Goal: Information Seeking & Learning: Understand process/instructions

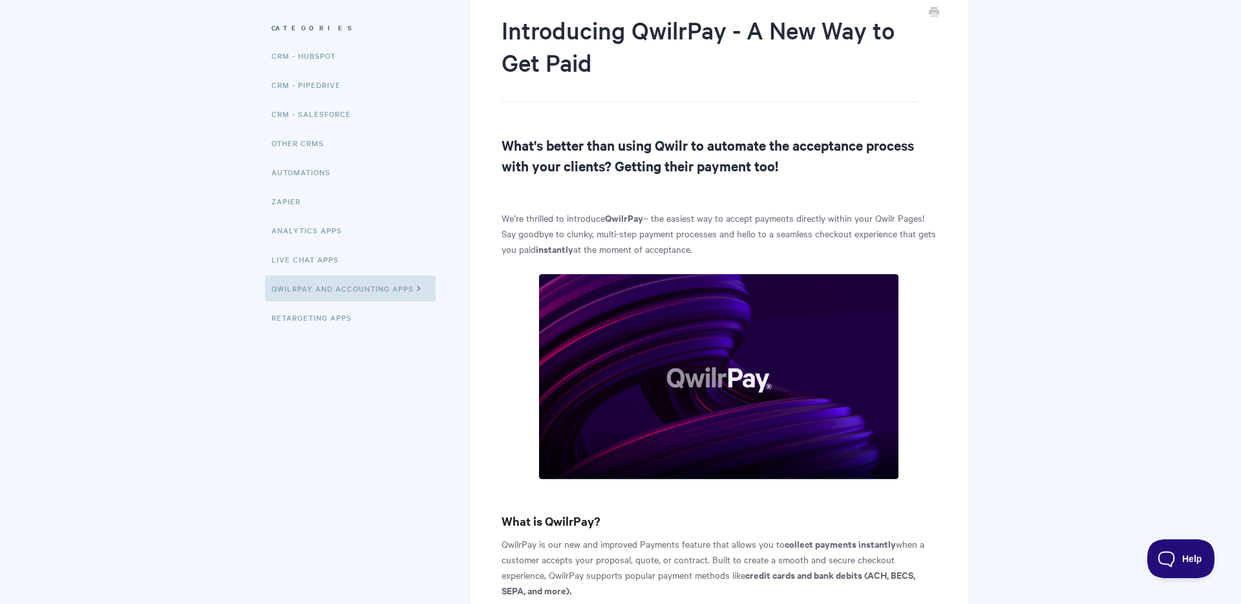
scroll to position [169, 0]
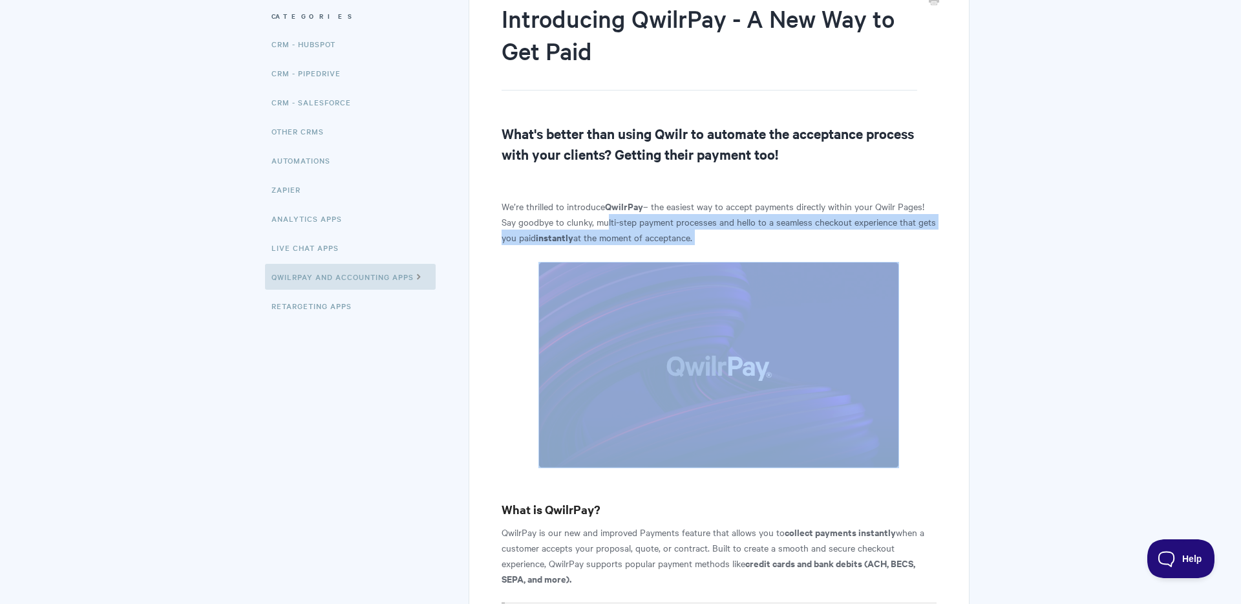
drag, startPoint x: 601, startPoint y: 220, endPoint x: 684, endPoint y: 259, distance: 92.0
click at [626, 227] on p "We’re thrilled to introduce QwilrPay – the easiest way to accept payments direc…" at bounding box center [719, 221] width 435 height 47
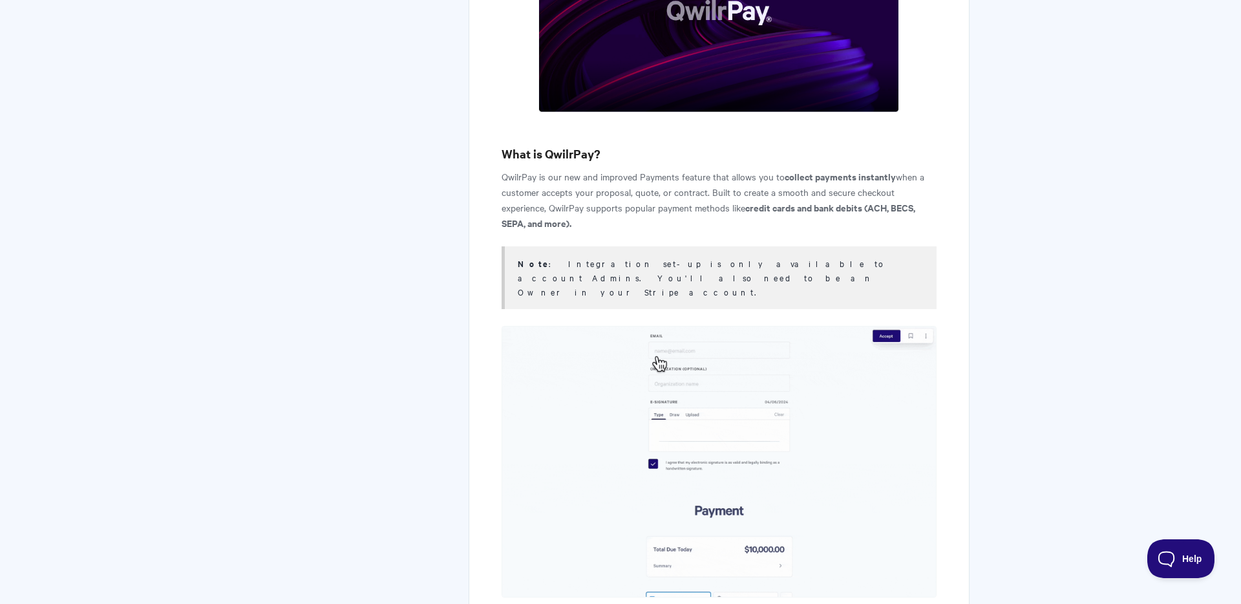
scroll to position [526, 0]
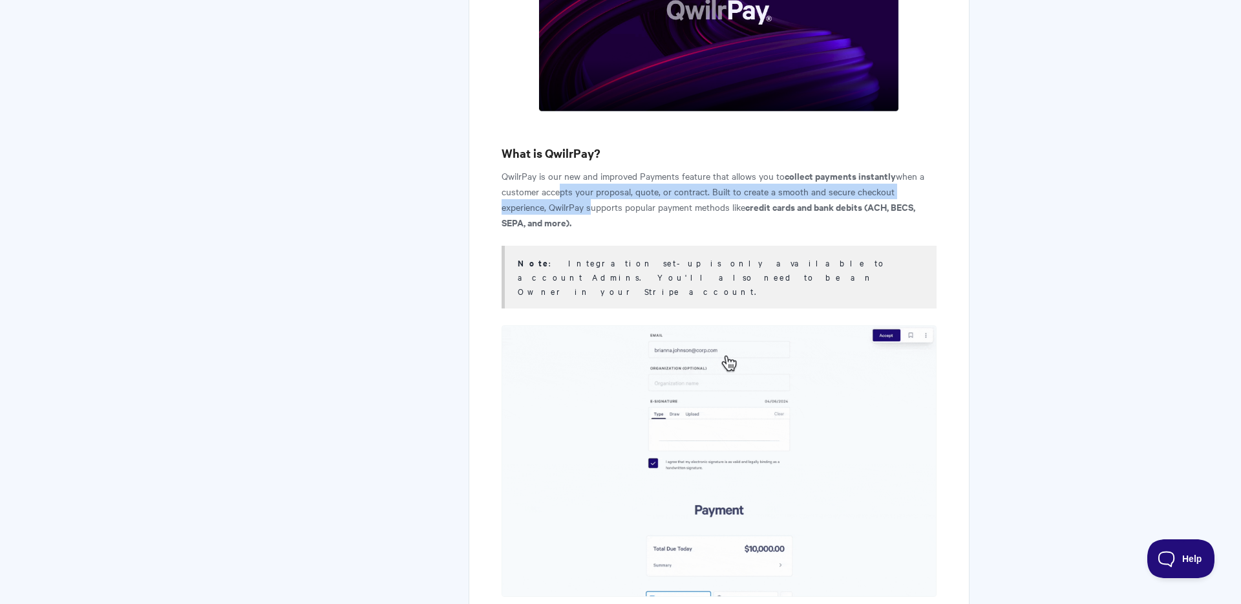
drag, startPoint x: 554, startPoint y: 189, endPoint x: 588, endPoint y: 209, distance: 39.7
click at [588, 209] on p "QwilrPay is our new and improved Payments feature that allows you to collect pa…" at bounding box center [719, 199] width 435 height 62
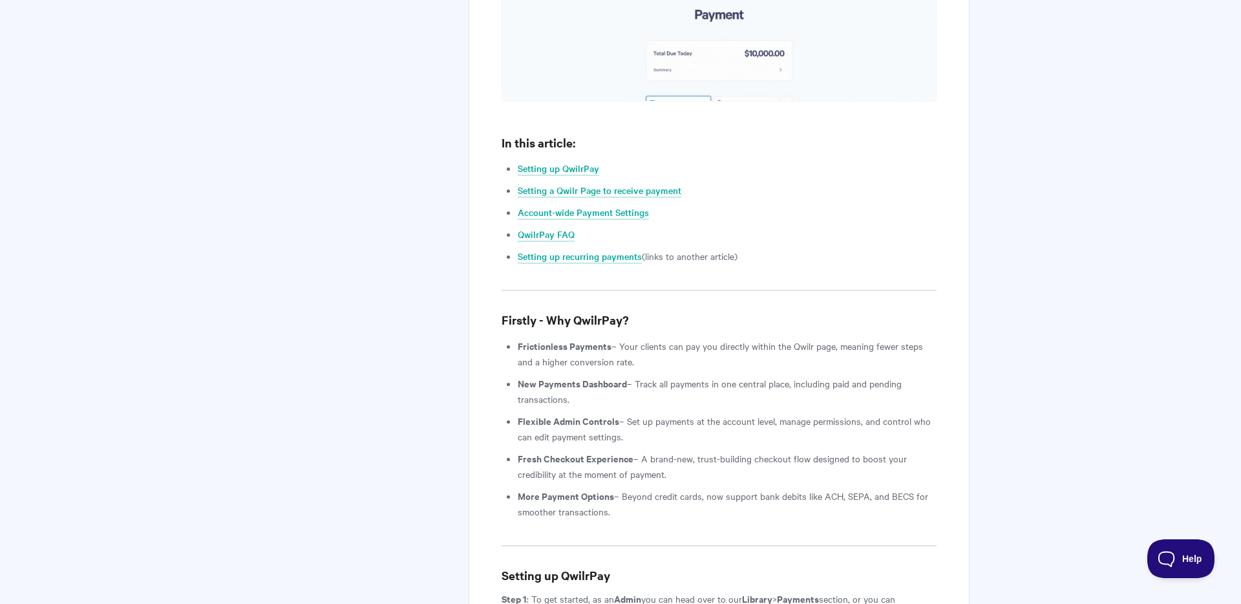
scroll to position [1045, 0]
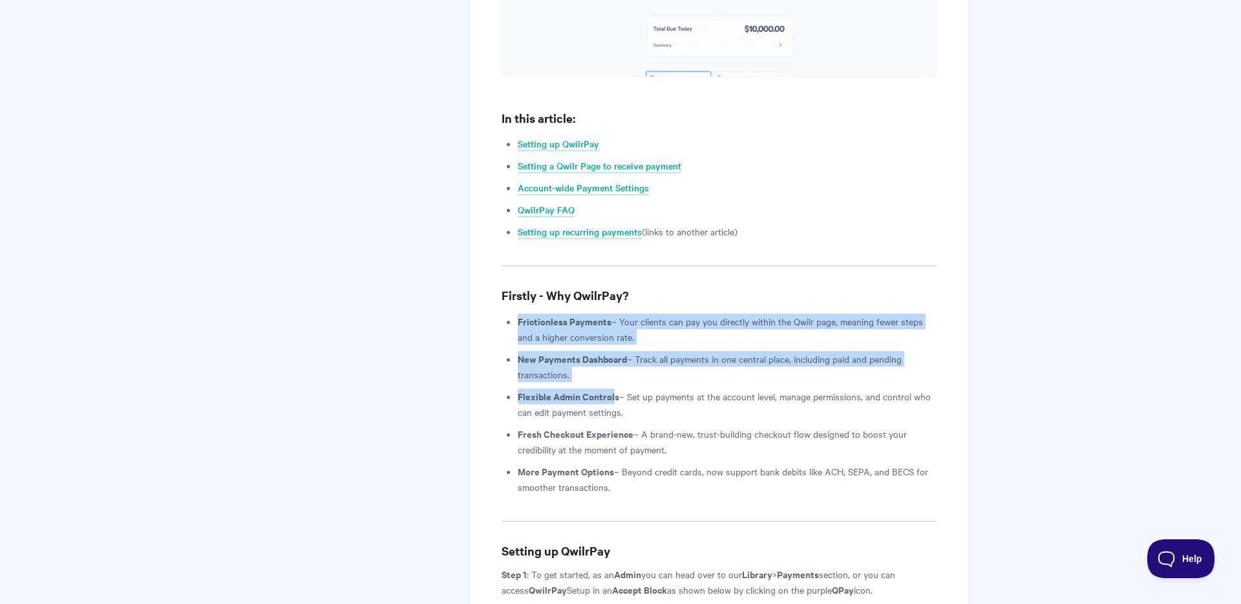
drag, startPoint x: 517, startPoint y: 290, endPoint x: 612, endPoint y: 372, distance: 125.6
click at [612, 372] on ul "Frictionless Payments – Your clients can pay you directly within the Qwilr page…" at bounding box center [727, 404] width 419 height 181
click at [612, 389] on strong "Flexible Admin Controls" at bounding box center [568, 396] width 101 height 14
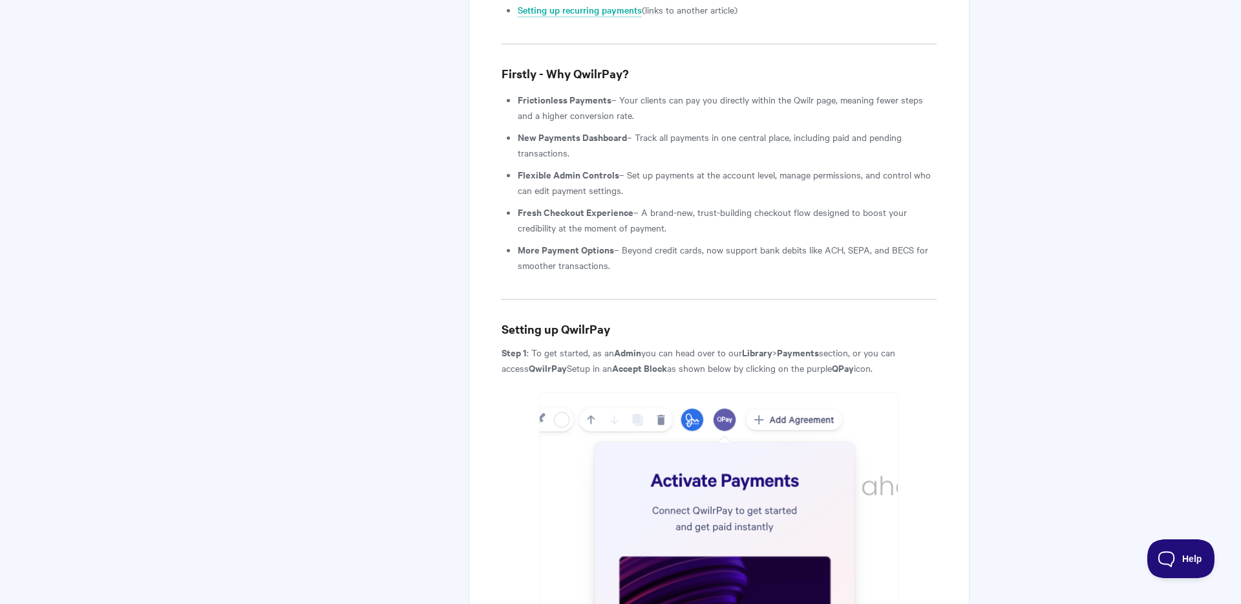
scroll to position [1270, 0]
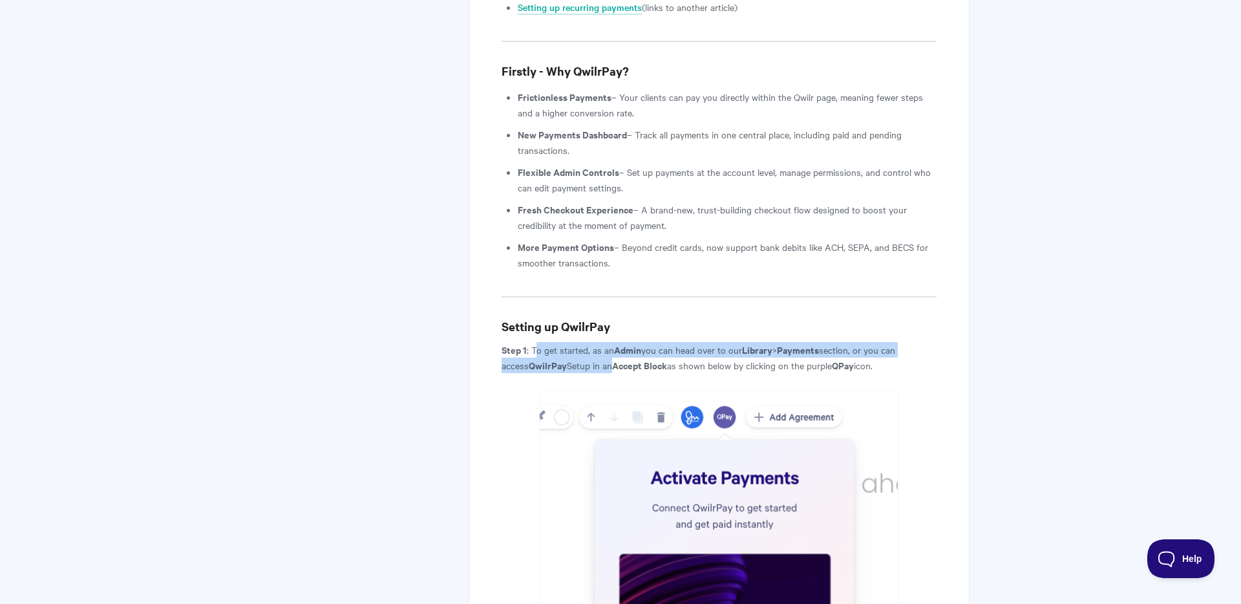
drag, startPoint x: 536, startPoint y: 324, endPoint x: 579, endPoint y: 339, distance: 46.0
click at [579, 342] on p "Step 1 : To get started, as an Admin you can head over to our Library > Payment…" at bounding box center [719, 357] width 435 height 31
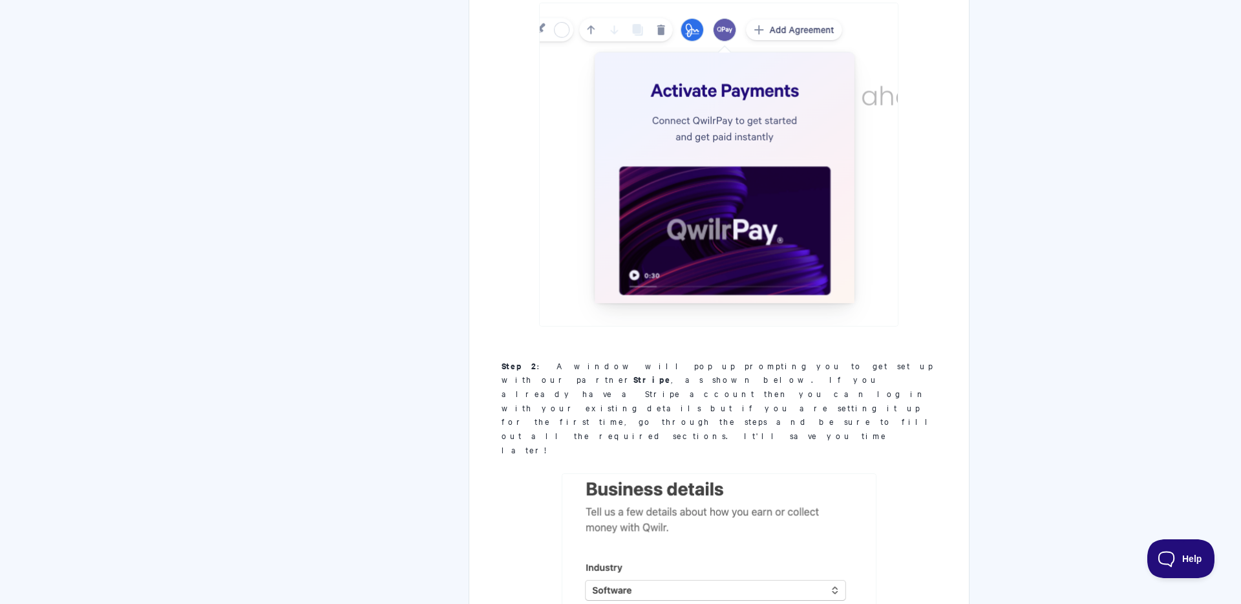
scroll to position [1660, 0]
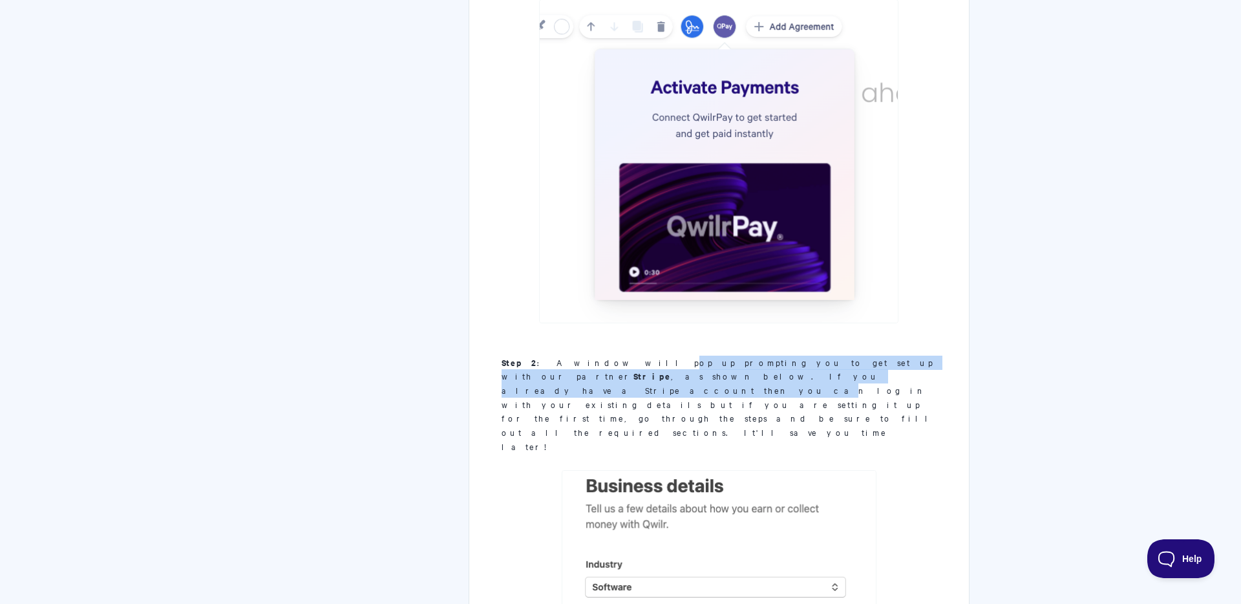
drag, startPoint x: 582, startPoint y: 331, endPoint x: 597, endPoint y: 353, distance: 26.5
click at [597, 356] on div "Step 2 : A window will pop up prompting you to get set up with our partner Stri…" at bounding box center [719, 405] width 435 height 98
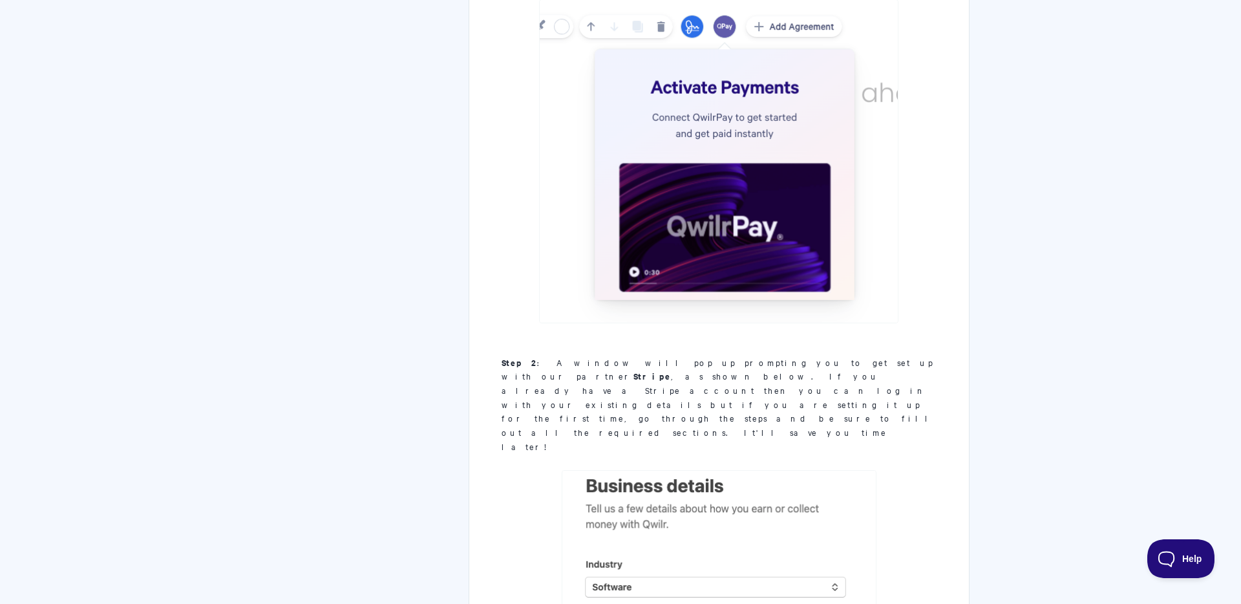
drag, startPoint x: 571, startPoint y: 333, endPoint x: 588, endPoint y: 355, distance: 28.1
click at [588, 356] on div "Step 2 : A window will pop up prompting you to get set up with our partner Stri…" at bounding box center [719, 405] width 435 height 98
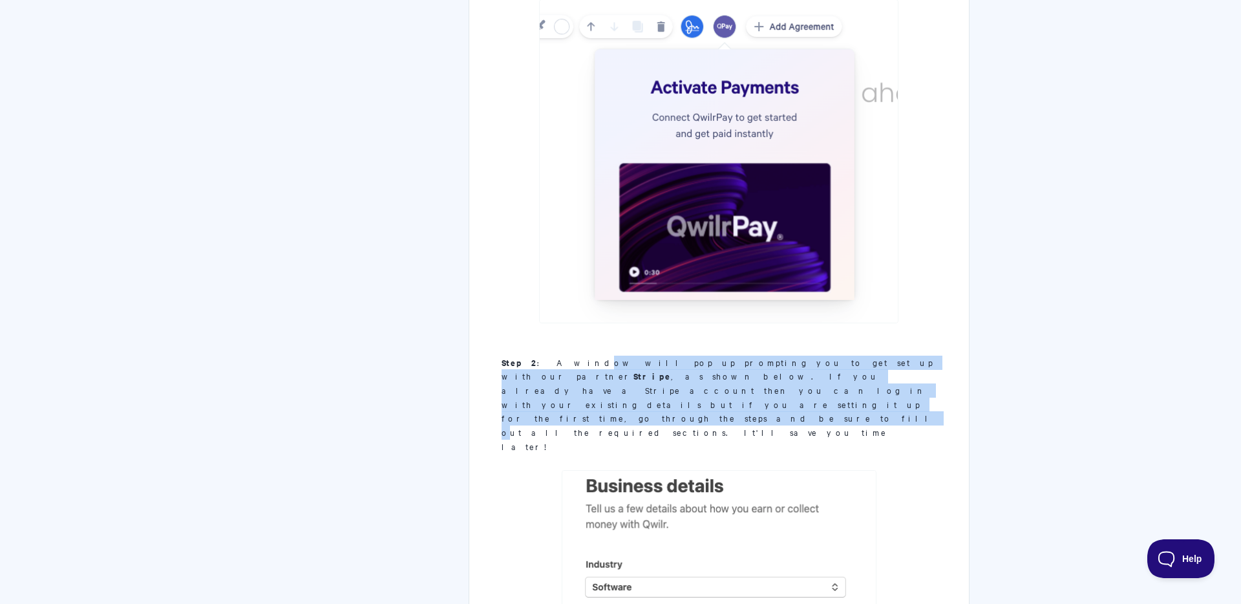
drag, startPoint x: 552, startPoint y: 335, endPoint x: 590, endPoint y: 359, distance: 45.4
click at [590, 359] on div "Step 2 : A window will pop up prompting you to get set up with our partner Stri…" at bounding box center [719, 405] width 435 height 98
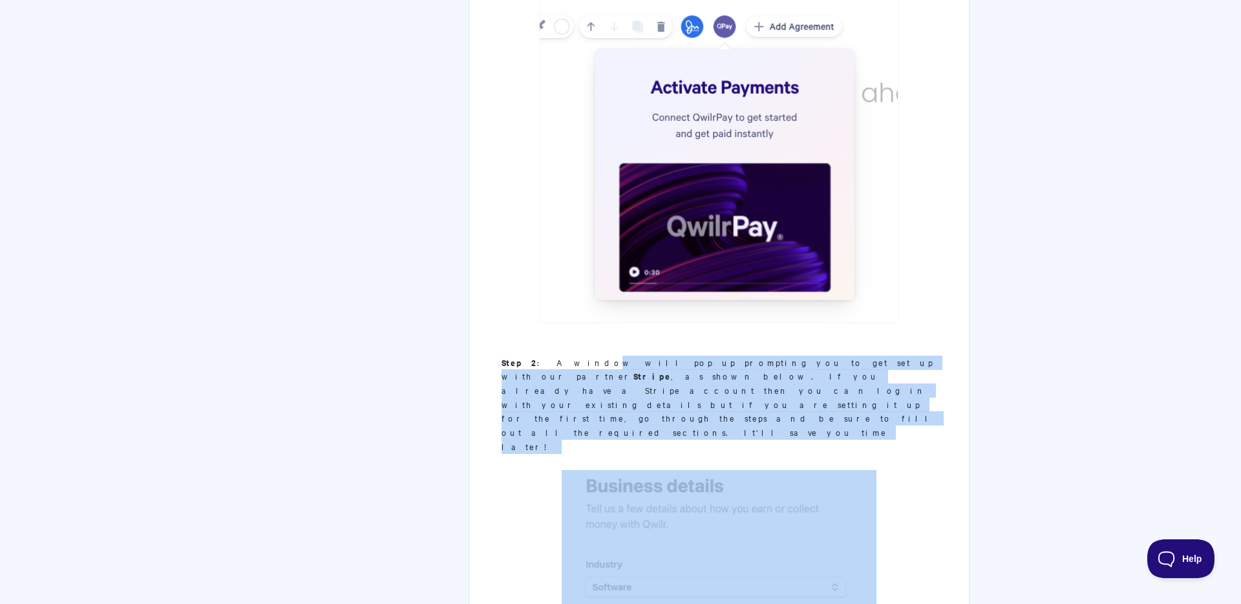
drag, startPoint x: 558, startPoint y: 339, endPoint x: 587, endPoint y: 369, distance: 41.6
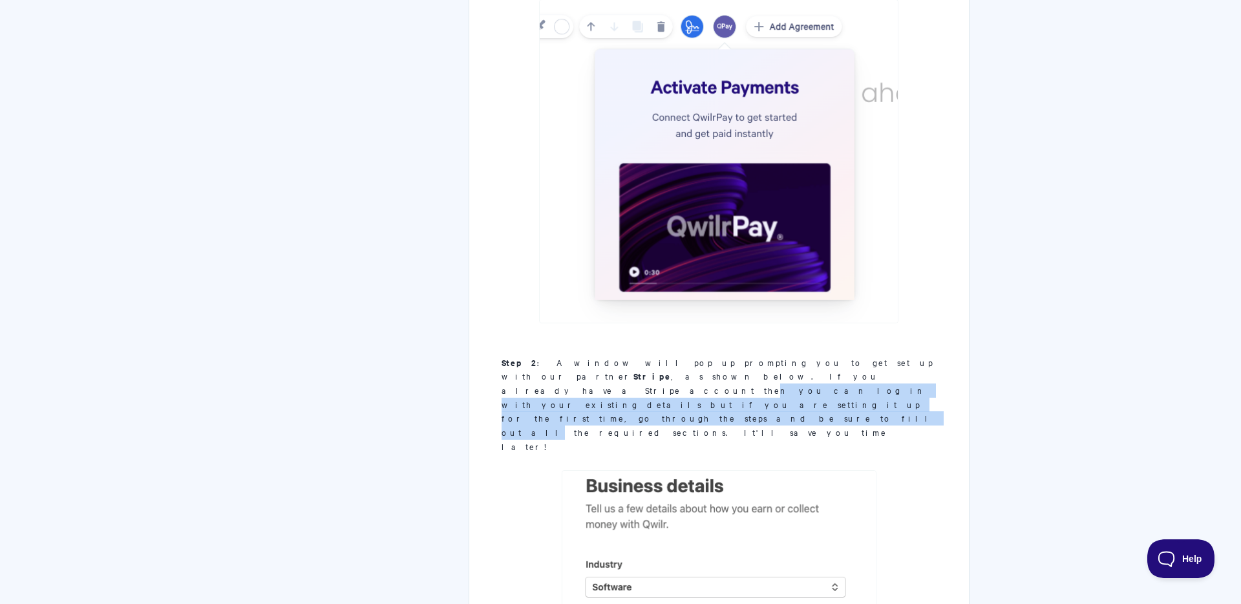
drag, startPoint x: 567, startPoint y: 345, endPoint x: 606, endPoint y: 365, distance: 43.7
click at [606, 365] on div "Step 2 : A window will pop up prompting you to get set up with our partner Stri…" at bounding box center [719, 405] width 435 height 98
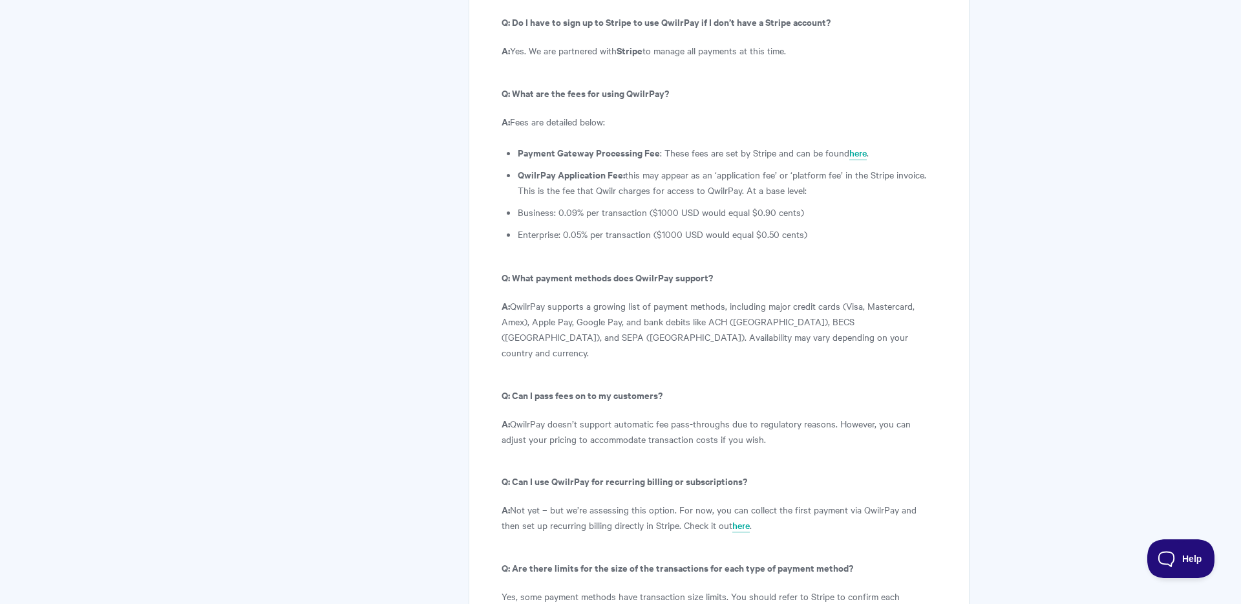
scroll to position [7201, 0]
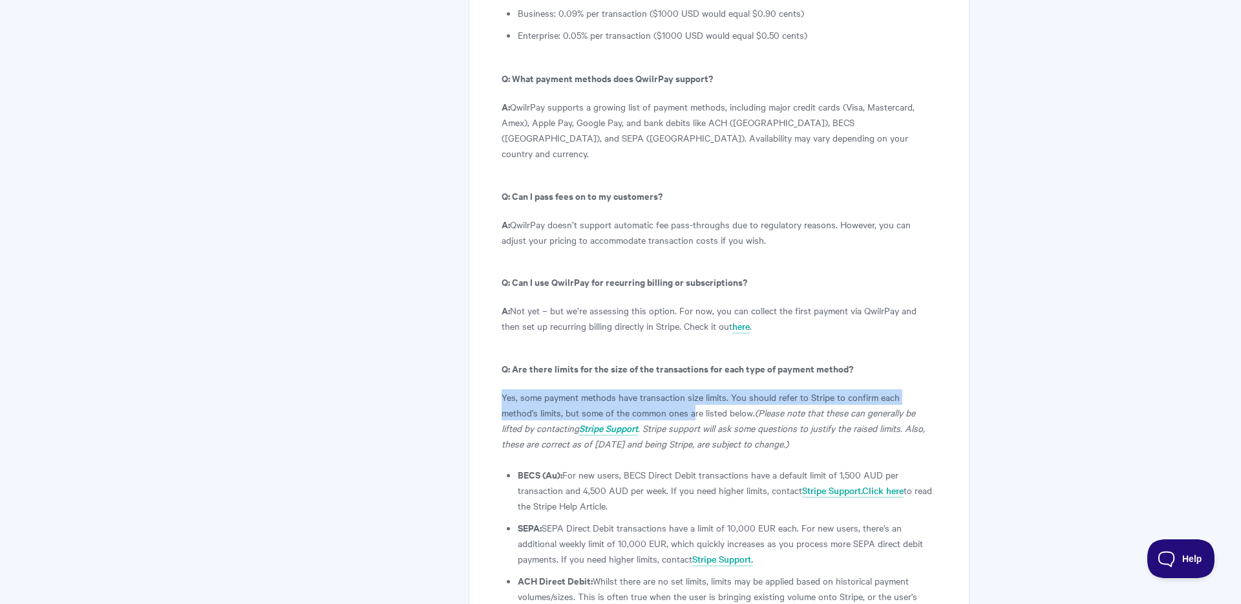
drag, startPoint x: 499, startPoint y: 220, endPoint x: 654, endPoint y: 244, distance: 157.0
click at [654, 389] on p "Yes, some payment methods have transaction size limits. You should refer to Str…" at bounding box center [719, 420] width 435 height 62
drag, startPoint x: 635, startPoint y: 222, endPoint x: 665, endPoint y: 240, distance: 34.5
click at [665, 389] on p "Yes, some payment methods have transaction size limits. You should refer to Str…" at bounding box center [719, 420] width 435 height 62
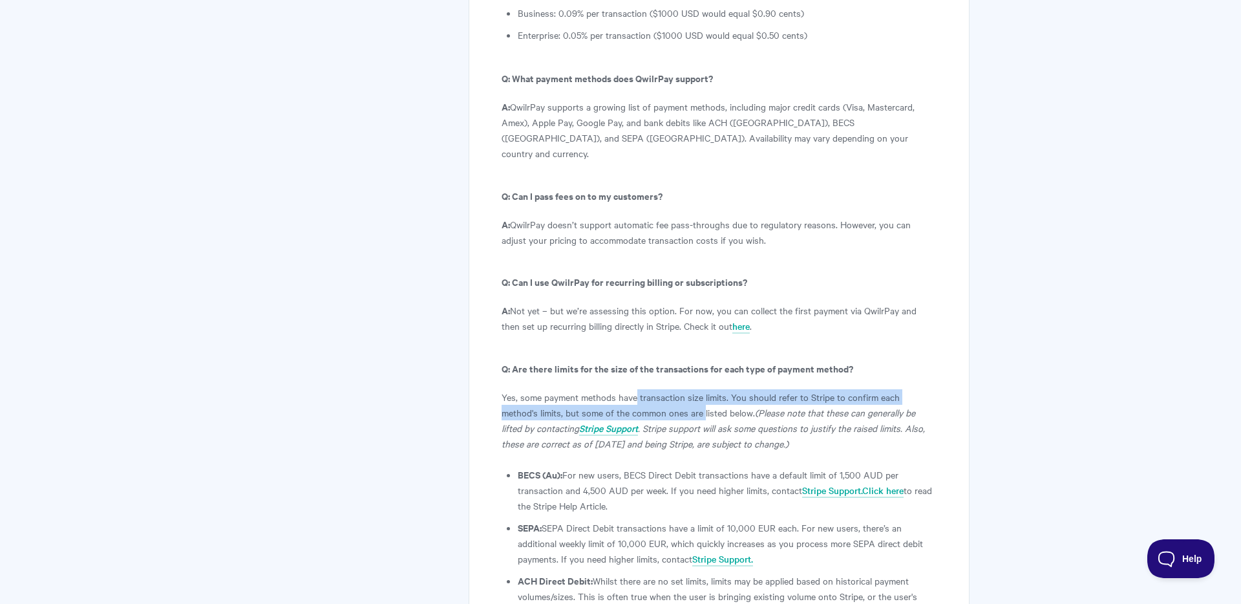
click at [665, 389] on p "Yes, some payment methods have transaction size limits. You should refer to Str…" at bounding box center [719, 420] width 435 height 62
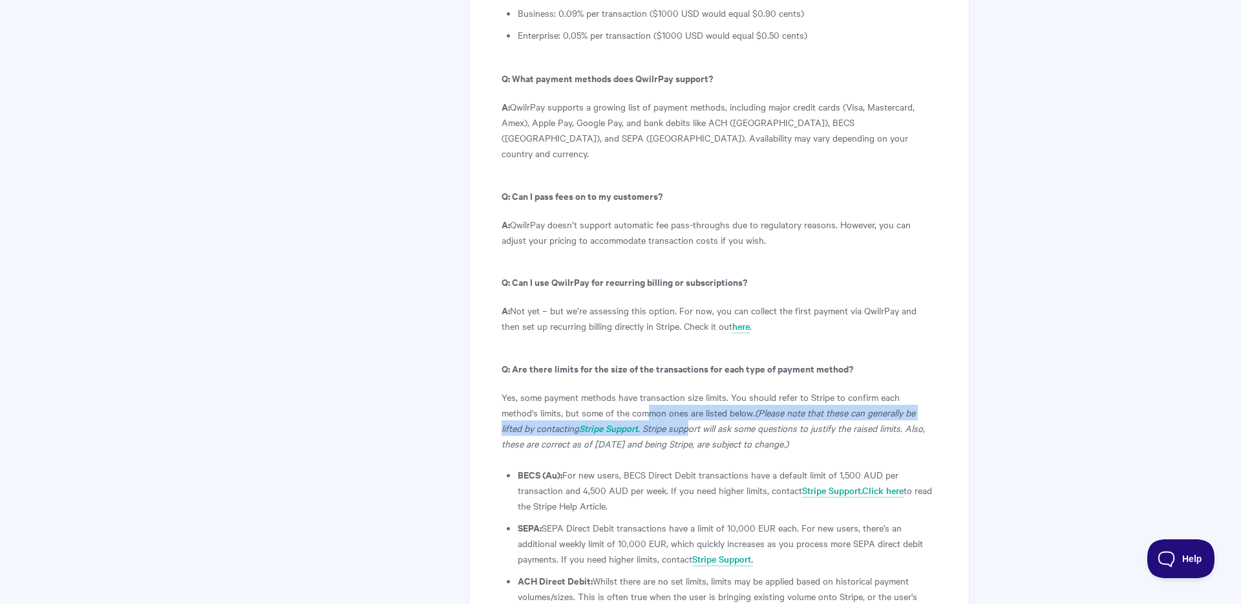
drag, startPoint x: 612, startPoint y: 240, endPoint x: 656, endPoint y: 257, distance: 47.7
click at [656, 389] on p "Yes, some payment methods have transaction size limits. You should refer to Str…" at bounding box center [719, 420] width 435 height 62
click at [656, 422] on icon ". Stripe support will ask some questions to justify the raised limits. Also, th…" at bounding box center [713, 436] width 423 height 28
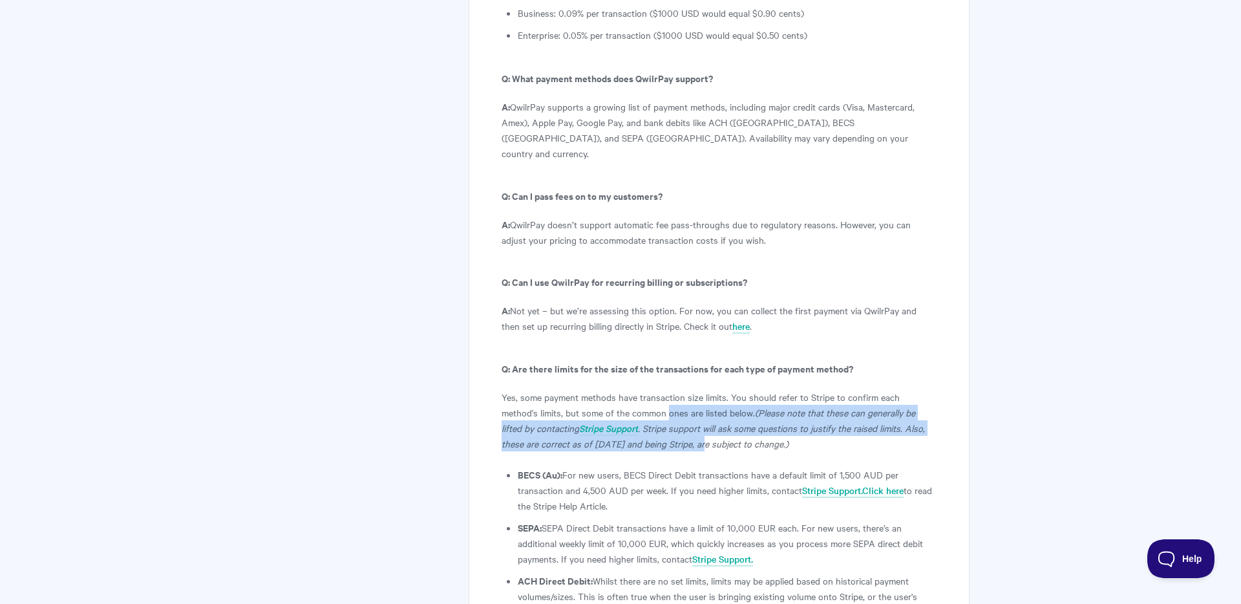
drag, startPoint x: 628, startPoint y: 239, endPoint x: 667, endPoint y: 270, distance: 50.1
click at [667, 389] on p "Yes, some payment methods have transaction size limits. You should refer to Str…" at bounding box center [719, 420] width 435 height 62
click at [667, 422] on icon ". Stripe support will ask some questions to justify the raised limits. Also, th…" at bounding box center [713, 436] width 423 height 28
drag, startPoint x: 642, startPoint y: 244, endPoint x: 672, endPoint y: 277, distance: 44.4
click at [672, 389] on p "Yes, some payment methods have transaction size limits. You should refer to Str…" at bounding box center [719, 420] width 435 height 62
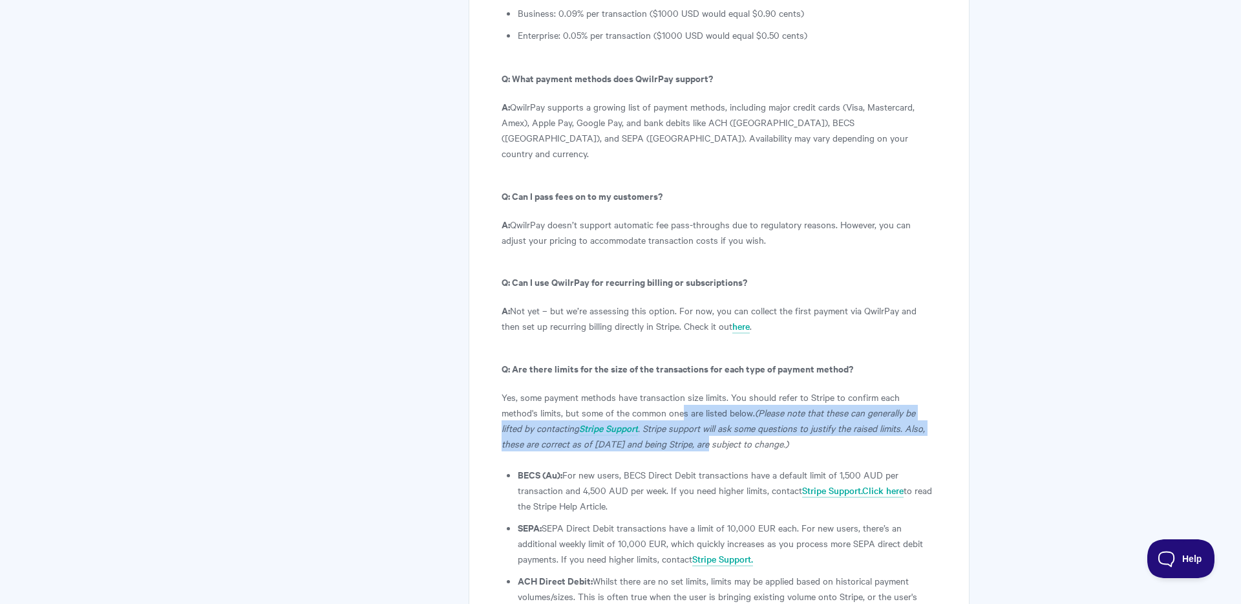
click at [672, 389] on p "Yes, some payment methods have transaction size limits. You should refer to Str…" at bounding box center [719, 420] width 435 height 62
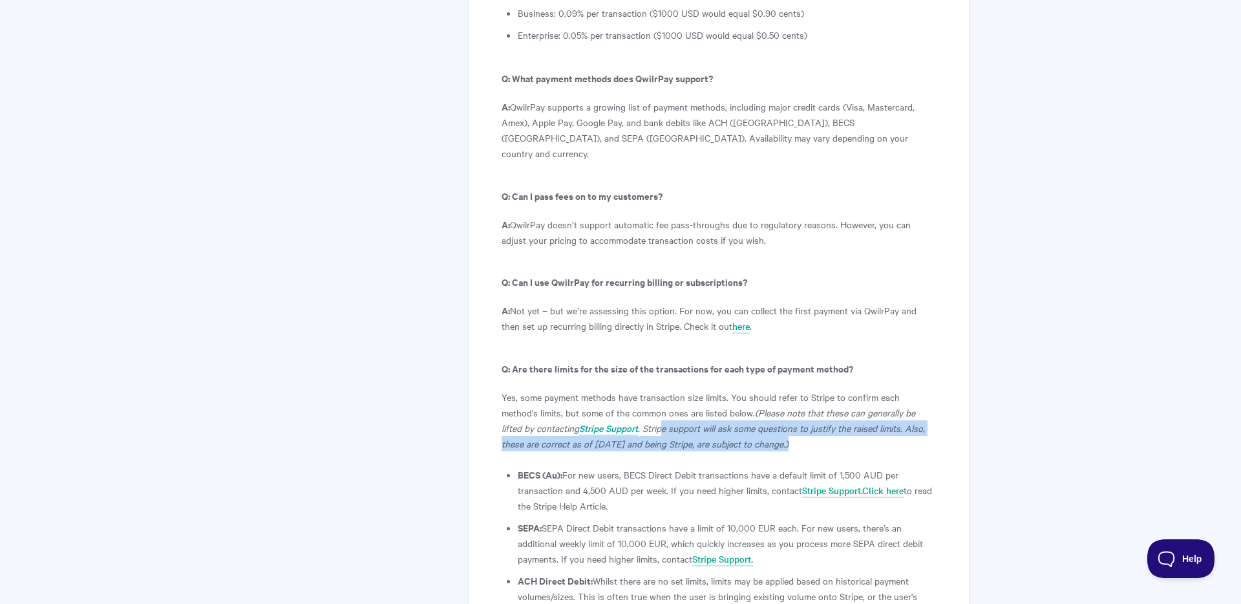
drag, startPoint x: 629, startPoint y: 260, endPoint x: 686, endPoint y: 280, distance: 60.3
drag, startPoint x: 515, startPoint y: 304, endPoint x: 651, endPoint y: 326, distance: 138.2
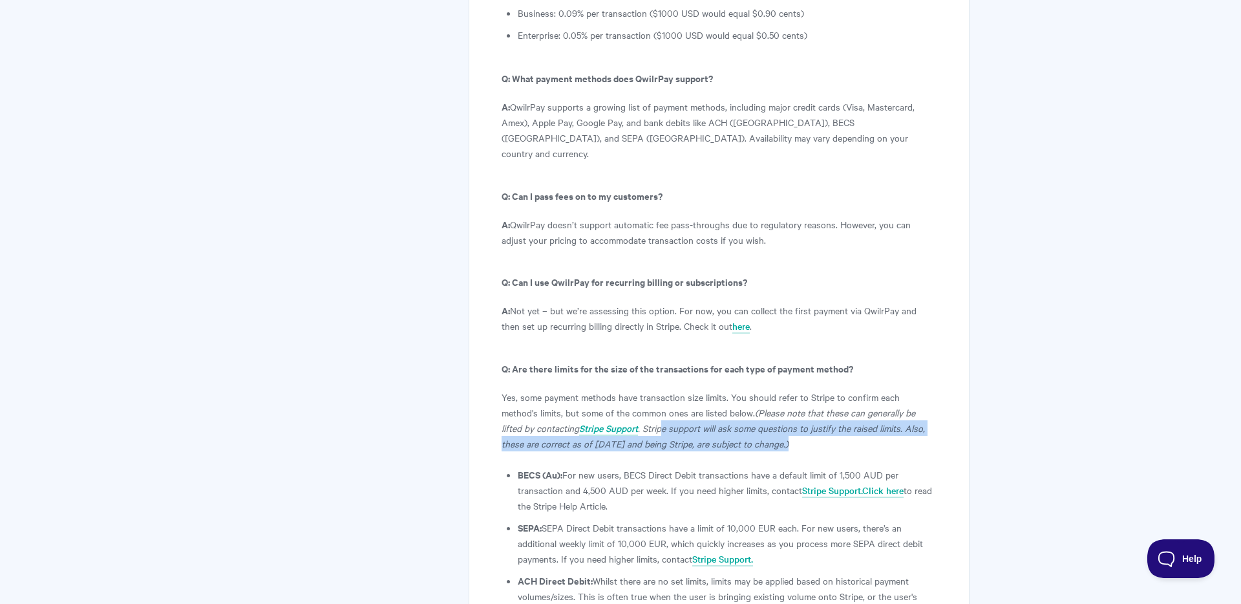
click at [651, 467] on li "BECS (Au): For new users, BECS Direct Debit transactions have a default limit o…" at bounding box center [727, 490] width 419 height 47
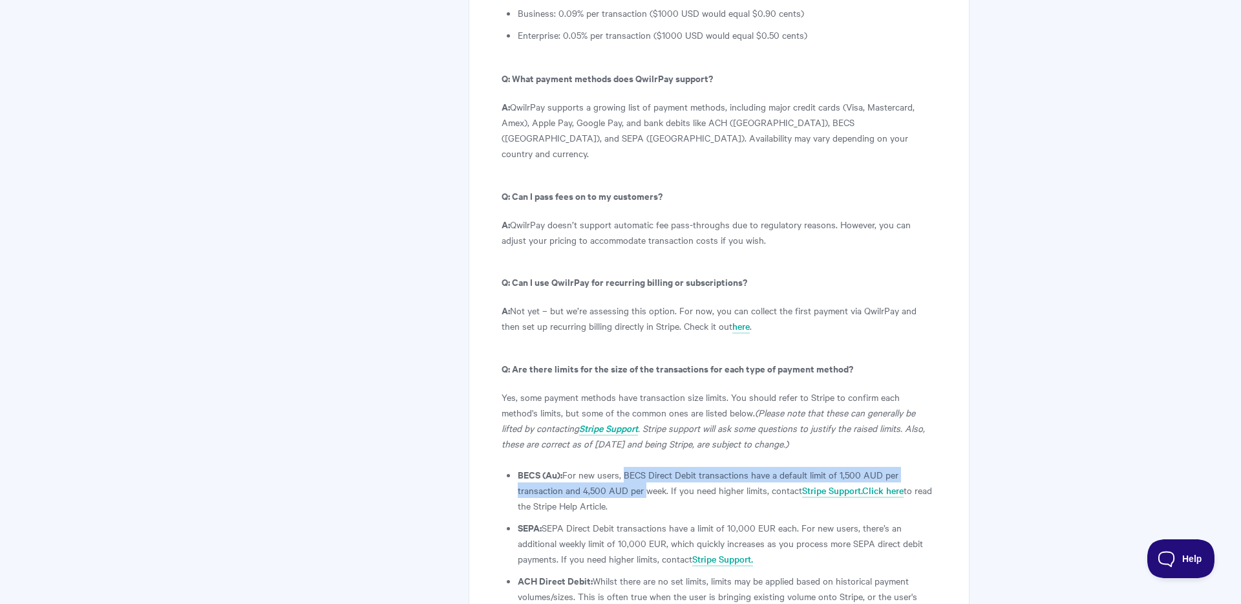
drag, startPoint x: 623, startPoint y: 301, endPoint x: 640, endPoint y: 321, distance: 26.1
click at [640, 467] on li "BECS (Au): For new users, BECS Direct Debit transactions have a default limit o…" at bounding box center [727, 490] width 419 height 47
drag, startPoint x: 570, startPoint y: 317, endPoint x: 633, endPoint y: 332, distance: 64.4
click at [633, 467] on li "BECS (Au): For new users, BECS Direct Debit transactions have a default limit o…" at bounding box center [727, 490] width 419 height 47
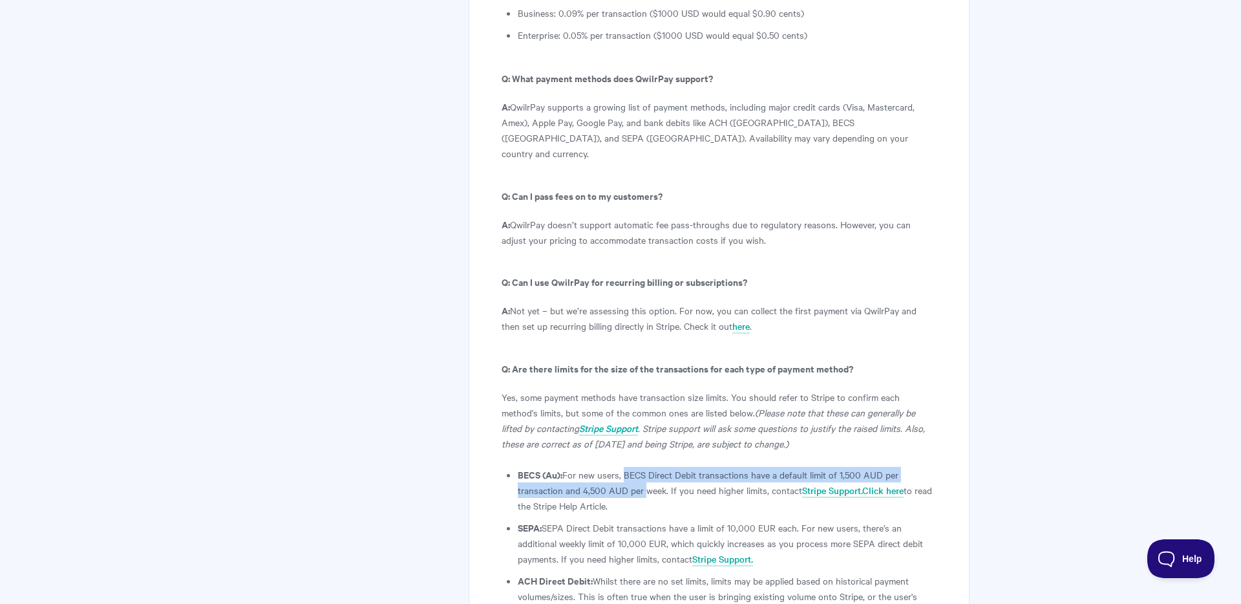
click at [633, 467] on li "BECS (Au): For new users, BECS Direct Debit transactions have a default limit o…" at bounding box center [727, 490] width 419 height 47
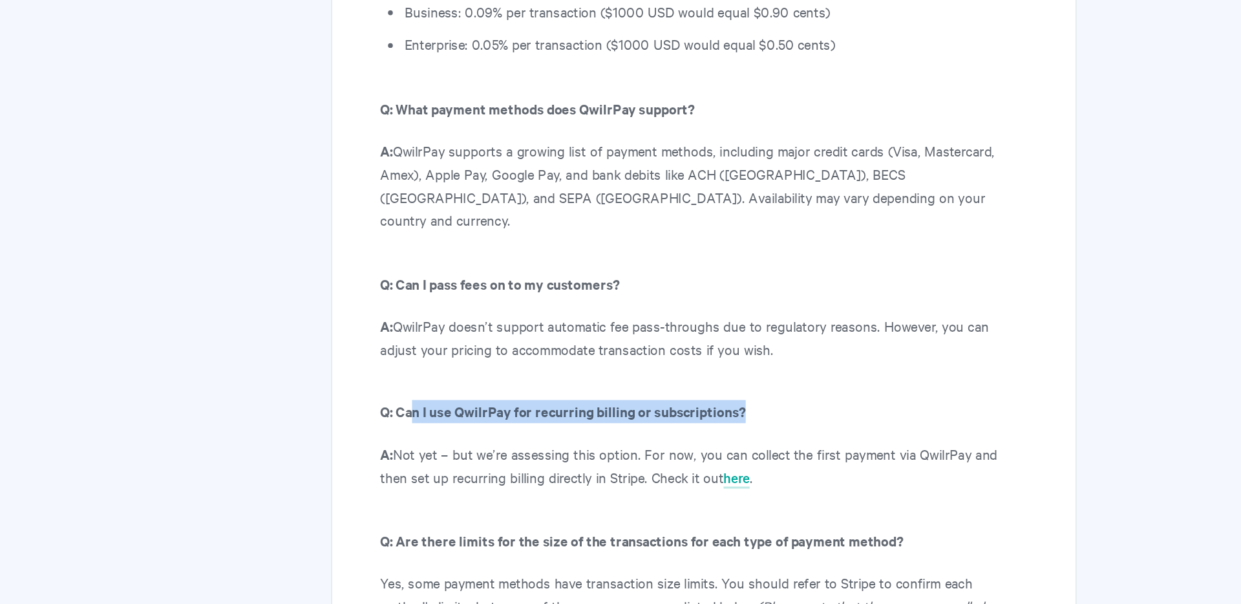
drag, startPoint x: 522, startPoint y: 159, endPoint x: 572, endPoint y: 172, distance: 51.4
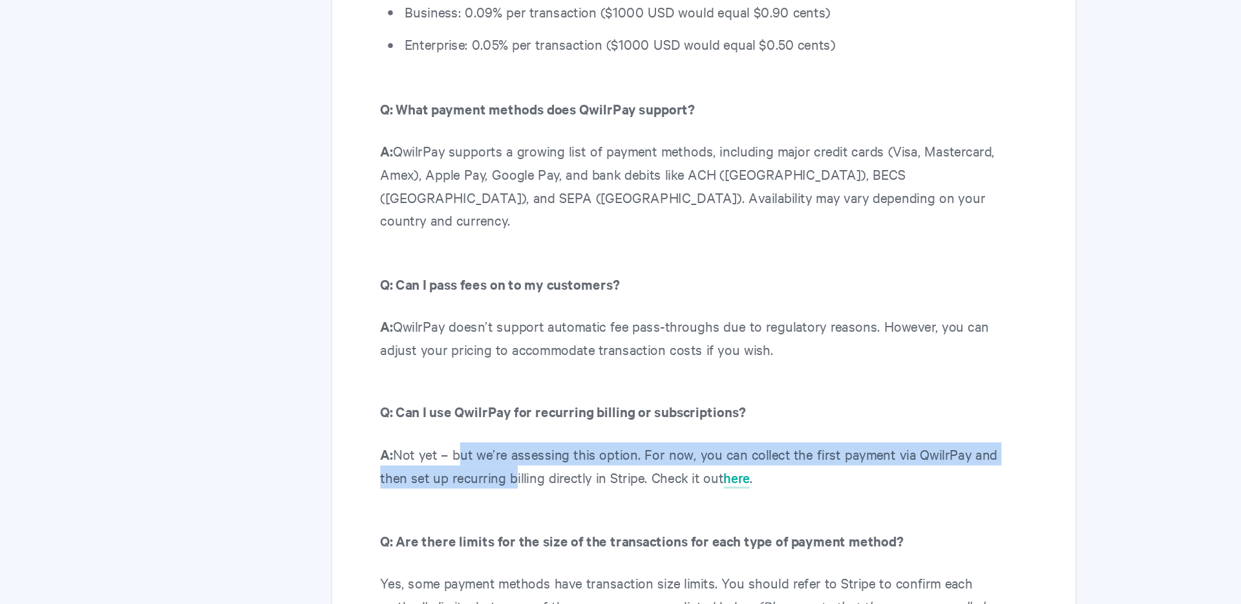
drag, startPoint x: 556, startPoint y: 187, endPoint x: 571, endPoint y: 202, distance: 20.6
click at [571, 351] on p "A: Not yet – but we’re assessing this option. For now, you can collect the firs…" at bounding box center [719, 366] width 435 height 31
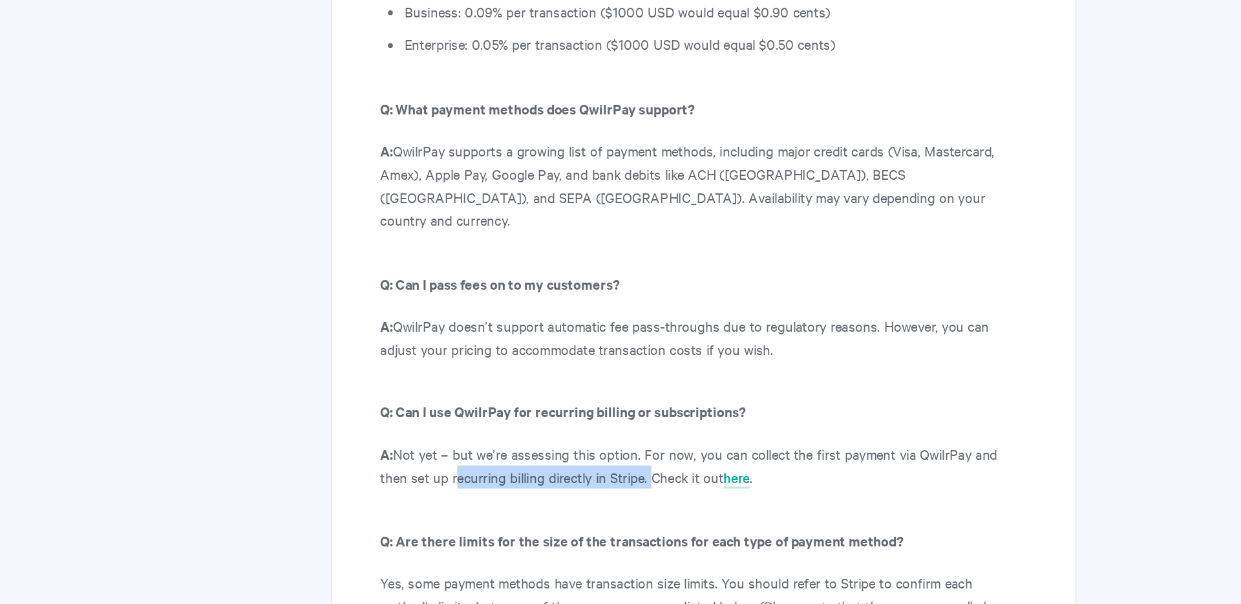
drag, startPoint x: 533, startPoint y: 204, endPoint x: 663, endPoint y: 204, distance: 129.9
click at [663, 351] on p "A: Not yet – but we’re assessing this option. For now, you can collect the firs…" at bounding box center [719, 366] width 435 height 31
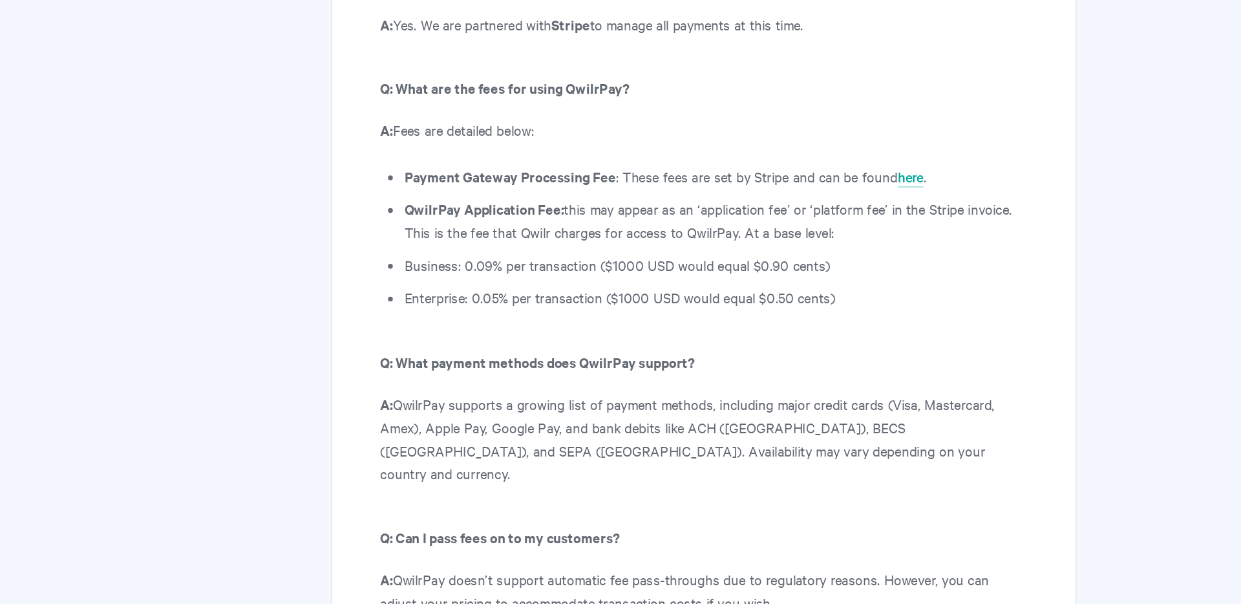
scroll to position [7033, 0]
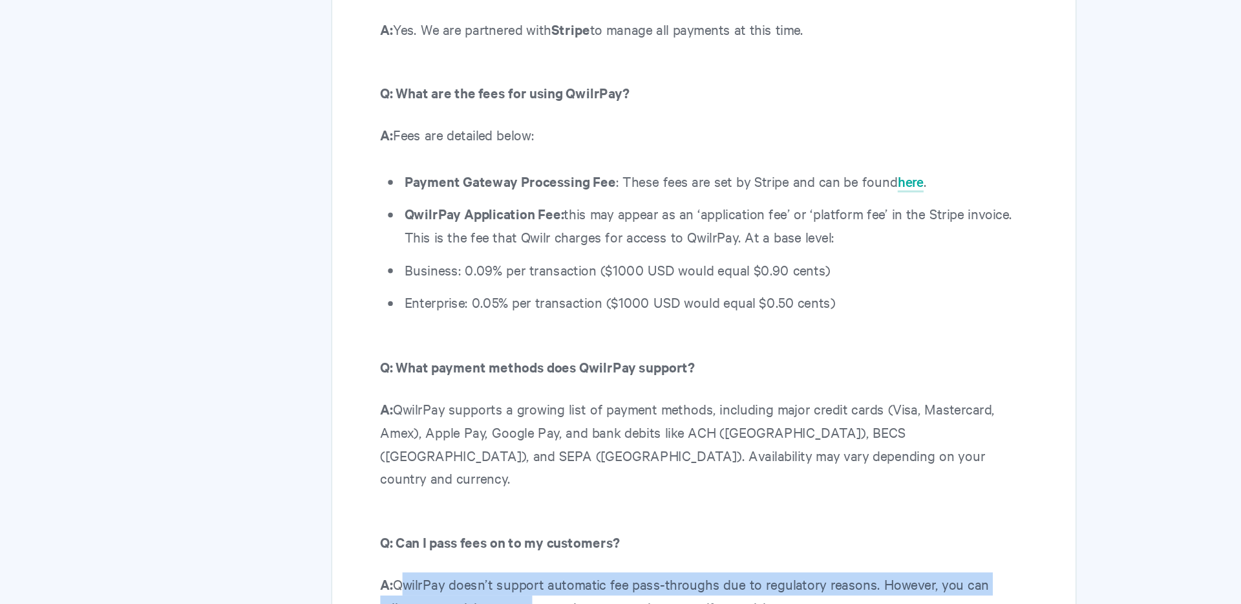
drag, startPoint x: 515, startPoint y: 222, endPoint x: 570, endPoint y: 230, distance: 55.5
click at [570, 385] on p "A: QwilrPay doesn’t support automatic fee pass-throughs due to regulatory reaso…" at bounding box center [719, 400] width 435 height 31
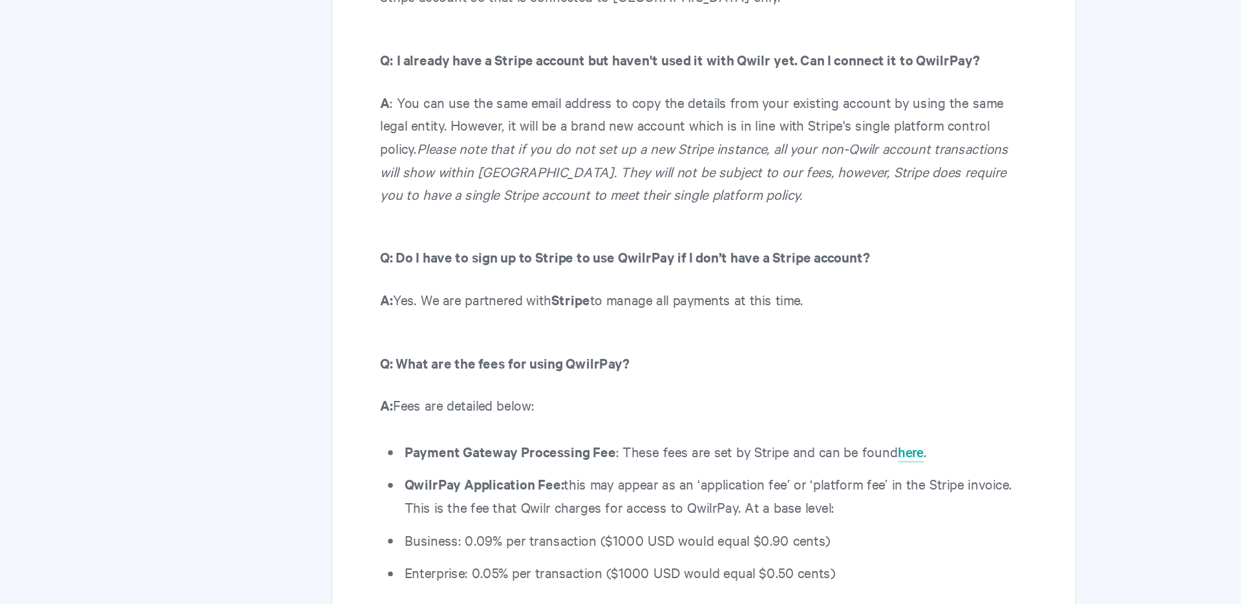
scroll to position [6849, 0]
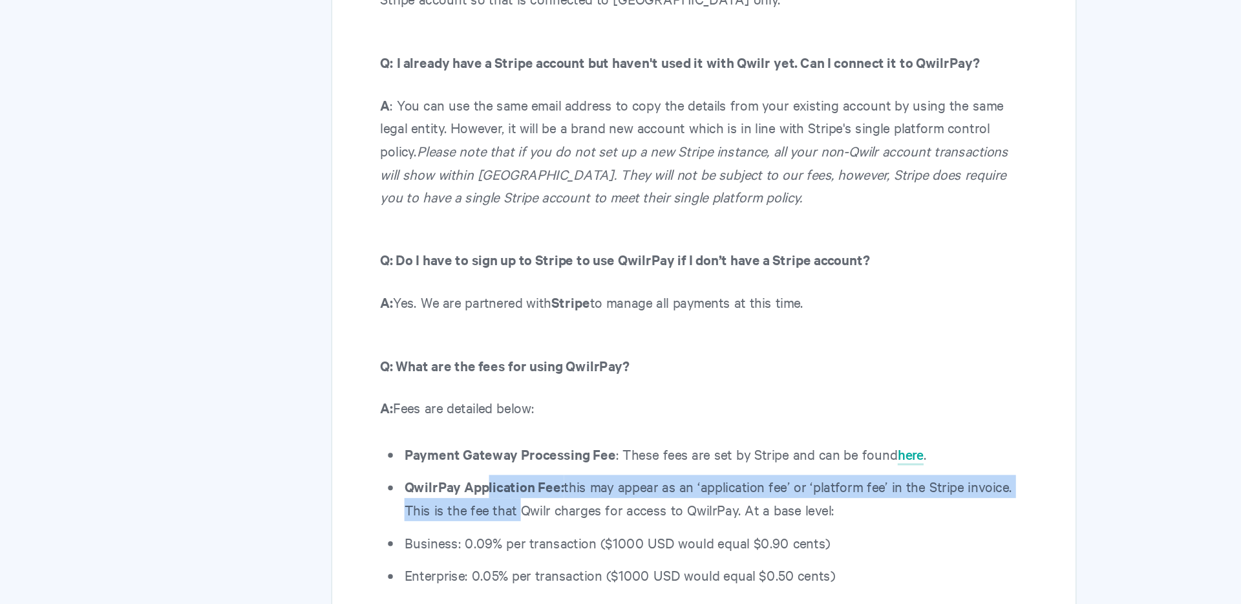
drag, startPoint x: 575, startPoint y: 173, endPoint x: 591, endPoint y: 184, distance: 19.4
click at [591, 319] on li "QwilrPay Application Fee: this may appear as an ‘application fee’ or ‘platform …" at bounding box center [727, 334] width 419 height 31
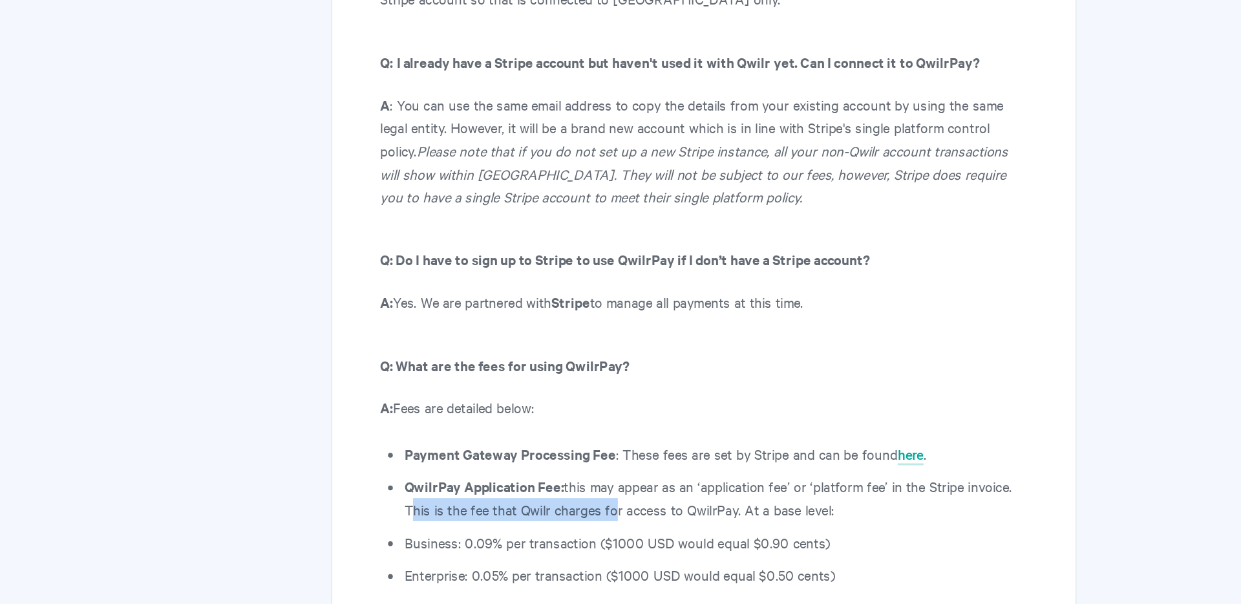
drag, startPoint x: 512, startPoint y: 182, endPoint x: 657, endPoint y: 183, distance: 145.5
click at [657, 319] on li "QwilrPay Application Fee: this may appear as an ‘application fee’ or ‘platform …" at bounding box center [727, 334] width 419 height 31
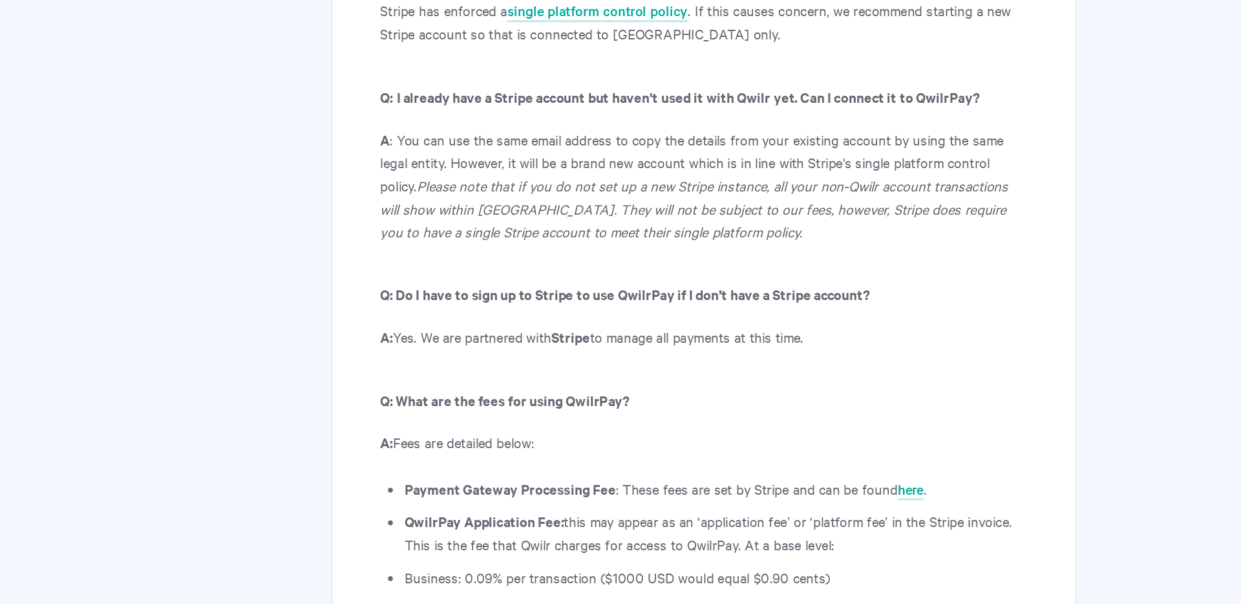
scroll to position [6815, 0]
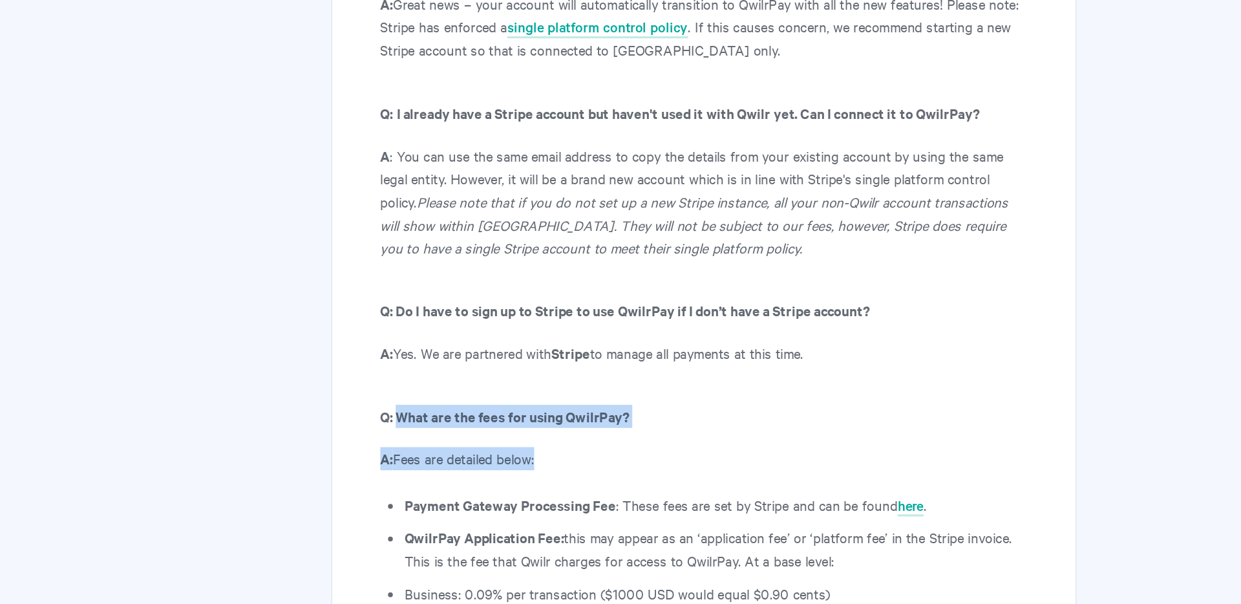
drag, startPoint x: 515, startPoint y: 124, endPoint x: 578, endPoint y: 160, distance: 72.7
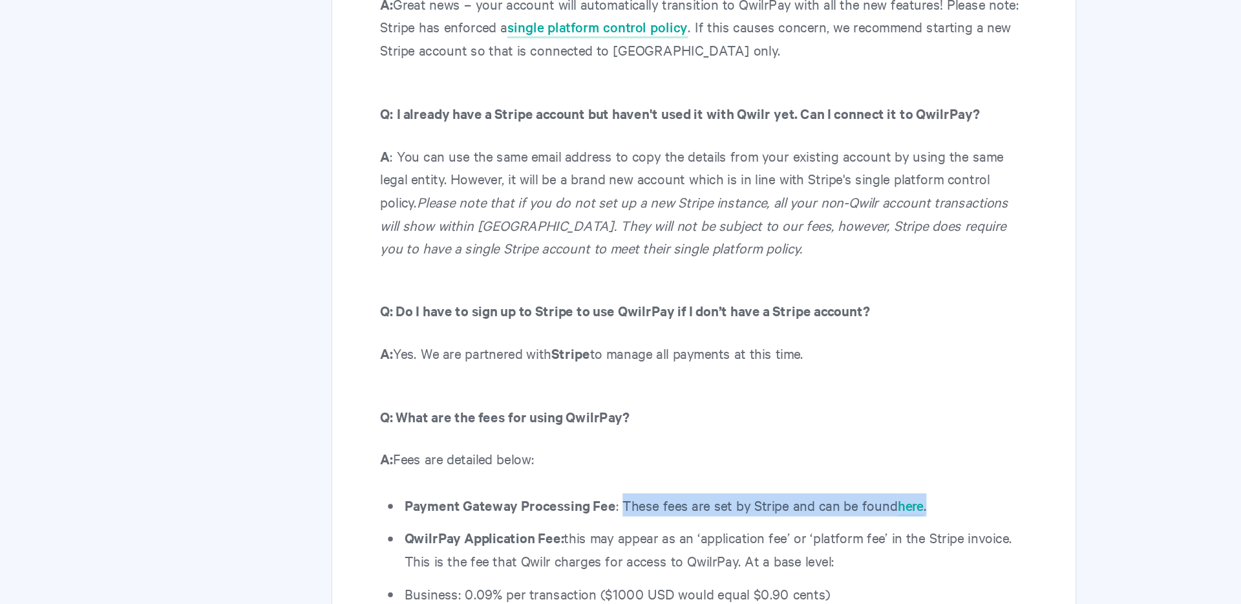
drag, startPoint x: 663, startPoint y: 184, endPoint x: 703, endPoint y: 194, distance: 40.6
click at [703, 332] on ul "Payment Gateway Processing Fee : These fees are set by Stripe and can be found …" at bounding box center [727, 380] width 419 height 97
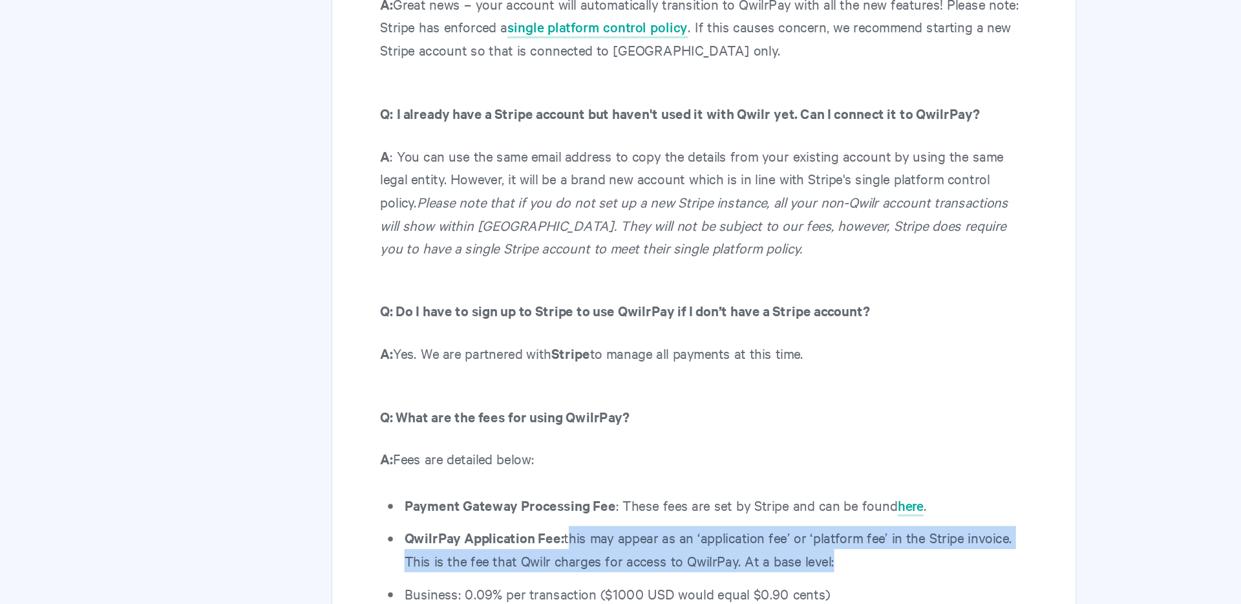
drag, startPoint x: 626, startPoint y: 206, endPoint x: 803, endPoint y: 211, distance: 176.6
click at [803, 354] on li "QwilrPay Application Fee: this may appear as an ‘application fee’ or ‘platform …" at bounding box center [727, 369] width 419 height 31
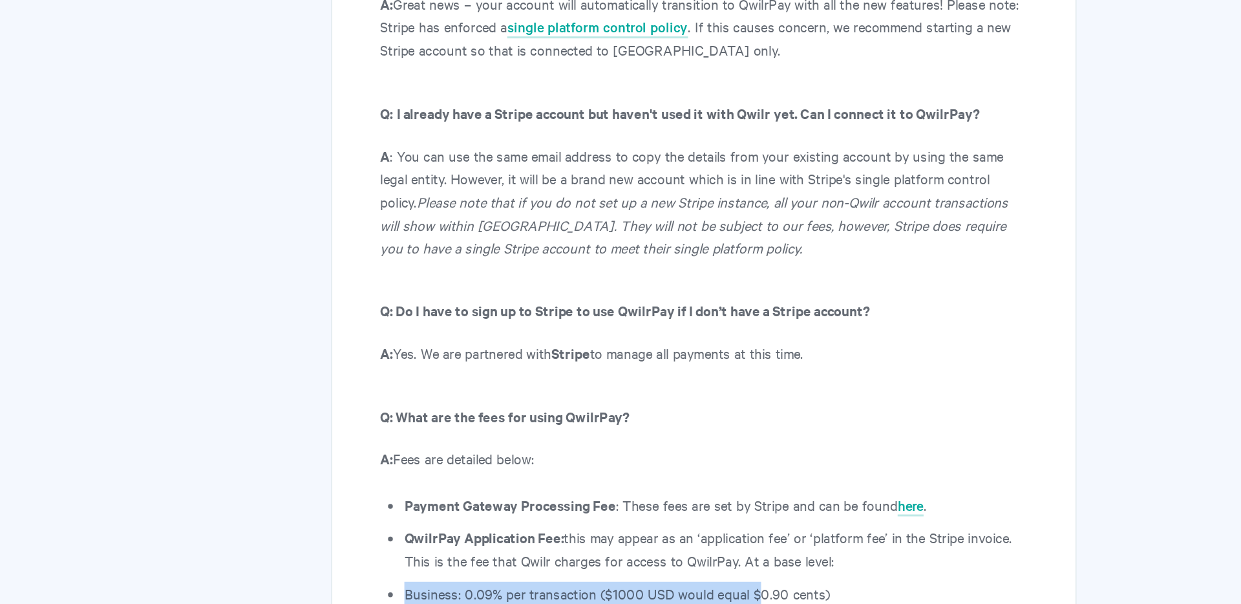
drag, startPoint x: 518, startPoint y: 240, endPoint x: 754, endPoint y: 235, distance: 235.4
click at [754, 391] on li "Business: 0.09% per transaction ($1000 USD would equal $0.90 cents)" at bounding box center [727, 399] width 419 height 16
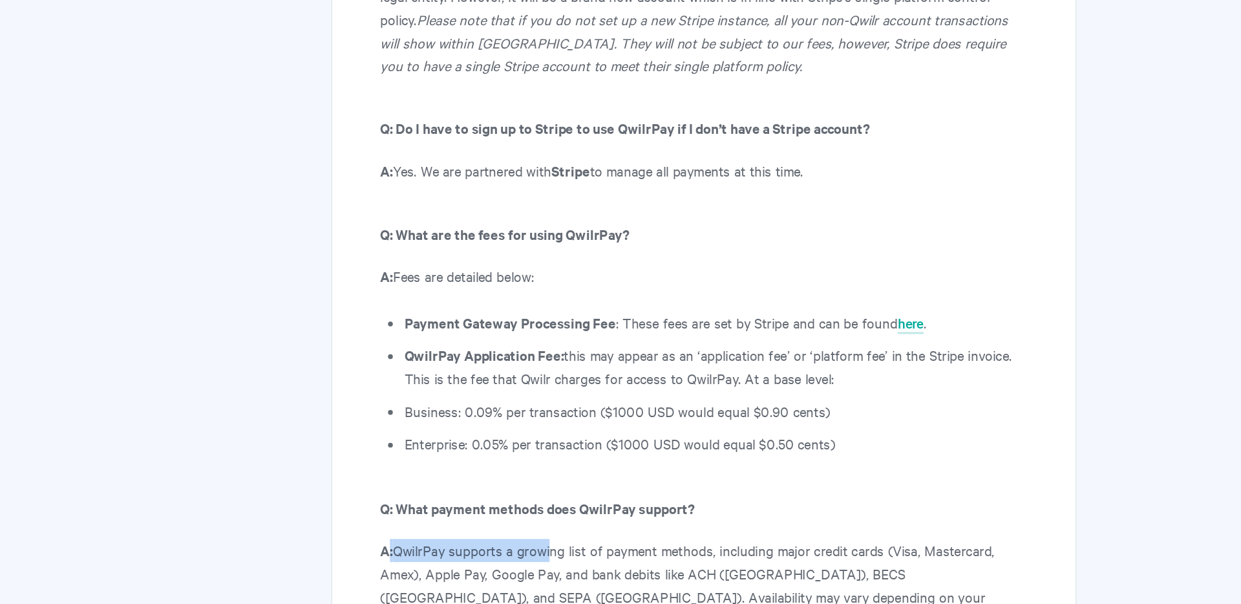
drag, startPoint x: 509, startPoint y: 332, endPoint x: 616, endPoint y: 339, distance: 107.5
click at [616, 485] on p "A: QwilrPay supports a growing list of payment methods, including major credit …" at bounding box center [719, 516] width 435 height 62
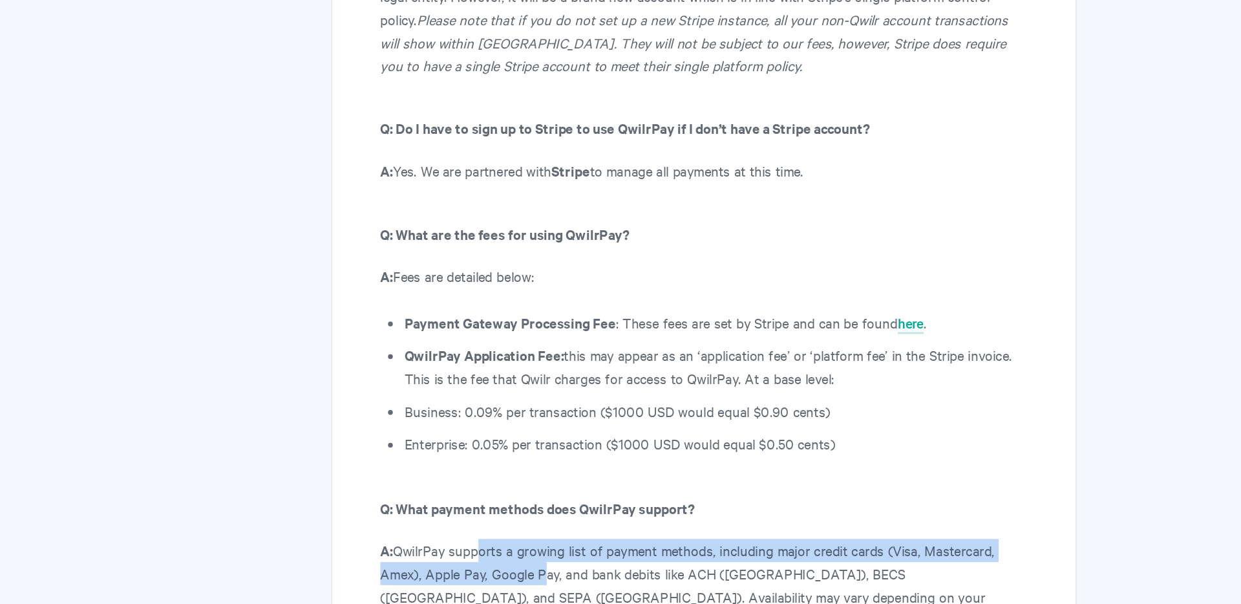
drag, startPoint x: 570, startPoint y: 338, endPoint x: 610, endPoint y: 350, distance: 41.7
click at [610, 485] on p "A: QwilrPay supports a growing list of payment methods, including major credit …" at bounding box center [719, 516] width 435 height 62
drag, startPoint x: 604, startPoint y: 329, endPoint x: 608, endPoint y: 356, distance: 26.8
click at [608, 485] on p "A: QwilrPay supports a growing list of payment methods, including major credit …" at bounding box center [719, 516] width 435 height 62
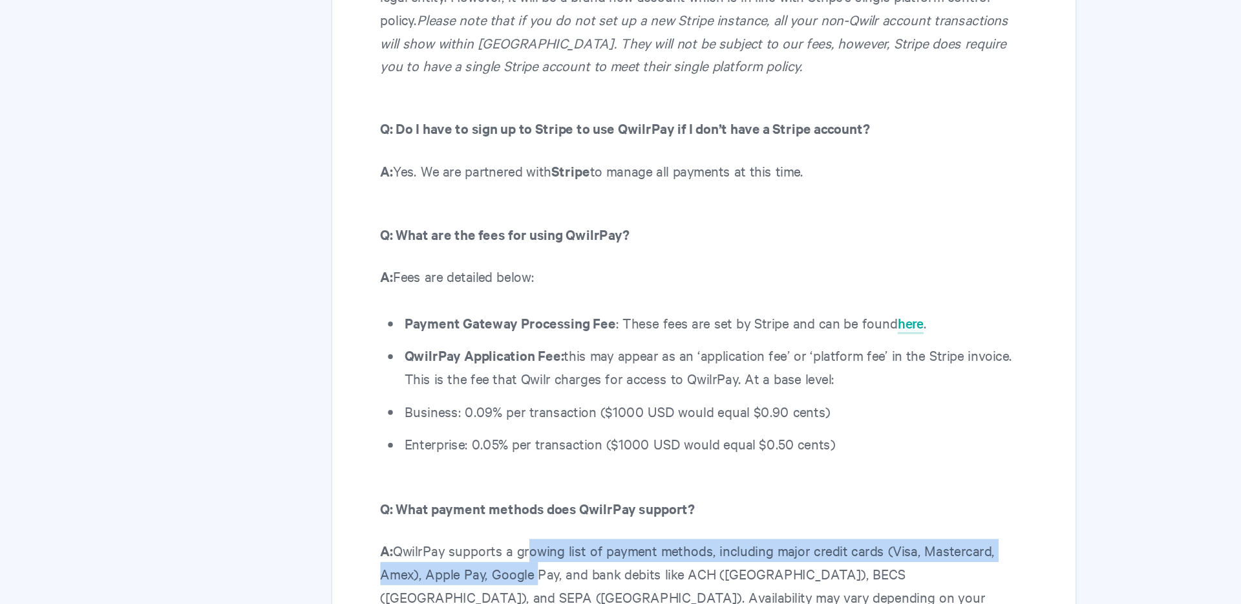
click at [608, 485] on p "A: QwilrPay supports a growing list of payment methods, including major credit …" at bounding box center [719, 516] width 435 height 62
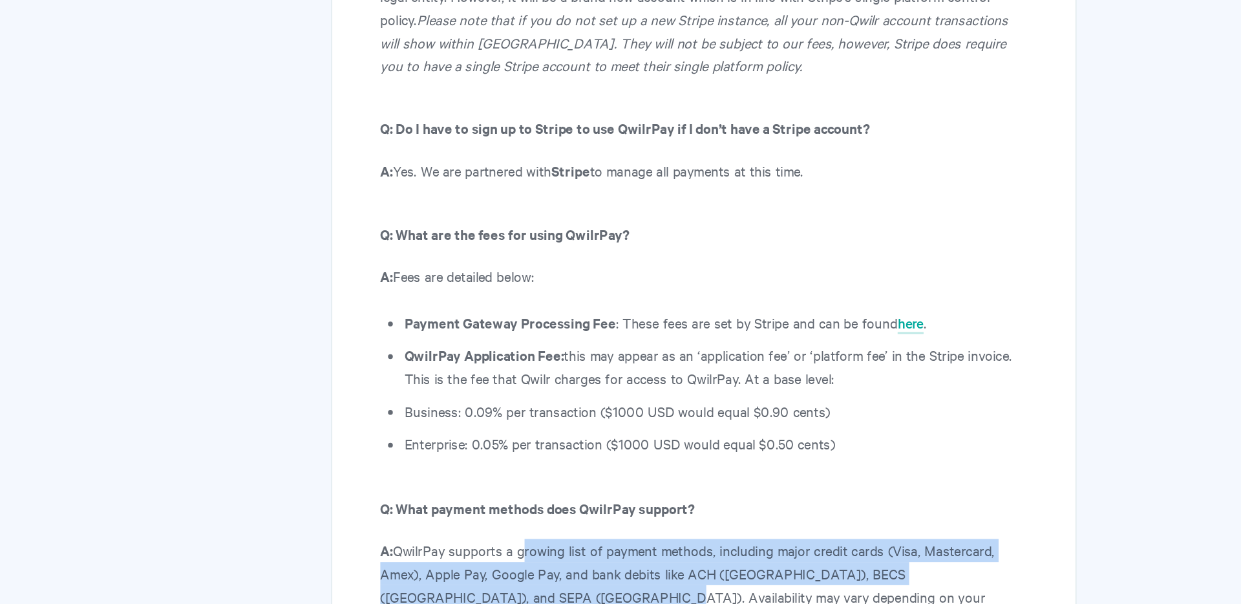
drag, startPoint x: 597, startPoint y: 340, endPoint x: 614, endPoint y: 361, distance: 26.8
click at [614, 485] on p "A: QwilrPay supports a growing list of payment methods, including major credit …" at bounding box center [719, 516] width 435 height 62
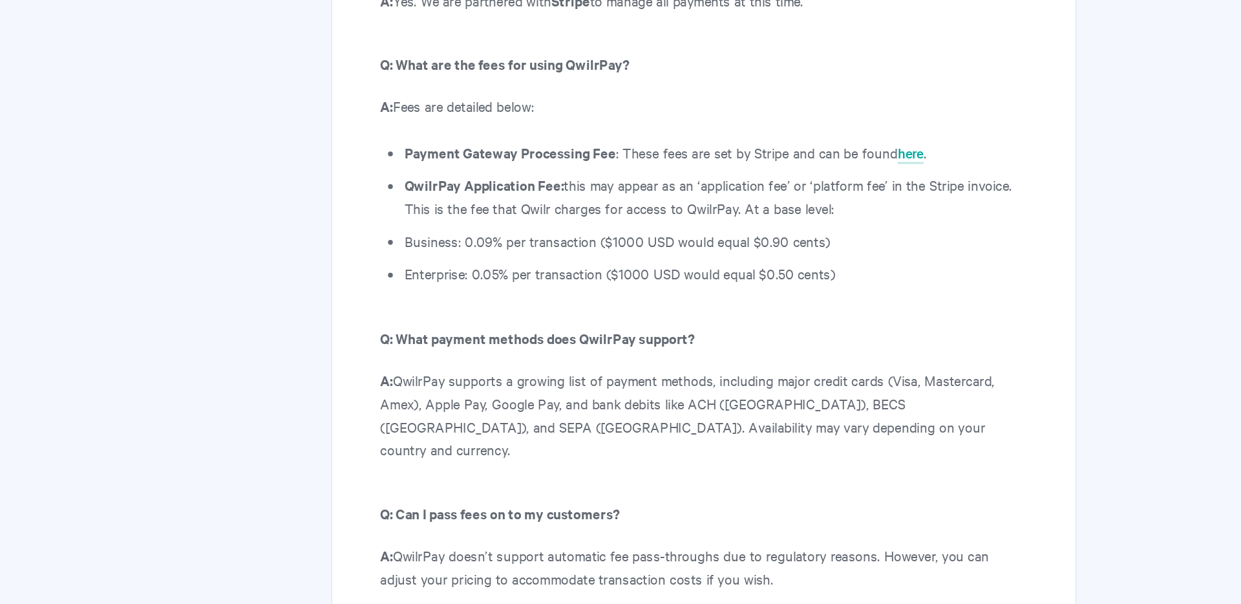
scroll to position [6856, 0]
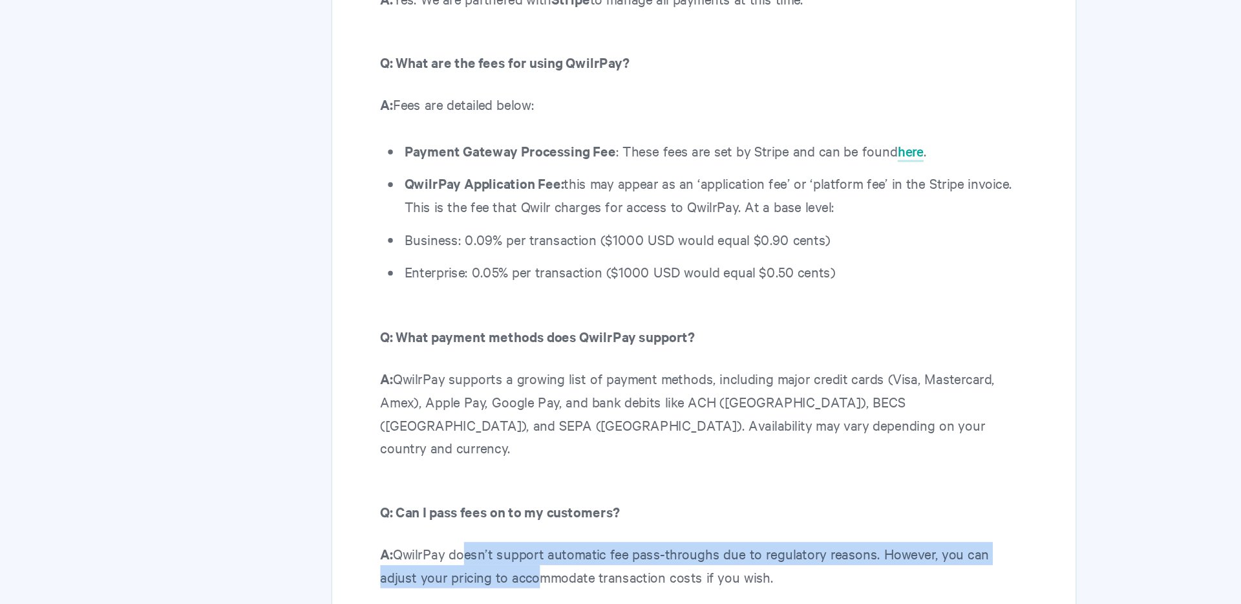
drag, startPoint x: 557, startPoint y: 391, endPoint x: 576, endPoint y: 408, distance: 25.2
click at [576, 562] on p "A: QwilrPay doesn’t support automatic fee pass-throughs due to regulatory reaso…" at bounding box center [719, 577] width 435 height 31
drag, startPoint x: 569, startPoint y: 396, endPoint x: 591, endPoint y: 414, distance: 28.5
click at [591, 562] on p "A: QwilrPay doesn’t support automatic fee pass-throughs due to regulatory reaso…" at bounding box center [719, 577] width 435 height 31
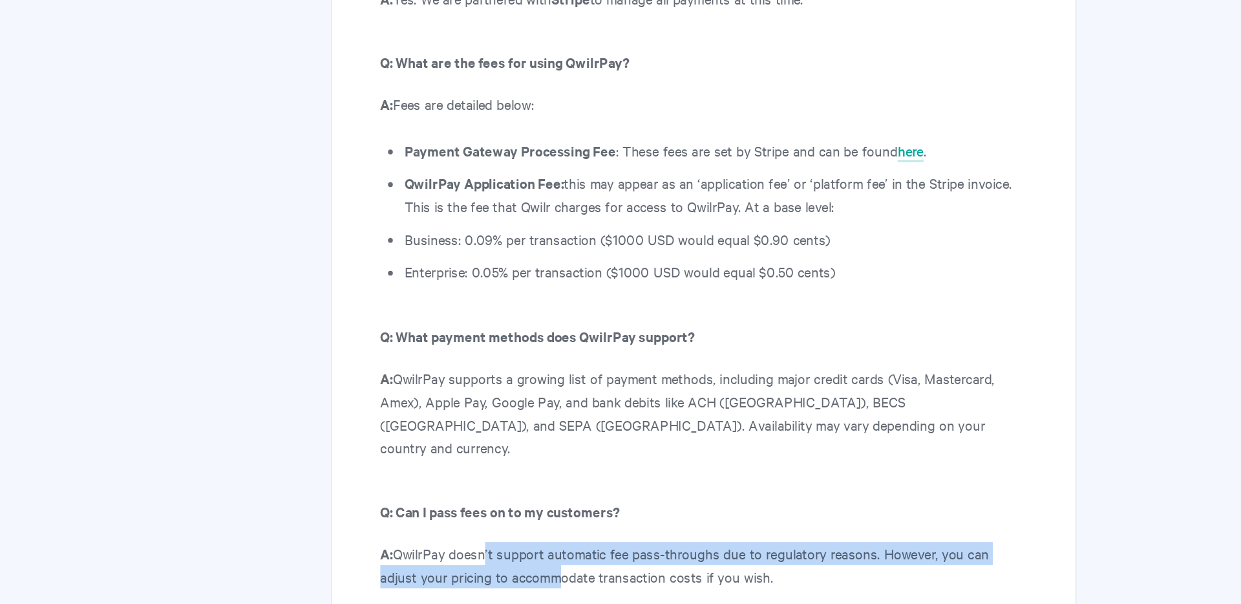
click at [591, 562] on p "A: QwilrPay doesn’t support automatic fee pass-throughs due to regulatory reaso…" at bounding box center [719, 577] width 435 height 31
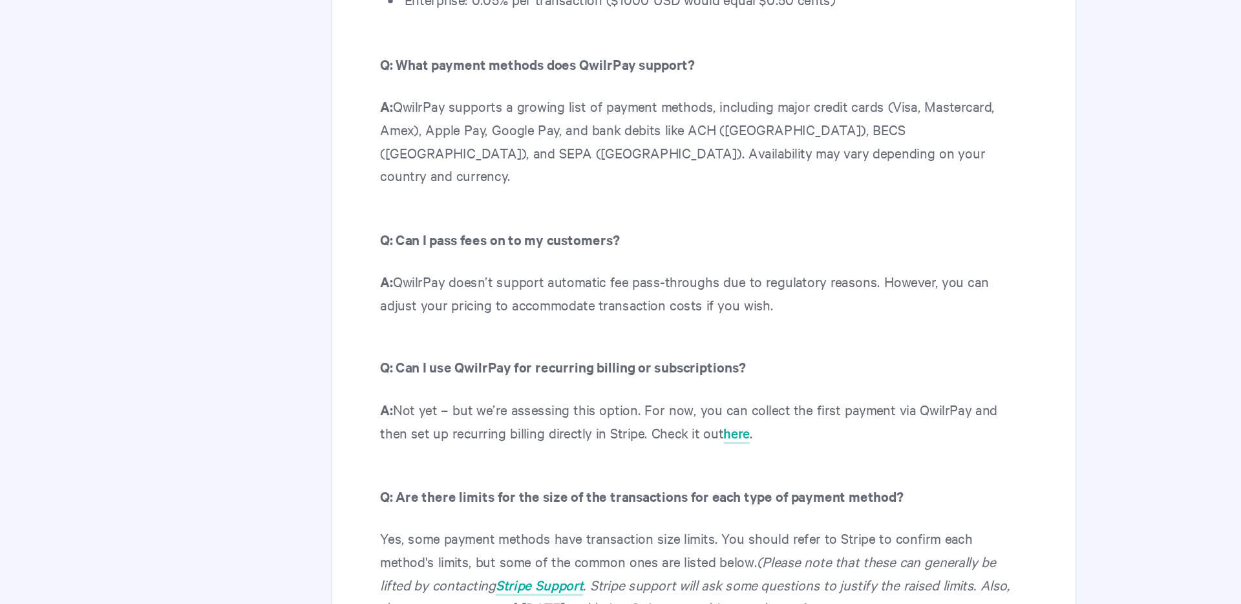
scroll to position [7040, 0]
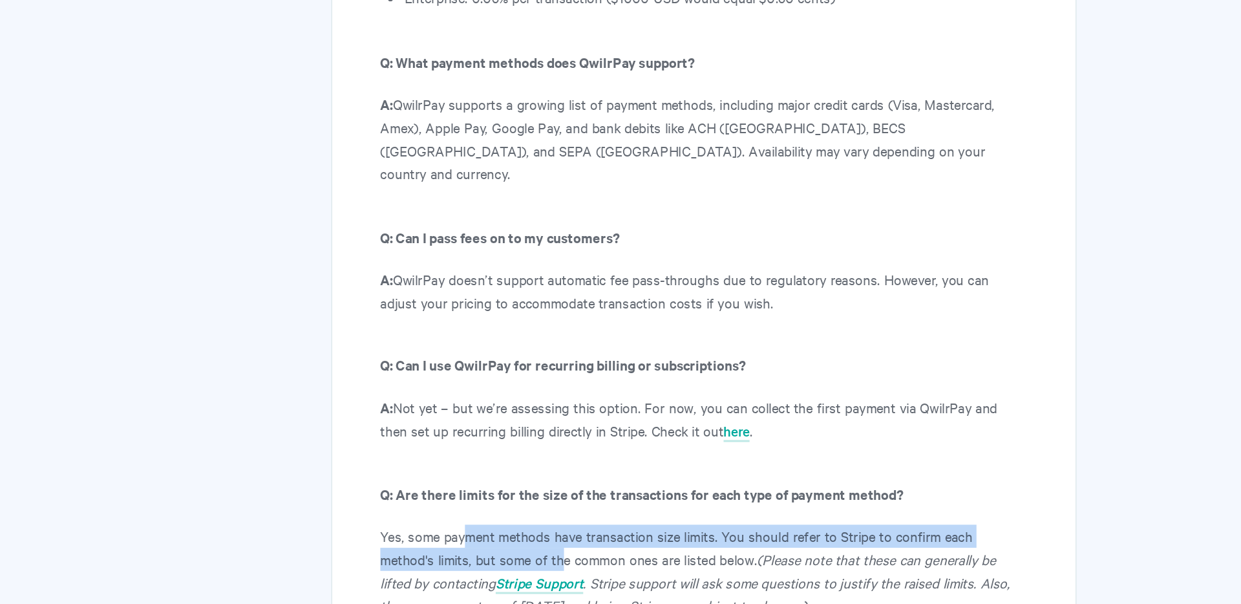
drag, startPoint x: 556, startPoint y: 381, endPoint x: 586, endPoint y: 396, distance: 33.8
click at [586, 550] on p "Yes, some payment methods have transaction size limits. You should refer to Str…" at bounding box center [719, 581] width 435 height 62
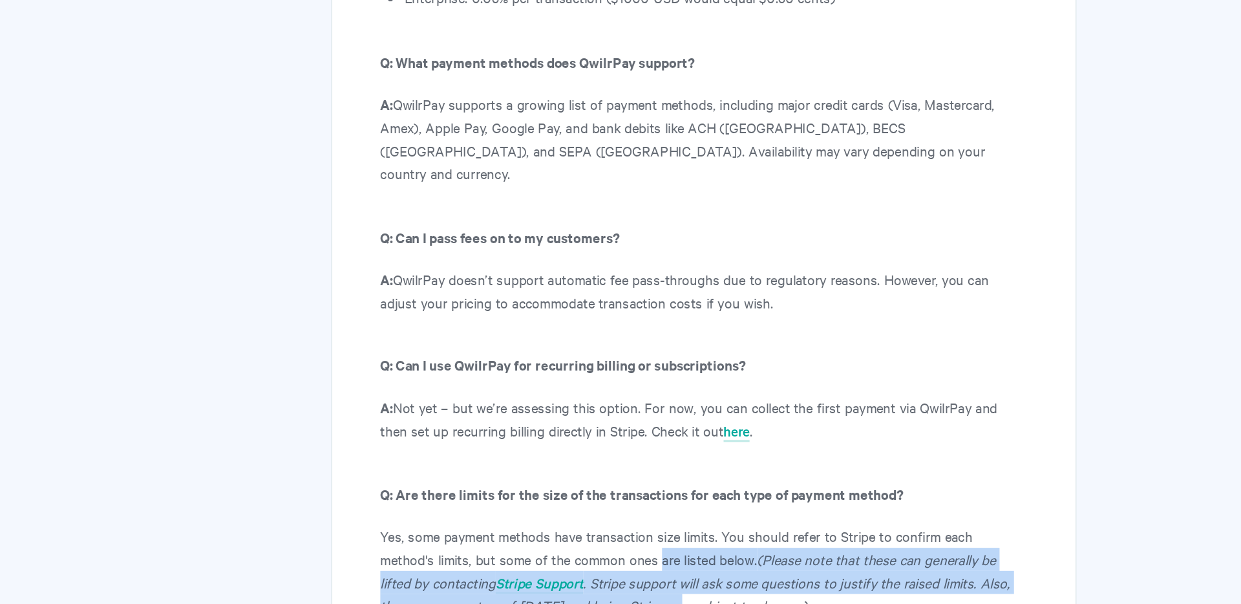
drag, startPoint x: 650, startPoint y: 400, endPoint x: 668, endPoint y: 428, distance: 33.2
click at [668, 550] on p "Yes, some payment methods have transaction size limits. You should refer to Str…" at bounding box center [719, 581] width 435 height 62
click at [668, 582] on icon ". Stripe support will ask some questions to justify the raised limits. Also, th…" at bounding box center [713, 596] width 423 height 28
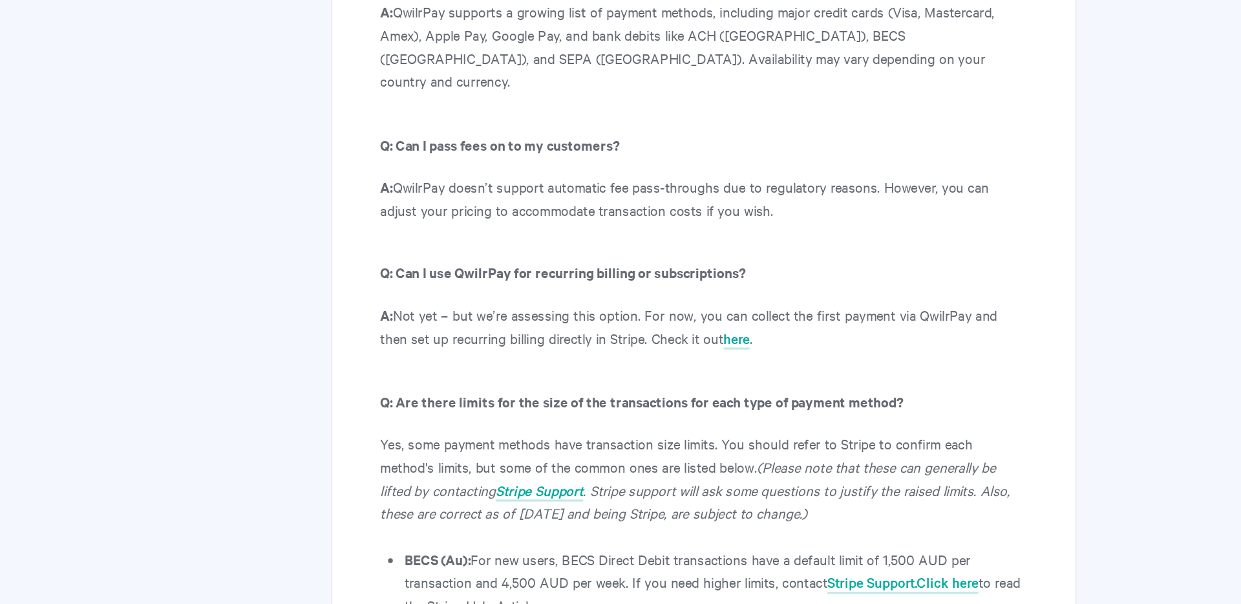
scroll to position [7103, 0]
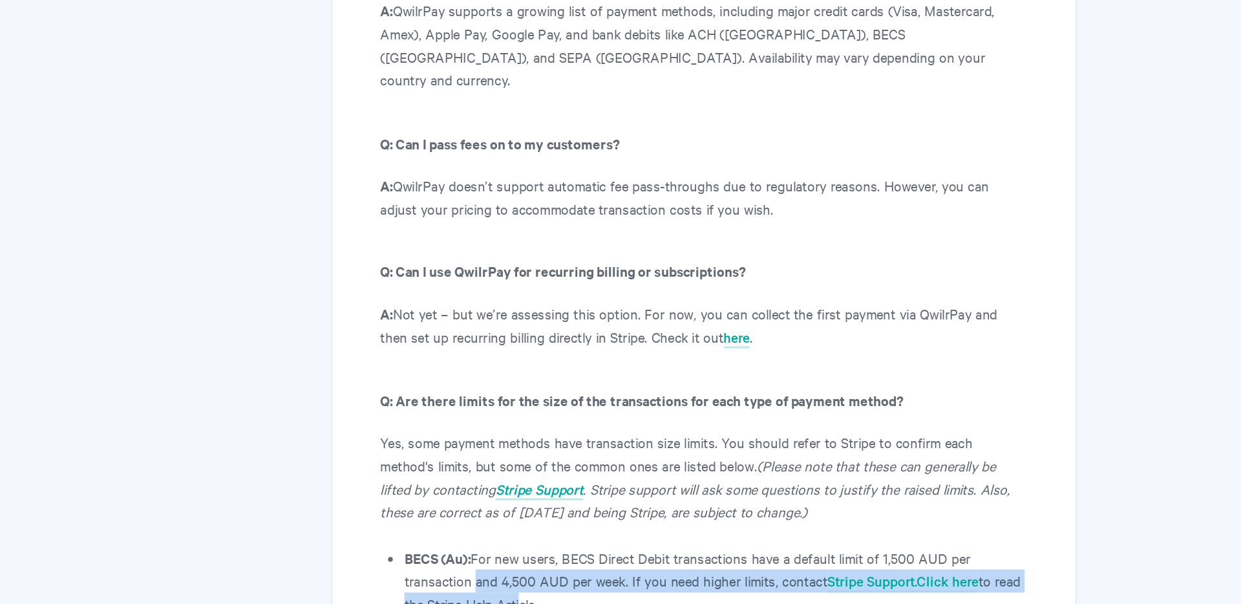
drag, startPoint x: 561, startPoint y: 411, endPoint x: 593, endPoint y: 432, distance: 38.7
click at [593, 565] on li "BECS (Au): For new users, BECS Direct Debit transactions have a default limit o…" at bounding box center [727, 588] width 419 height 47
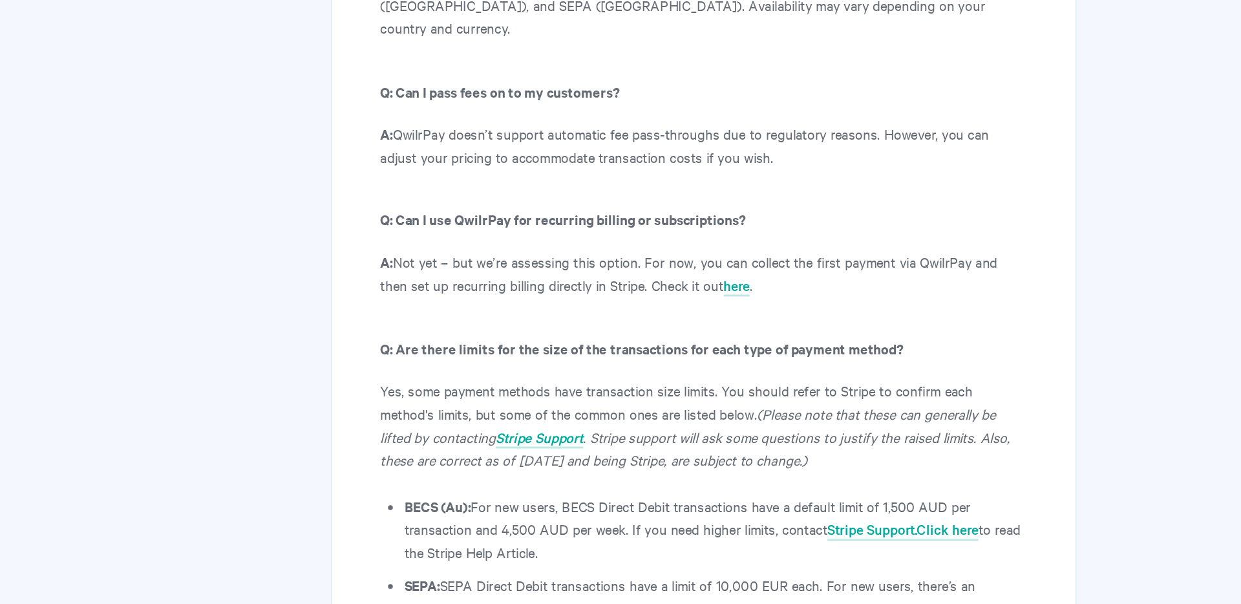
scroll to position [7138, 0]
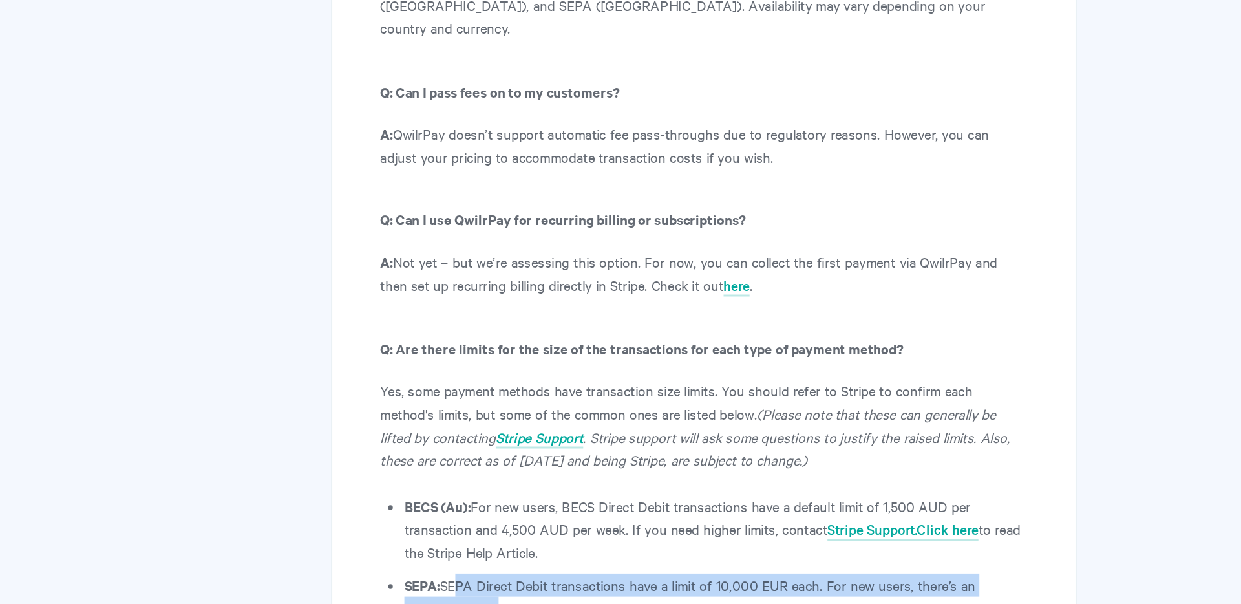
drag, startPoint x: 548, startPoint y: 412, endPoint x: 579, endPoint y: 438, distance: 40.8
click at [579, 583] on li "SEPA: SEPA Direct Debit transactions have a limit of 10,000 EUR each. For new u…" at bounding box center [727, 606] width 419 height 47
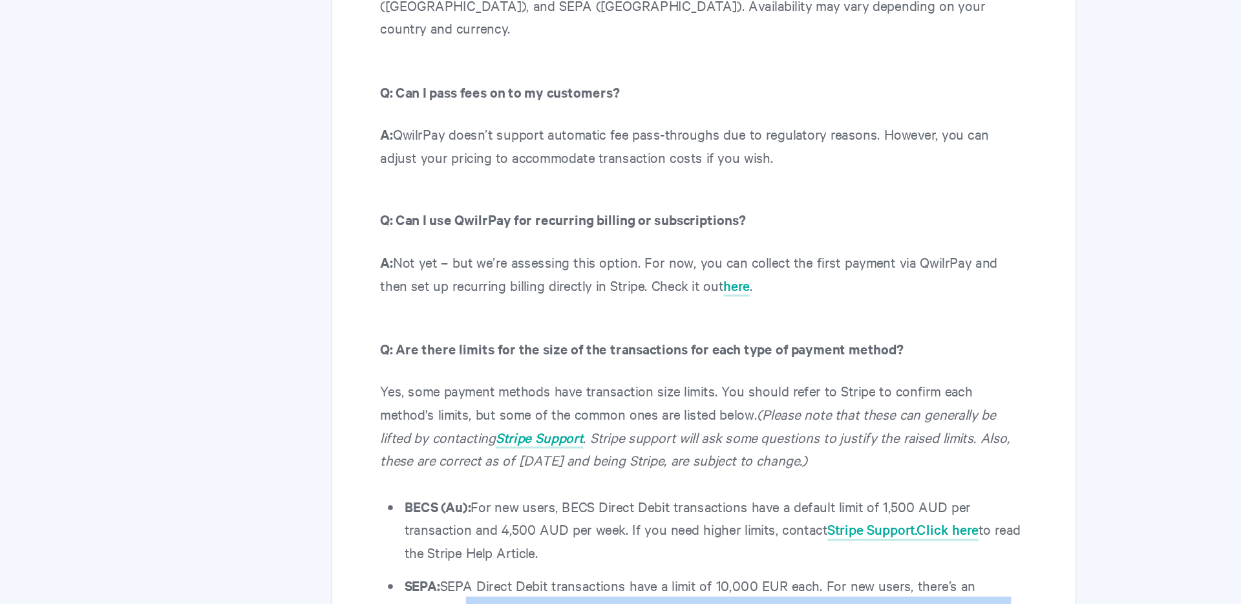
drag, startPoint x: 558, startPoint y: 426, endPoint x: 583, endPoint y: 453, distance: 37.1
click at [583, 583] on li "SEPA: SEPA Direct Debit transactions have a limit of 10,000 EUR each. For new u…" at bounding box center [727, 606] width 419 height 47
drag, startPoint x: 560, startPoint y: 437, endPoint x: 600, endPoint y: 455, distance: 44.0
click at [600, 583] on li "SEPA: SEPA Direct Debit transactions have a limit of 10,000 EUR each. For new u…" at bounding box center [727, 606] width 419 height 47
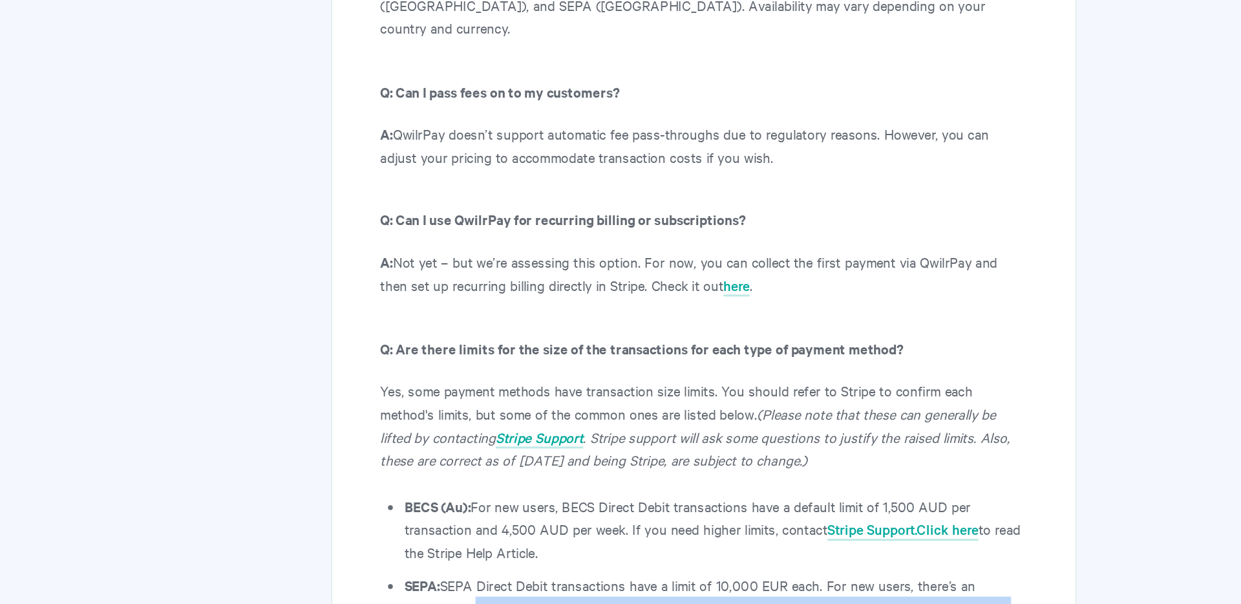
click at [600, 583] on li "SEPA: SEPA Direct Debit transactions have a limit of 10,000 EUR each. For new u…" at bounding box center [727, 606] width 419 height 47
drag, startPoint x: 574, startPoint y: 438, endPoint x: 615, endPoint y: 458, distance: 45.7
click at [615, 530] on ul "BECS (Au): For new users, BECS Direct Debit transactions have a default limit o…" at bounding box center [727, 614] width 419 height 168
drag, startPoint x: 557, startPoint y: 440, endPoint x: 612, endPoint y: 456, distance: 57.9
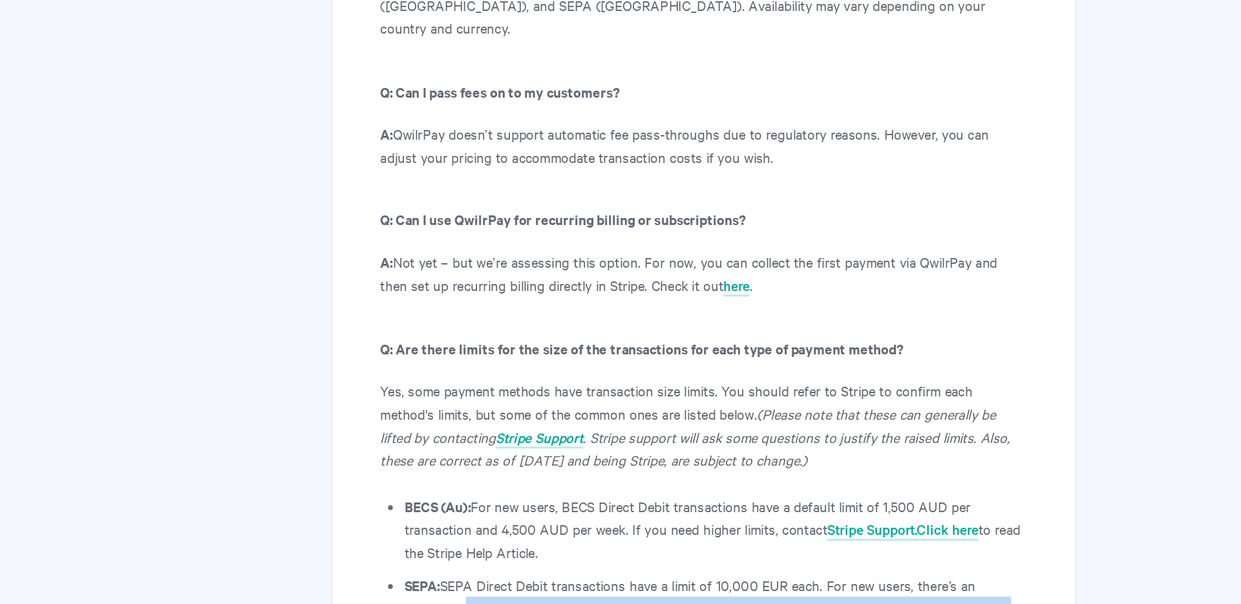
click at [612, 583] on li "SEPA: SEPA Direct Debit transactions have a limit of 10,000 EUR each. For new u…" at bounding box center [727, 606] width 419 height 47
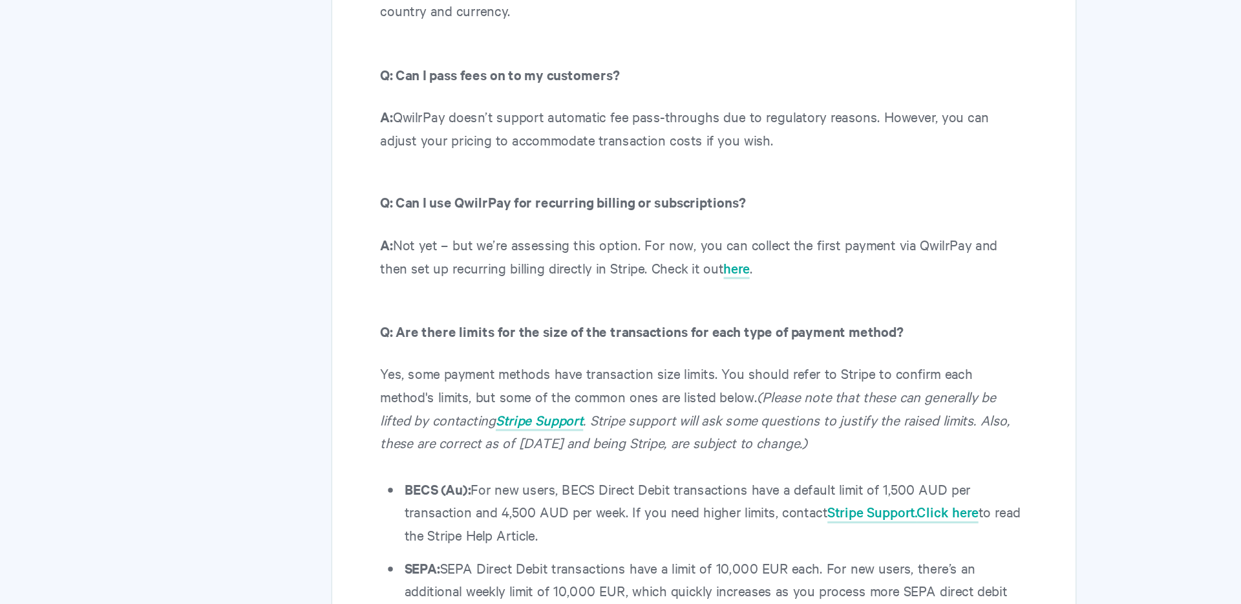
scroll to position [7152, 0]
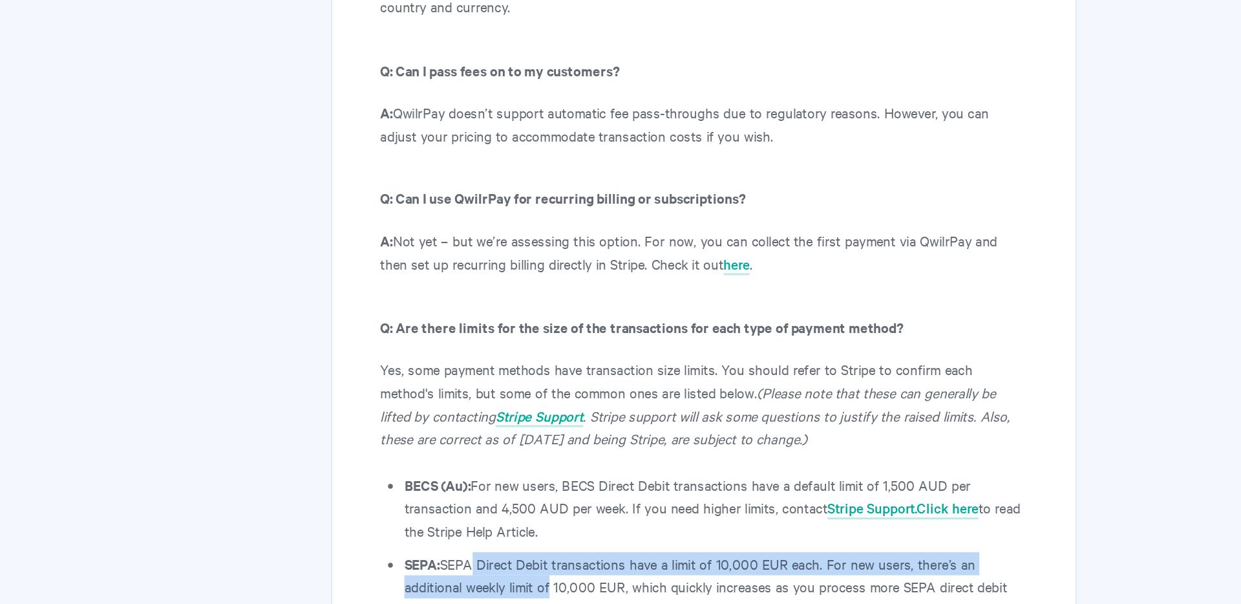
drag, startPoint x: 559, startPoint y: 402, endPoint x: 614, endPoint y: 412, distance: 55.9
click at [614, 569] on li "SEPA: SEPA Direct Debit transactions have a limit of 10,000 EUR each. For new u…" at bounding box center [727, 592] width 419 height 47
drag, startPoint x: 546, startPoint y: 403, endPoint x: 624, endPoint y: 411, distance: 78.7
click at [624, 569] on li "SEPA: SEPA Direct Debit transactions have a limit of 10,000 EUR each. For new u…" at bounding box center [727, 592] width 419 height 47
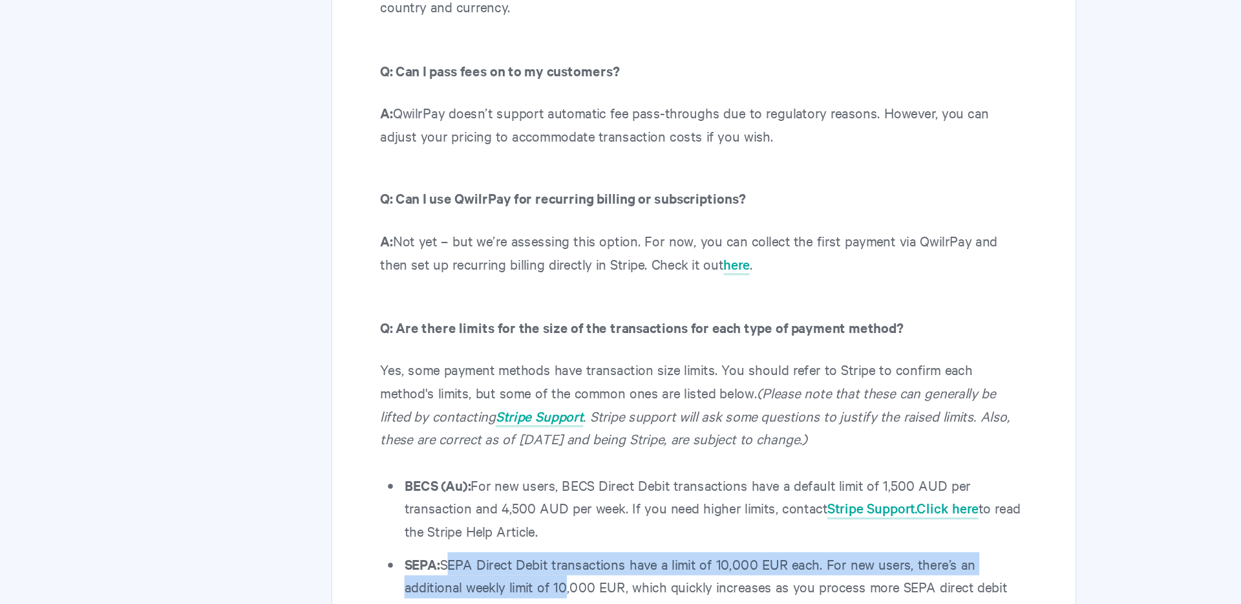
click at [624, 569] on li "SEPA: SEPA Direct Debit transactions have a limit of 10,000 EUR each. For new u…" at bounding box center [727, 592] width 419 height 47
drag, startPoint x: 607, startPoint y: 394, endPoint x: 626, endPoint y: 414, distance: 27.4
click at [626, 516] on ul "BECS (Au): For new users, BECS Direct Debit transactions have a default limit o…" at bounding box center [727, 600] width 419 height 168
click at [626, 569] on li "SEPA: SEPA Direct Debit transactions have a limit of 10,000 EUR each. For new u…" at bounding box center [727, 592] width 419 height 47
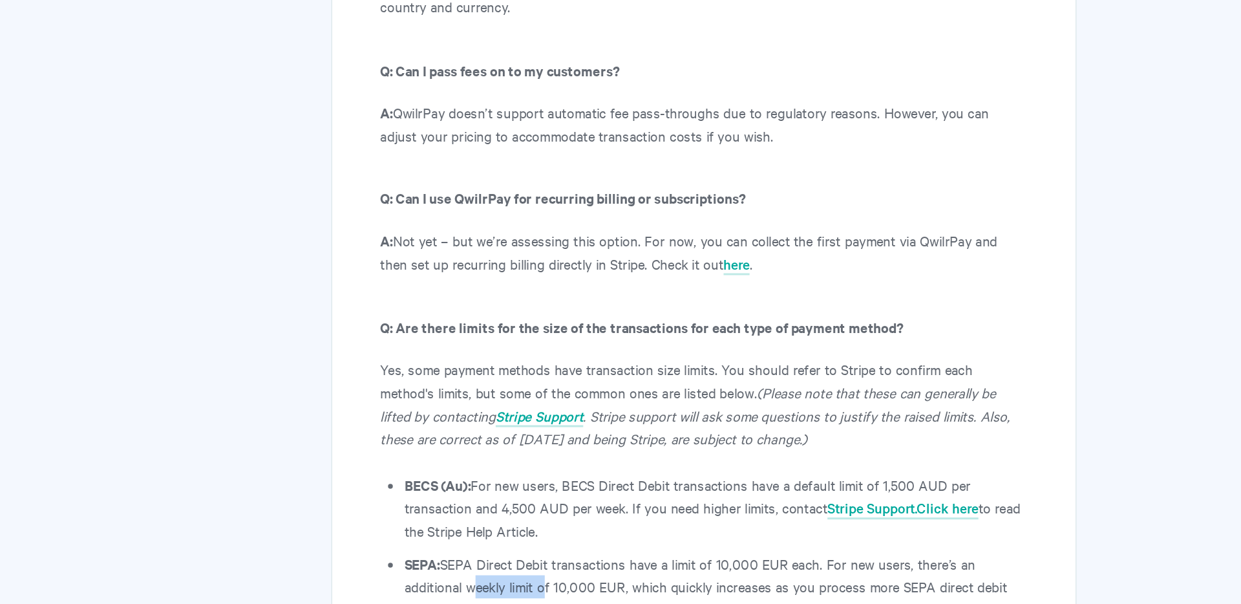
drag, startPoint x: 559, startPoint y: 416, endPoint x: 611, endPoint y: 424, distance: 53.0
click at [611, 569] on li "SEPA: SEPA Direct Debit transactions have a limit of 10,000 EUR each. For new u…" at bounding box center [727, 592] width 419 height 47
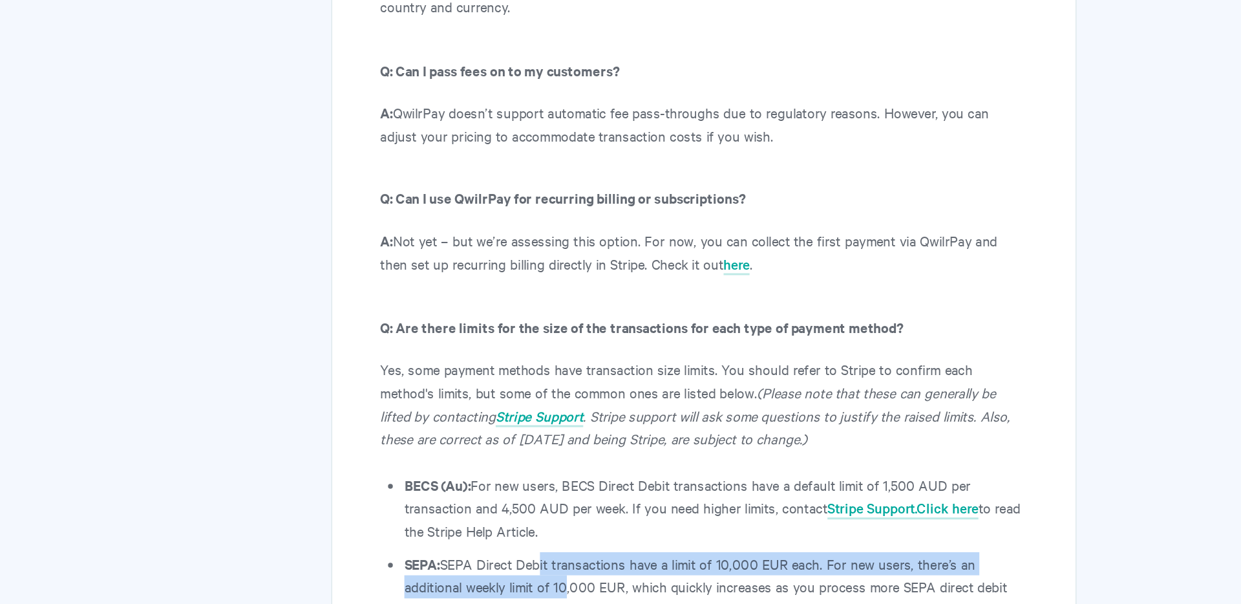
drag, startPoint x: 605, startPoint y: 410, endPoint x: 625, endPoint y: 425, distance: 25.3
click at [625, 569] on li "SEPA: SEPA Direct Debit transactions have a limit of 10,000 EUR each. For new u…" at bounding box center [727, 592] width 419 height 47
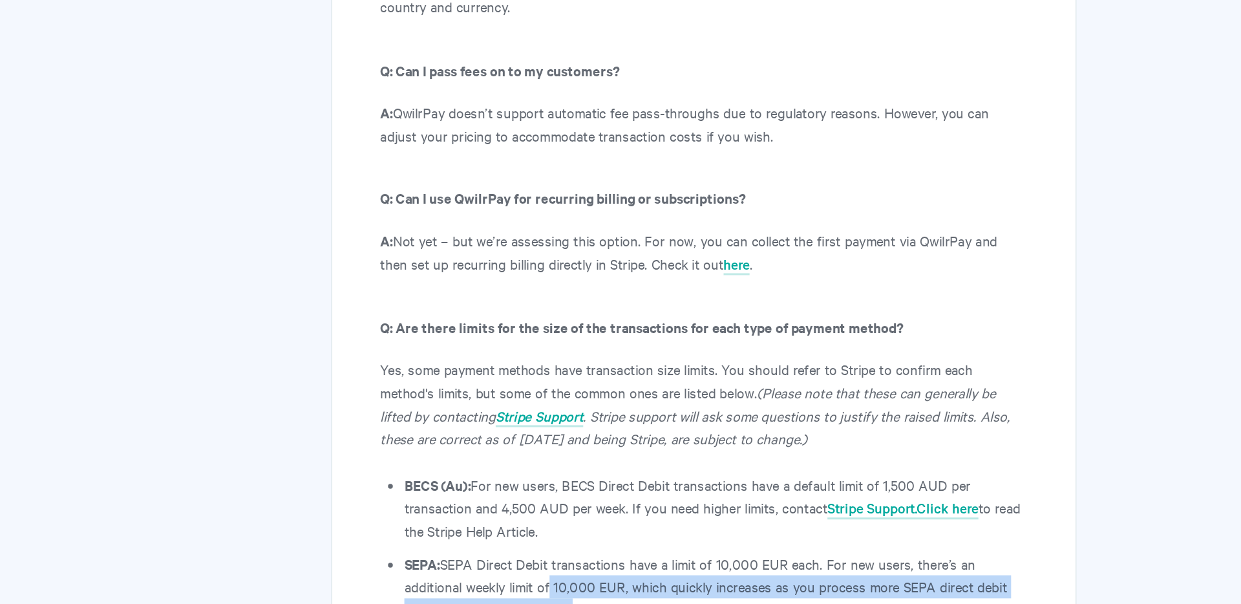
drag, startPoint x: 612, startPoint y: 416, endPoint x: 624, endPoint y: 429, distance: 17.8
click at [624, 569] on li "SEPA: SEPA Direct Debit transactions have a limit of 10,000 EUR each. For new u…" at bounding box center [727, 592] width 419 height 47
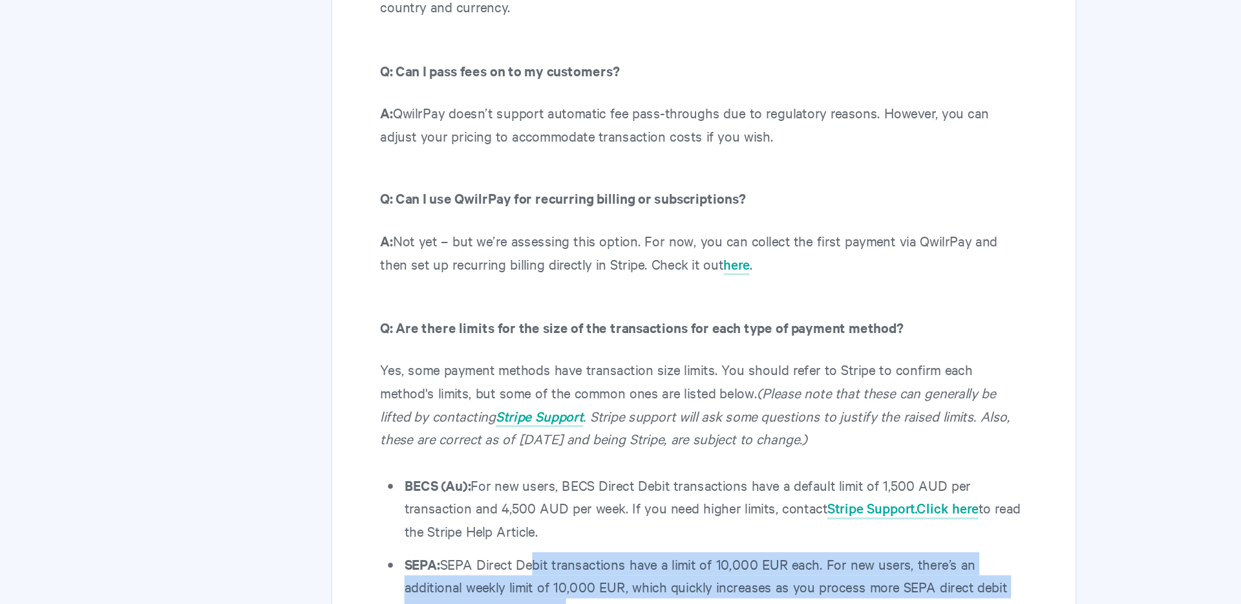
drag, startPoint x: 600, startPoint y: 407, endPoint x: 618, endPoint y: 436, distance: 33.7
click at [618, 569] on li "SEPA: SEPA Direct Debit transactions have a limit of 10,000 EUR each. For new u…" at bounding box center [727, 592] width 419 height 47
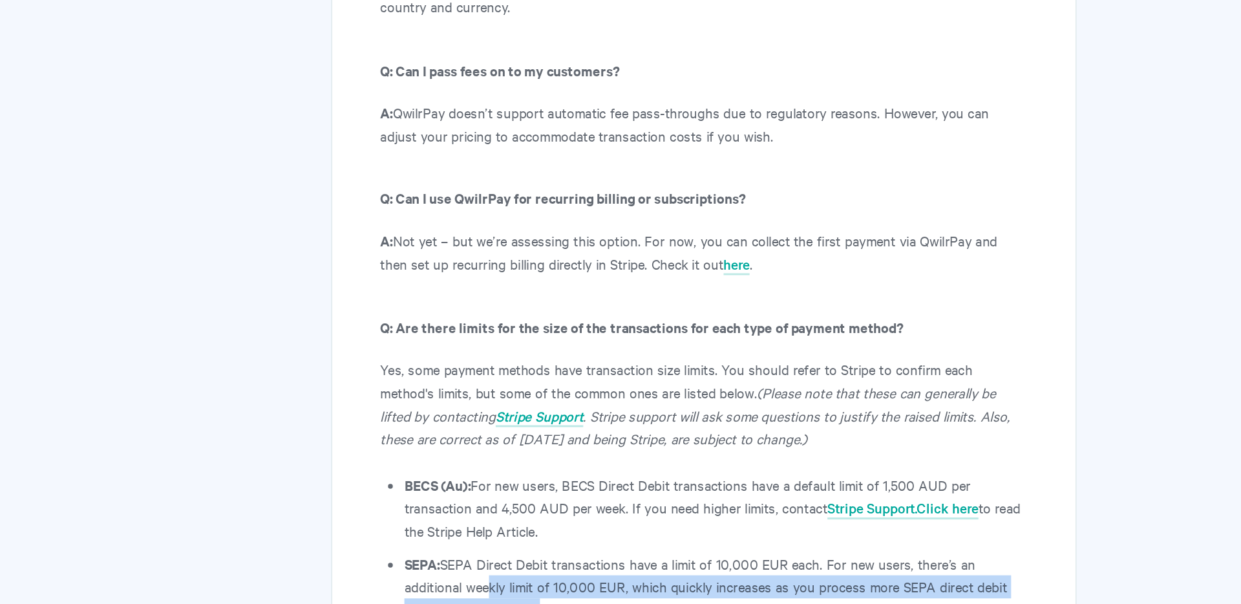
drag, startPoint x: 571, startPoint y: 412, endPoint x: 606, endPoint y: 435, distance: 42.0
click at [606, 569] on li "SEPA: SEPA Direct Debit transactions have a limit of 10,000 EUR each. For new u…" at bounding box center [727, 592] width 419 height 47
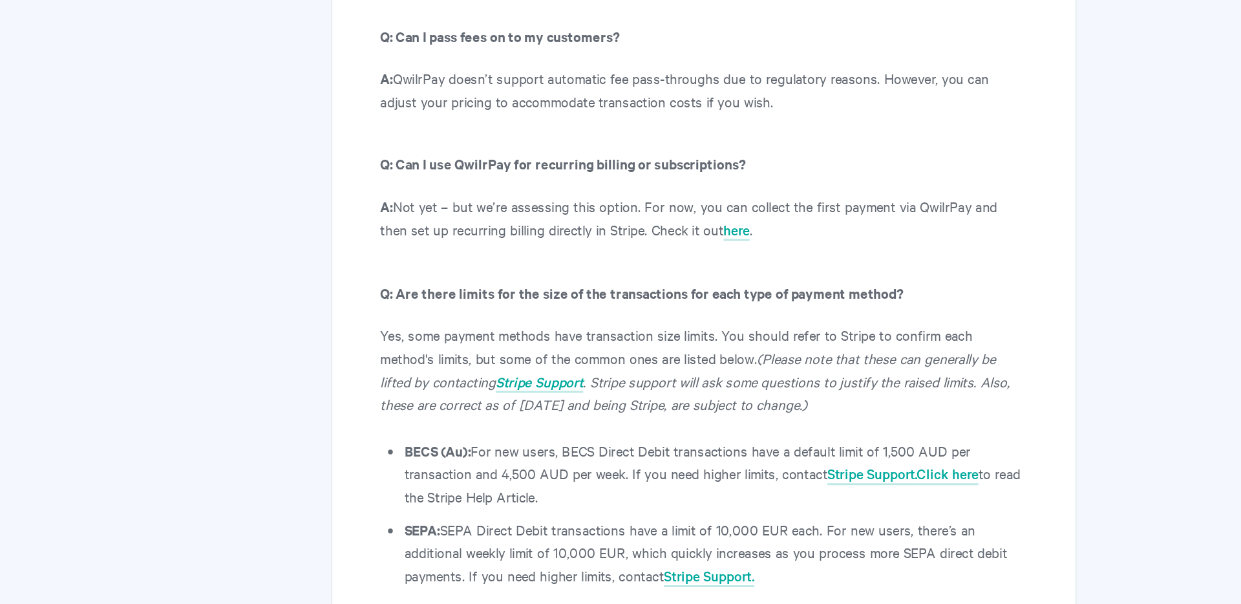
scroll to position [7180, 0]
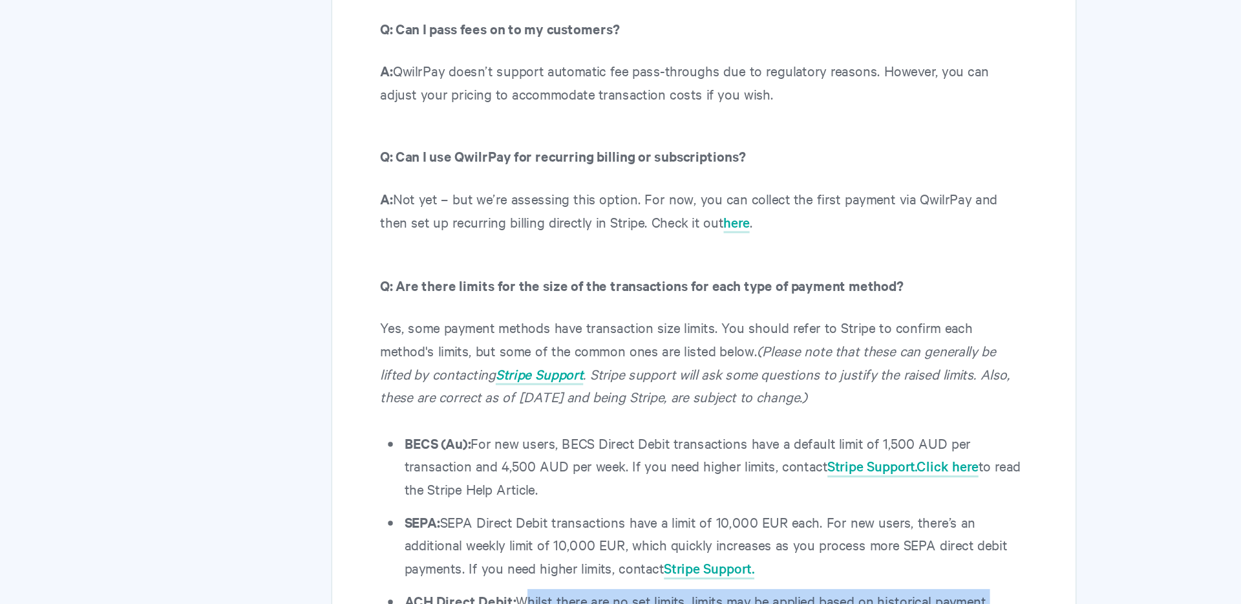
drag, startPoint x: 595, startPoint y: 427, endPoint x: 647, endPoint y: 460, distance: 61.9
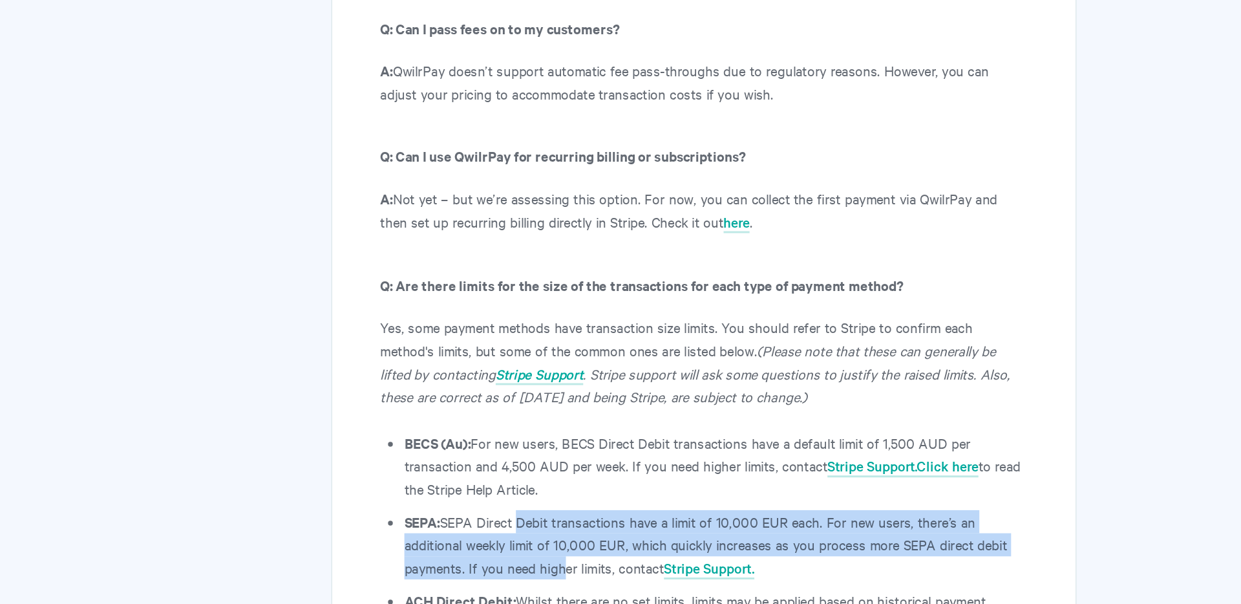
drag, startPoint x: 594, startPoint y: 374, endPoint x: 619, endPoint y: 400, distance: 35.2
click at [619, 540] on li "SEPA: SEPA Direct Debit transactions have a limit of 10,000 EUR each. For new u…" at bounding box center [727, 563] width 419 height 47
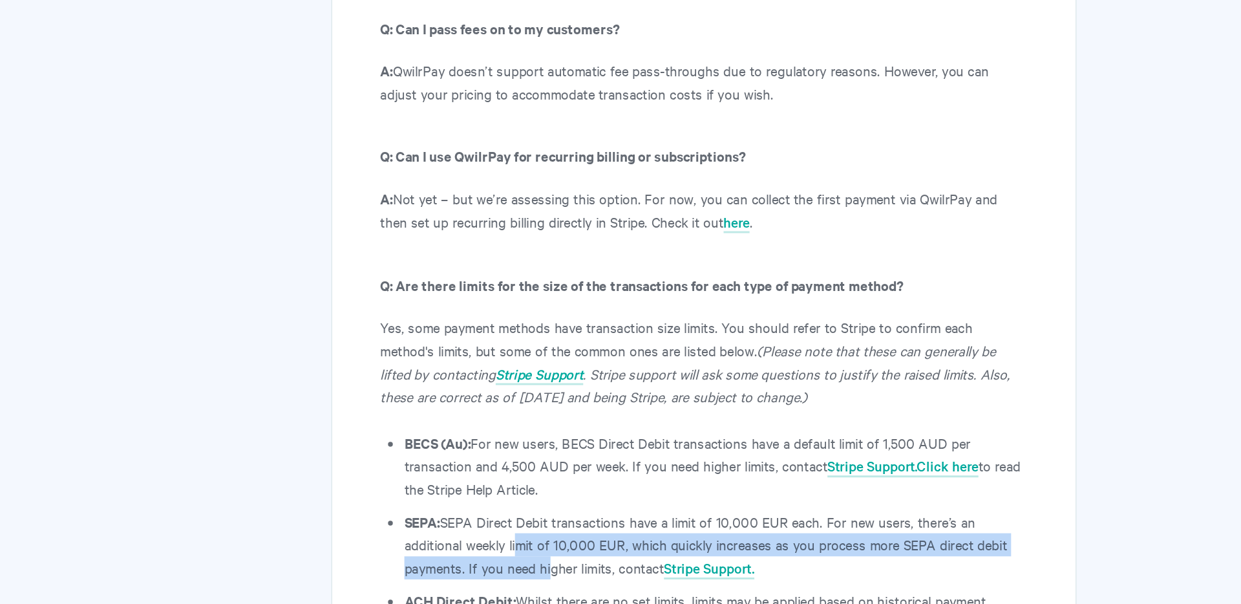
drag, startPoint x: 590, startPoint y: 387, endPoint x: 611, endPoint y: 409, distance: 29.7
click at [611, 540] on li "SEPA: SEPA Direct Debit transactions have a limit of 10,000 EUR each. For new u…" at bounding box center [727, 563] width 419 height 47
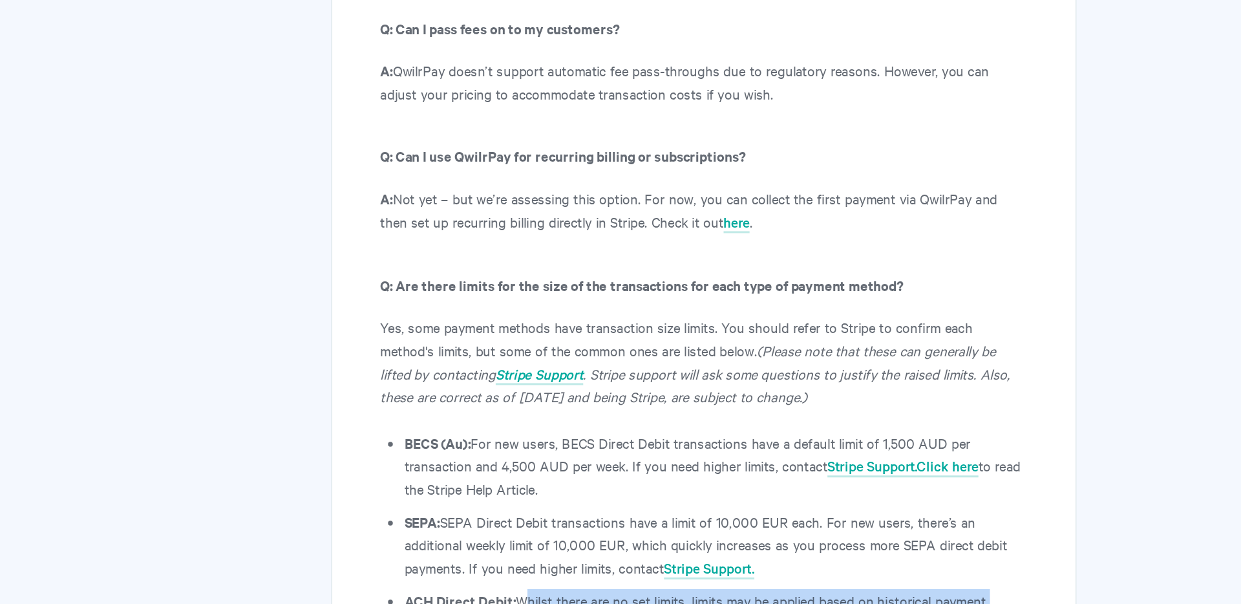
drag, startPoint x: 595, startPoint y: 431, endPoint x: 639, endPoint y: 449, distance: 47.9
drag, startPoint x: 620, startPoint y: 430, endPoint x: 649, endPoint y: 457, distance: 39.8
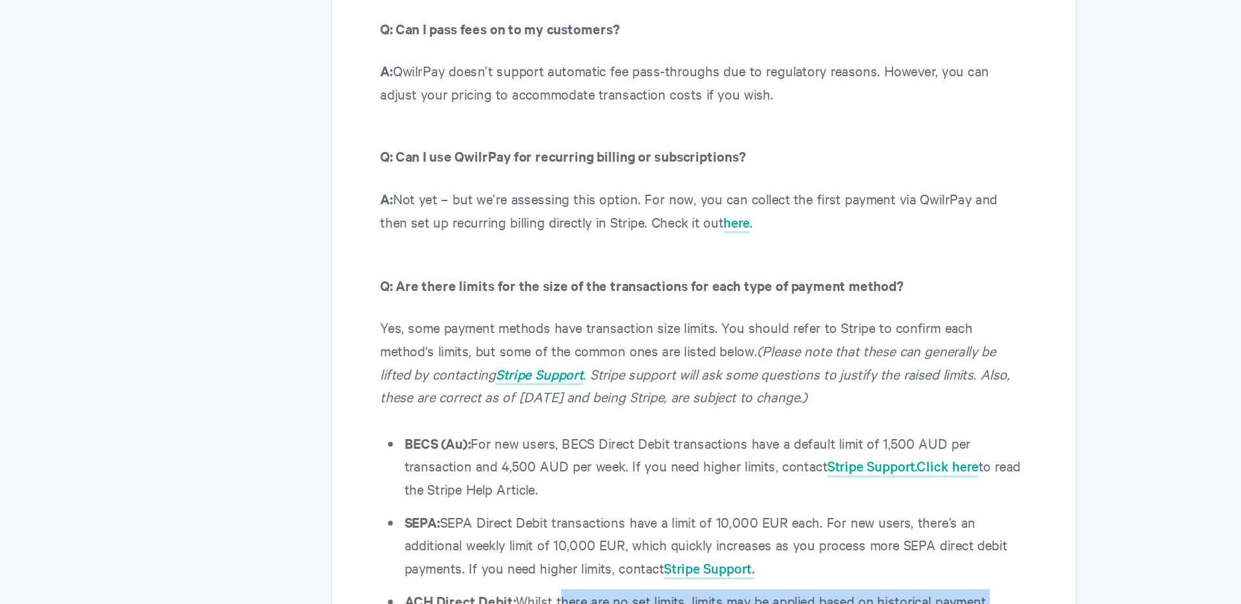
drag, startPoint x: 594, startPoint y: 450, endPoint x: 654, endPoint y: 462, distance: 61.2
drag, startPoint x: 624, startPoint y: 444, endPoint x: 665, endPoint y: 458, distance: 43.1
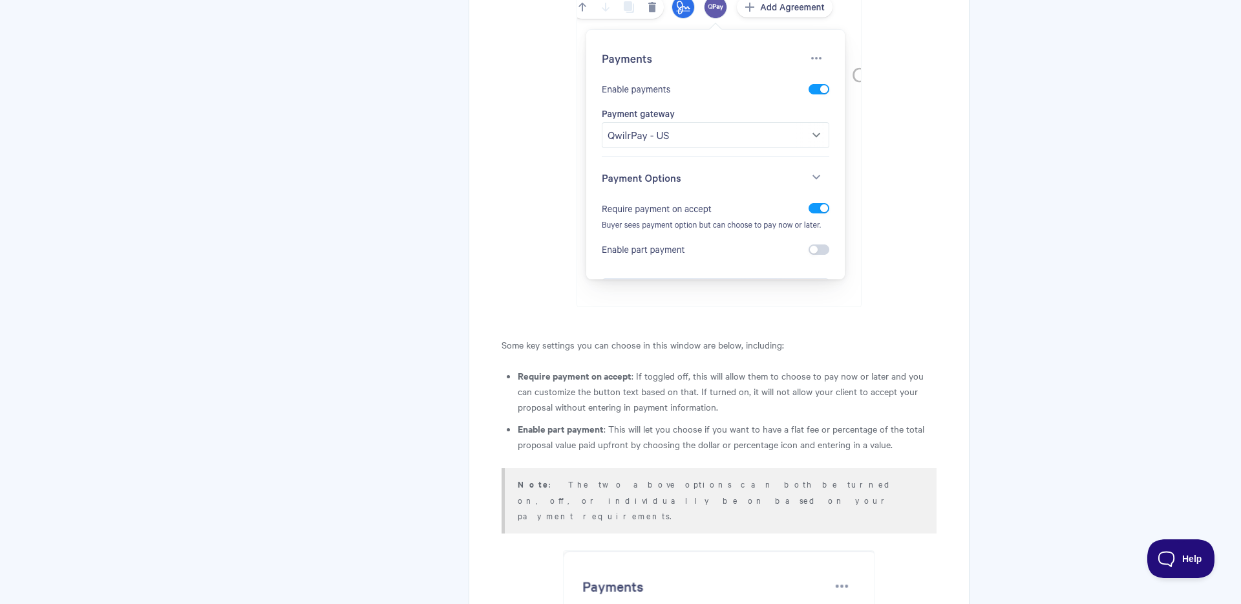
scroll to position [3163, 0]
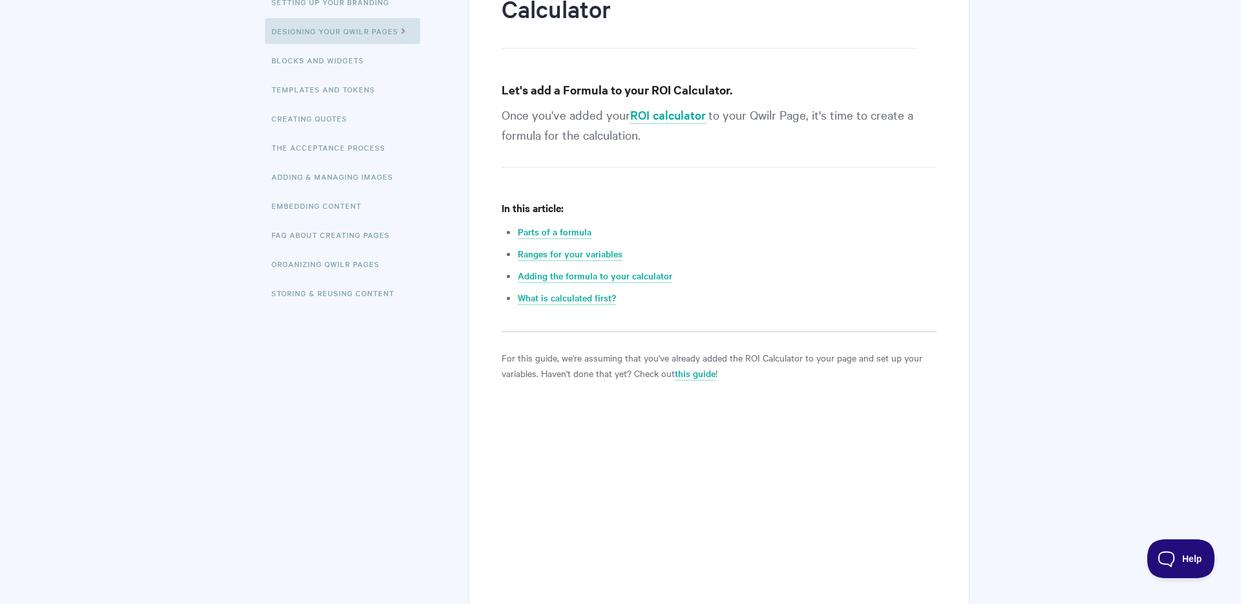
scroll to position [204, 0]
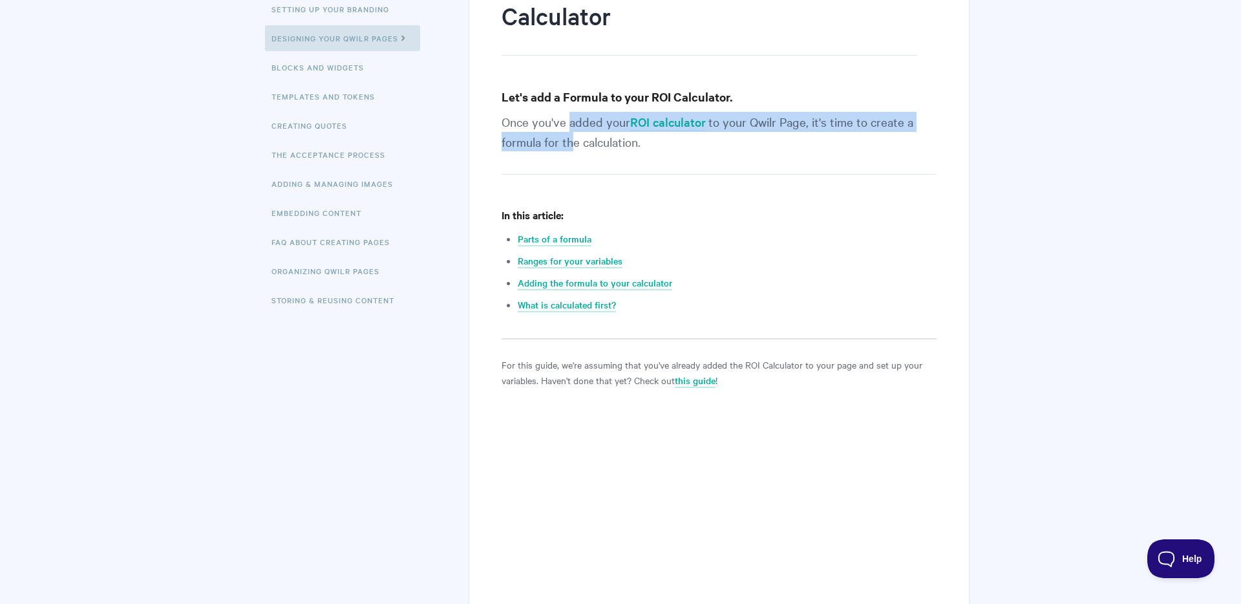
drag, startPoint x: 568, startPoint y: 125, endPoint x: 571, endPoint y: 146, distance: 21.0
click at [571, 146] on p "Once you've added your ROI calculator to your Qwilr Page, it's time to create a…" at bounding box center [719, 143] width 435 height 63
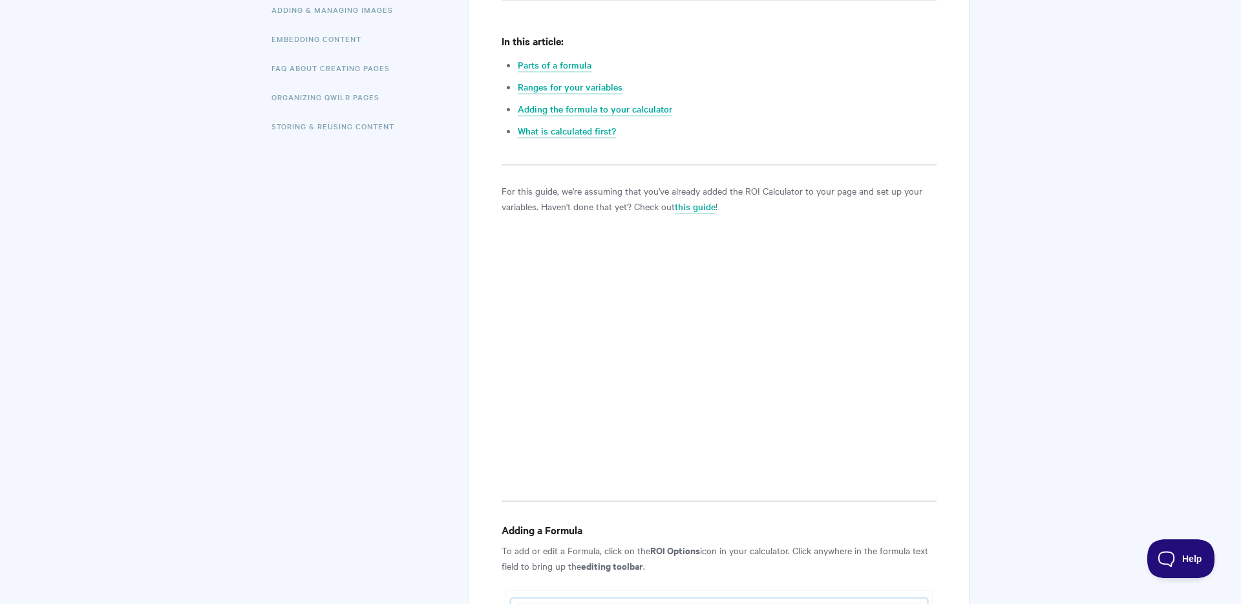
scroll to position [379, 0]
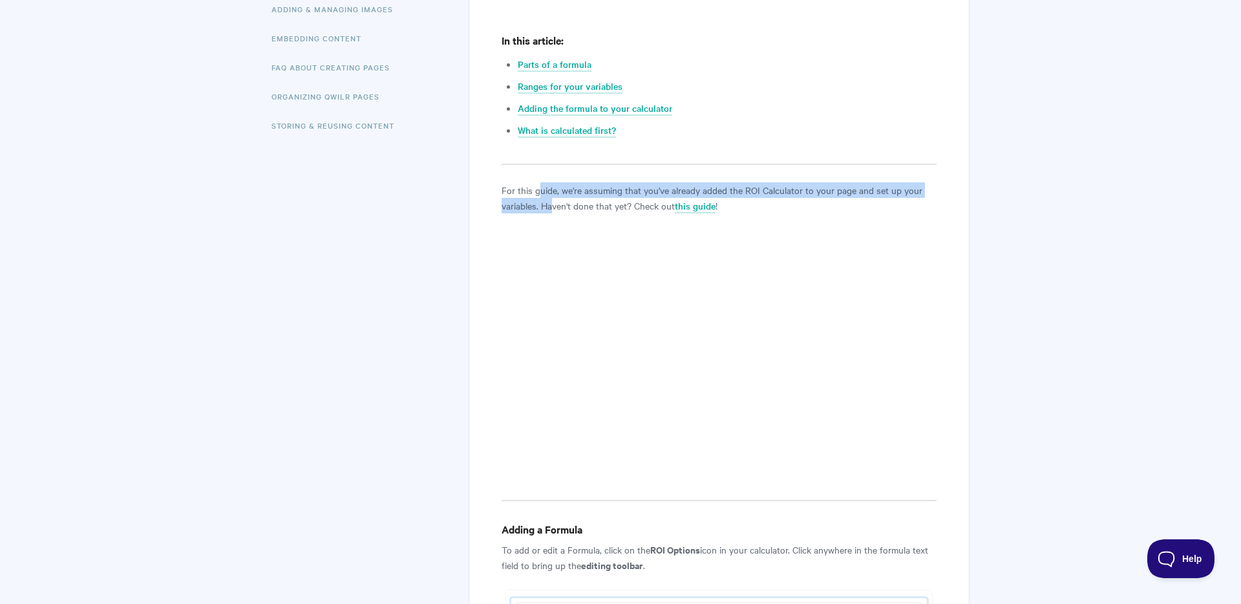
drag, startPoint x: 541, startPoint y: 191, endPoint x: 553, endPoint y: 206, distance: 19.3
click at [553, 206] on p "For this guide, we're assuming that you've already added the ROI Calculator to …" at bounding box center [719, 197] width 435 height 31
drag, startPoint x: 546, startPoint y: 176, endPoint x: 558, endPoint y: 204, distance: 30.1
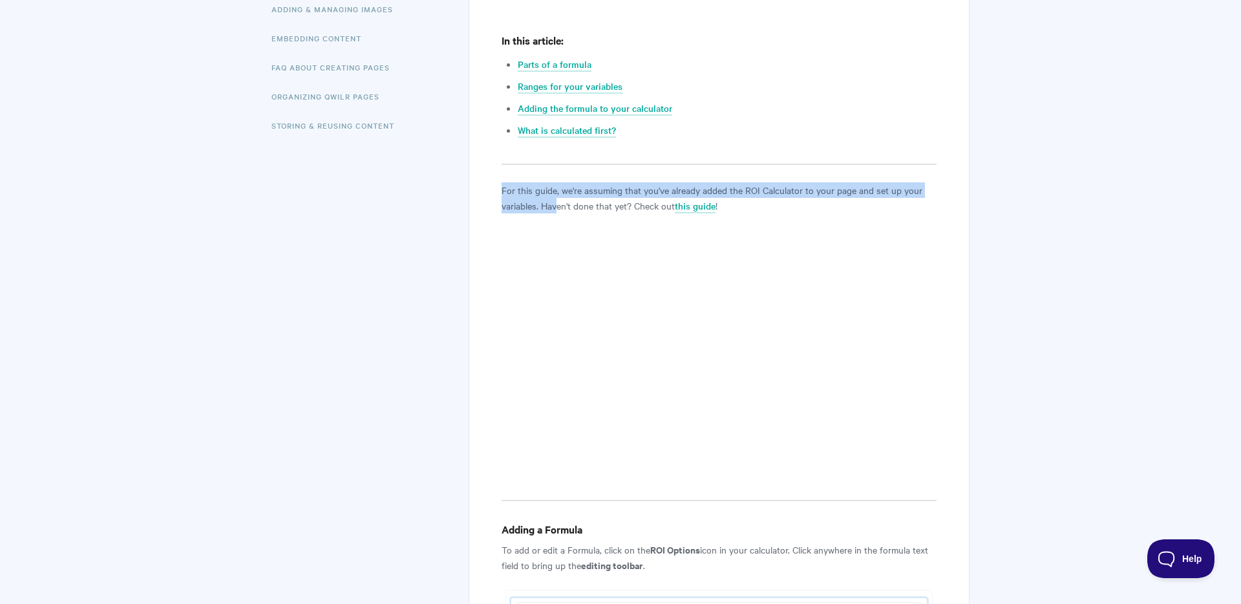
click at [558, 204] on p "For this guide, we're assuming that you've already added the ROI Calculator to …" at bounding box center [719, 197] width 435 height 31
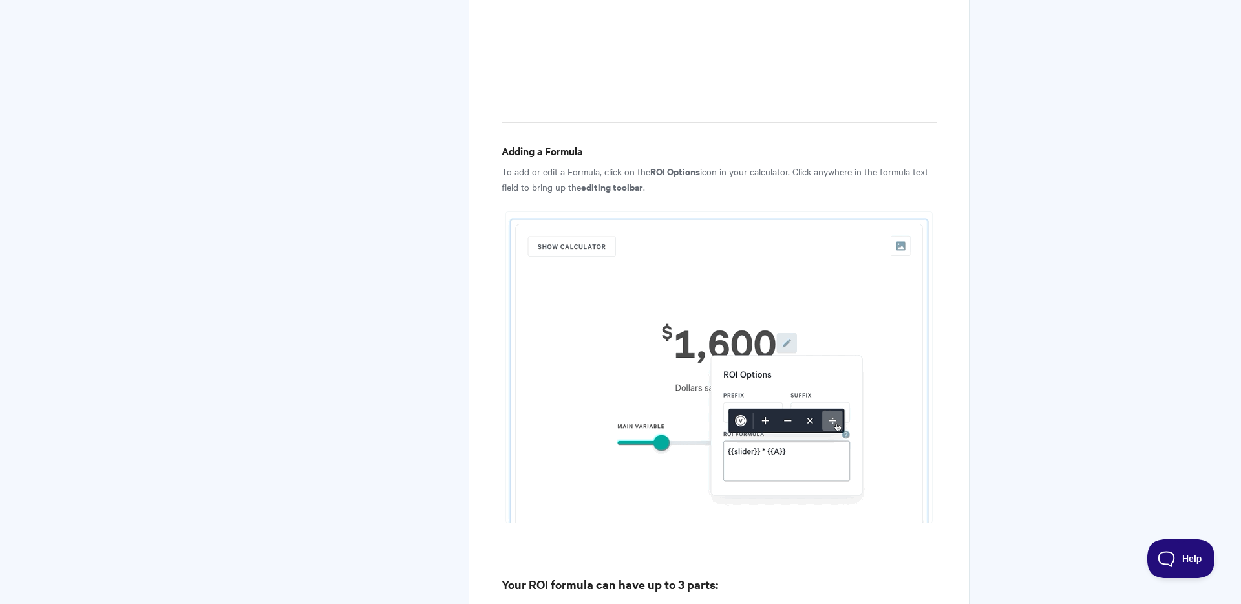
scroll to position [753, 0]
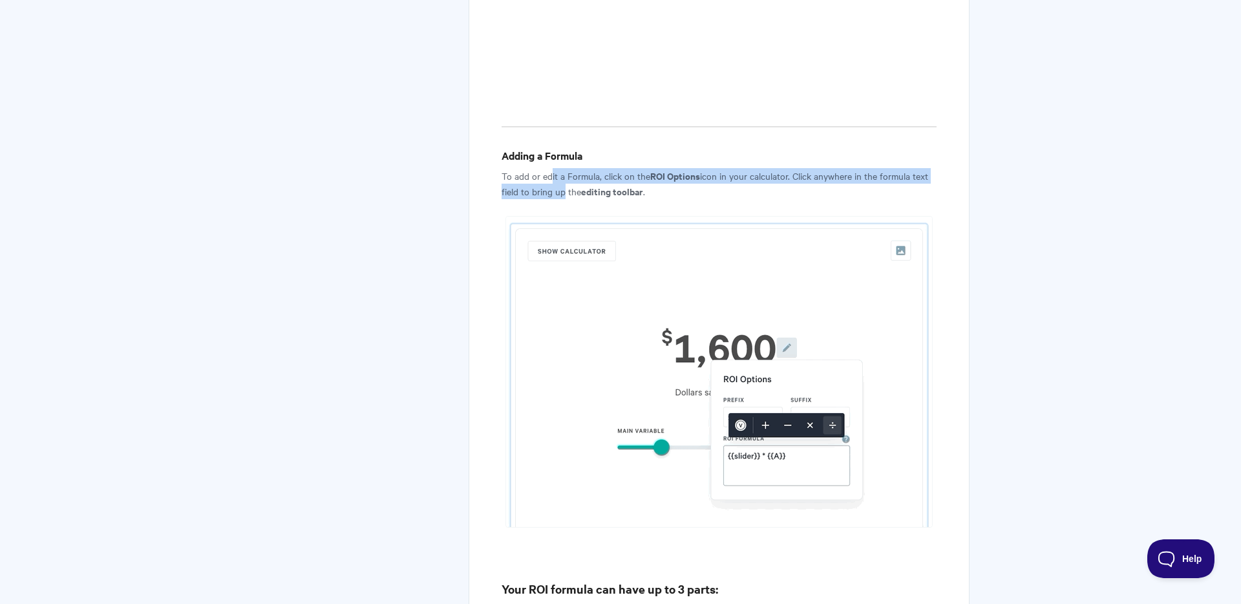
drag, startPoint x: 550, startPoint y: 178, endPoint x: 562, endPoint y: 190, distance: 16.9
click at [562, 190] on p "To add or edit a Formula, click on the ROI Options icon in your calculator. Cli…" at bounding box center [719, 183] width 435 height 31
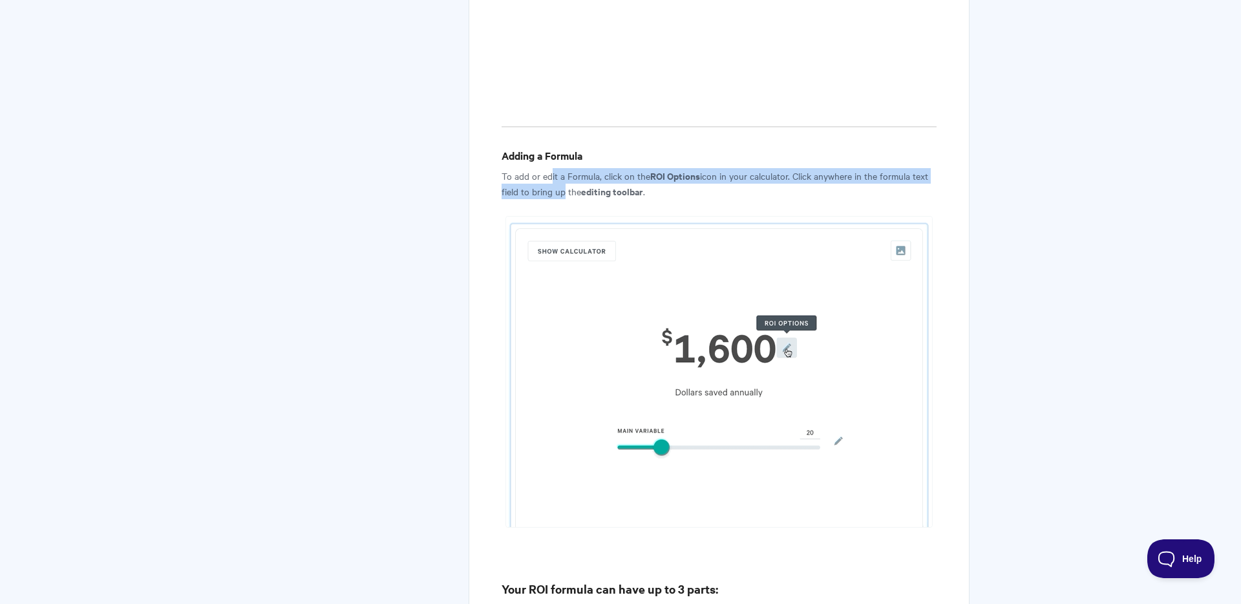
click at [562, 190] on p "To add or edit a Formula, click on the ROI Options icon in your calculator. Cli…" at bounding box center [719, 183] width 435 height 31
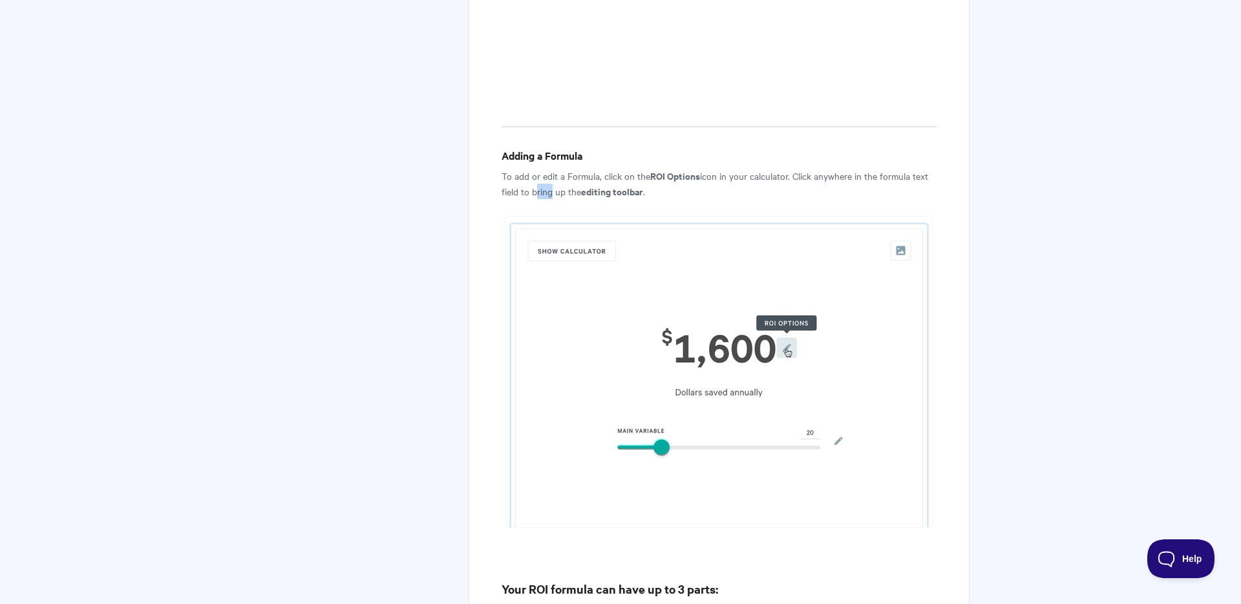
drag, startPoint x: 532, startPoint y: 184, endPoint x: 546, endPoint y: 194, distance: 17.2
click at [546, 194] on p "To add or edit a Formula, click on the ROI Options icon in your calculator. Cli…" at bounding box center [719, 183] width 435 height 31
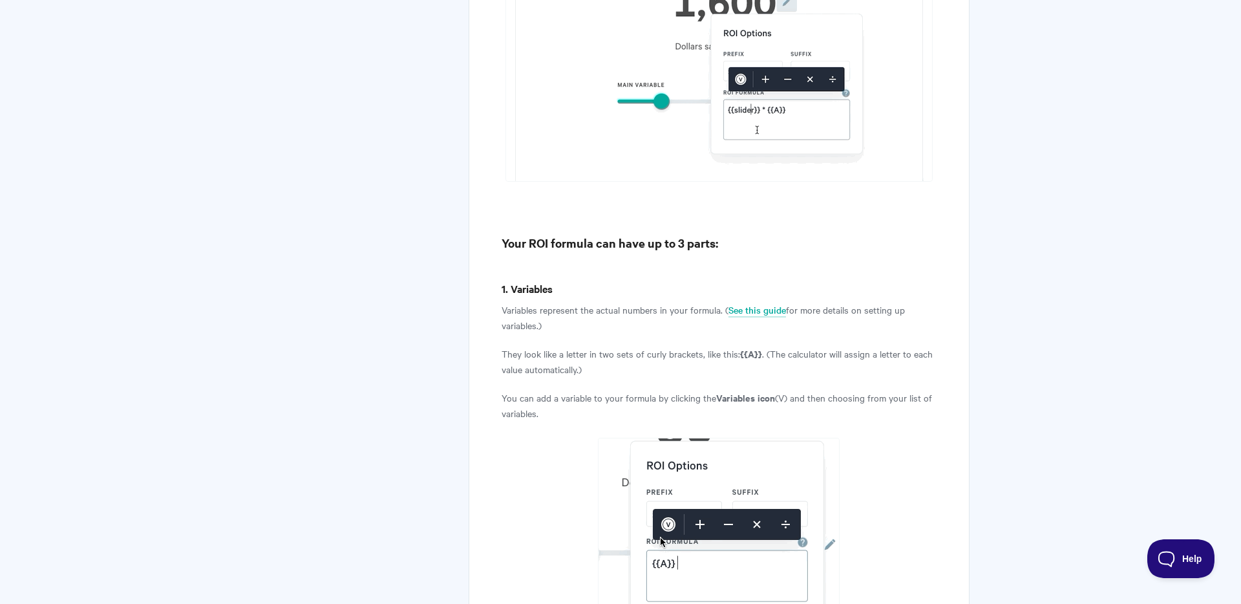
scroll to position [1100, 0]
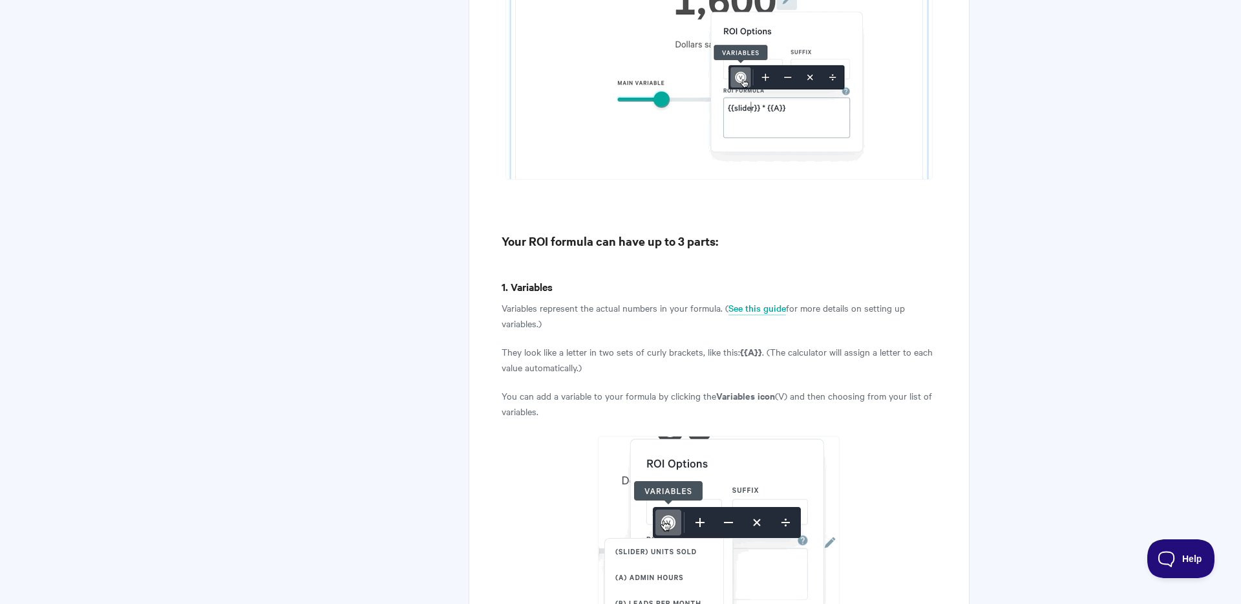
drag, startPoint x: 545, startPoint y: 299, endPoint x: 551, endPoint y: 319, distance: 20.4
click at [551, 319] on p "Variables represent the actual numbers in your formula. ( See this guide for mo…" at bounding box center [719, 315] width 435 height 31
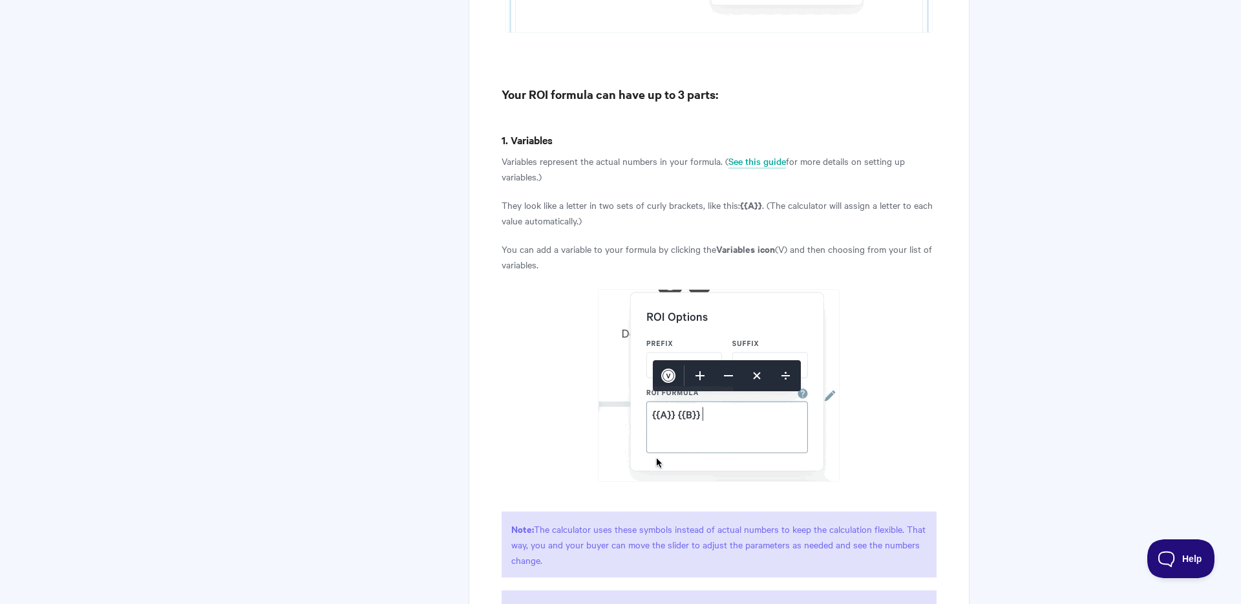
scroll to position [1250, 0]
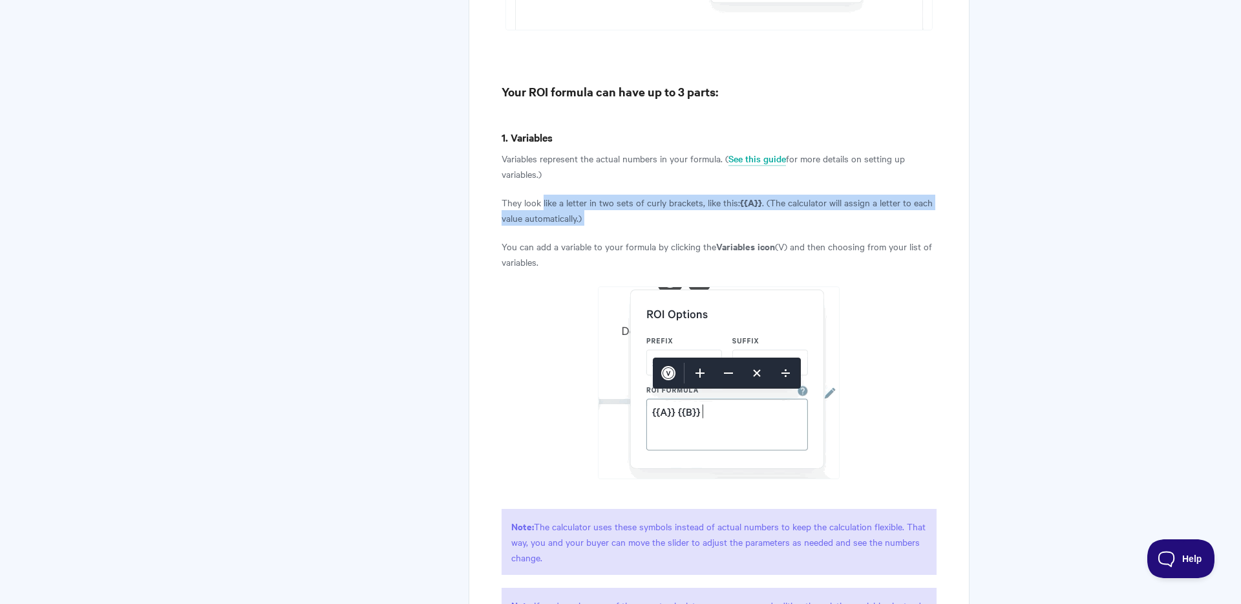
drag, startPoint x: 542, startPoint y: 208, endPoint x: 555, endPoint y: 232, distance: 27.8
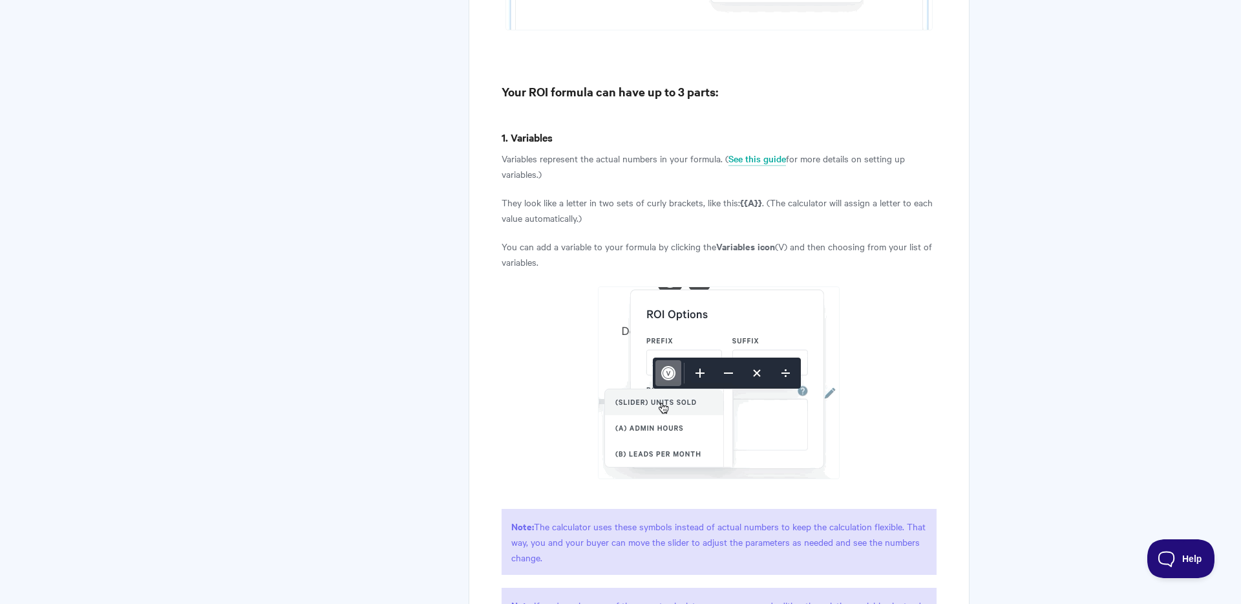
drag, startPoint x: 500, startPoint y: 243, endPoint x: 557, endPoint y: 266, distance: 60.9
click at [557, 266] on p "You can add a variable to your formula by clicking the Variables icon (V) and t…" at bounding box center [719, 254] width 435 height 31
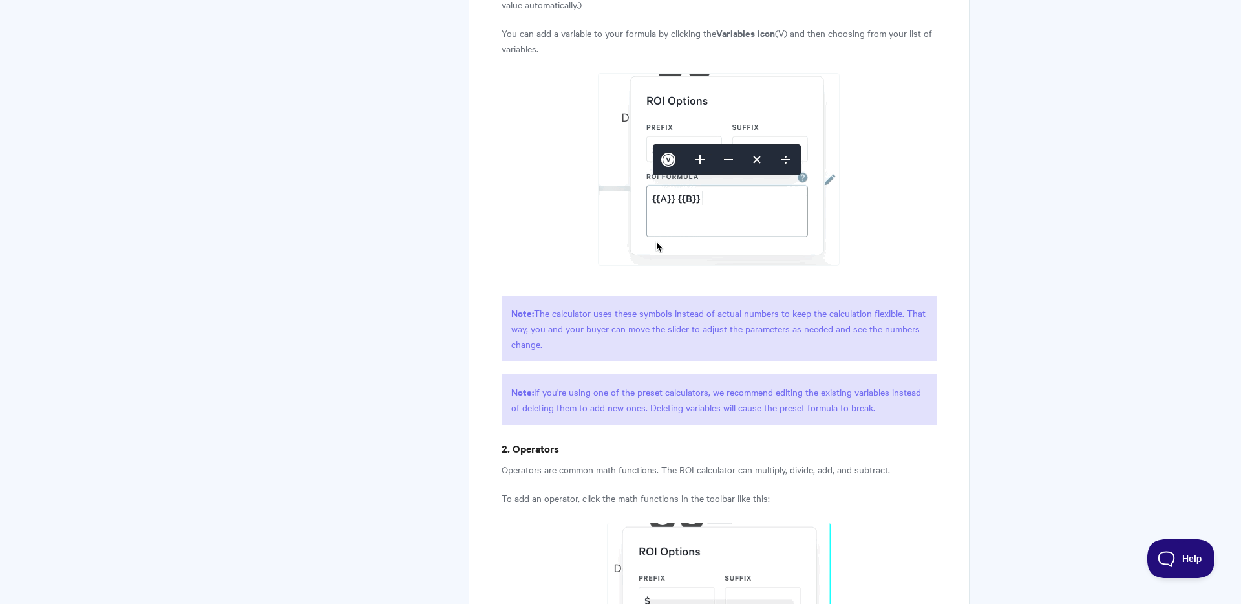
scroll to position [1466, 0]
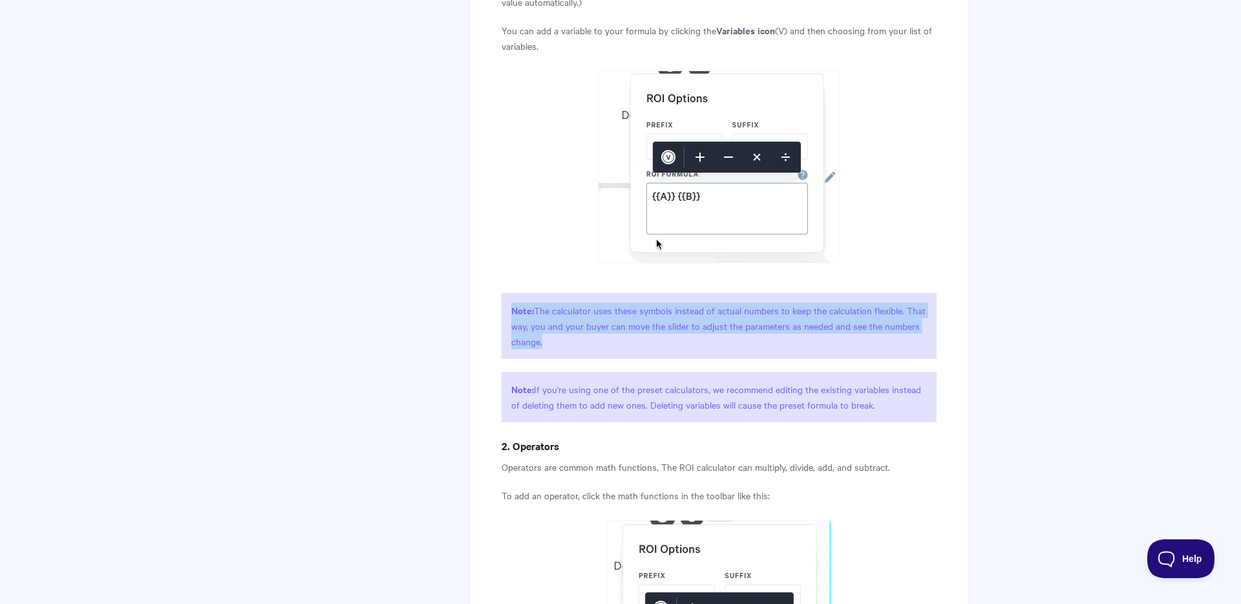
drag, startPoint x: 547, startPoint y: 301, endPoint x: 579, endPoint y: 337, distance: 47.6
click at [579, 337] on p "Note: The calculator uses these symbols instead of actual numbers to keep the c…" at bounding box center [719, 326] width 435 height 66
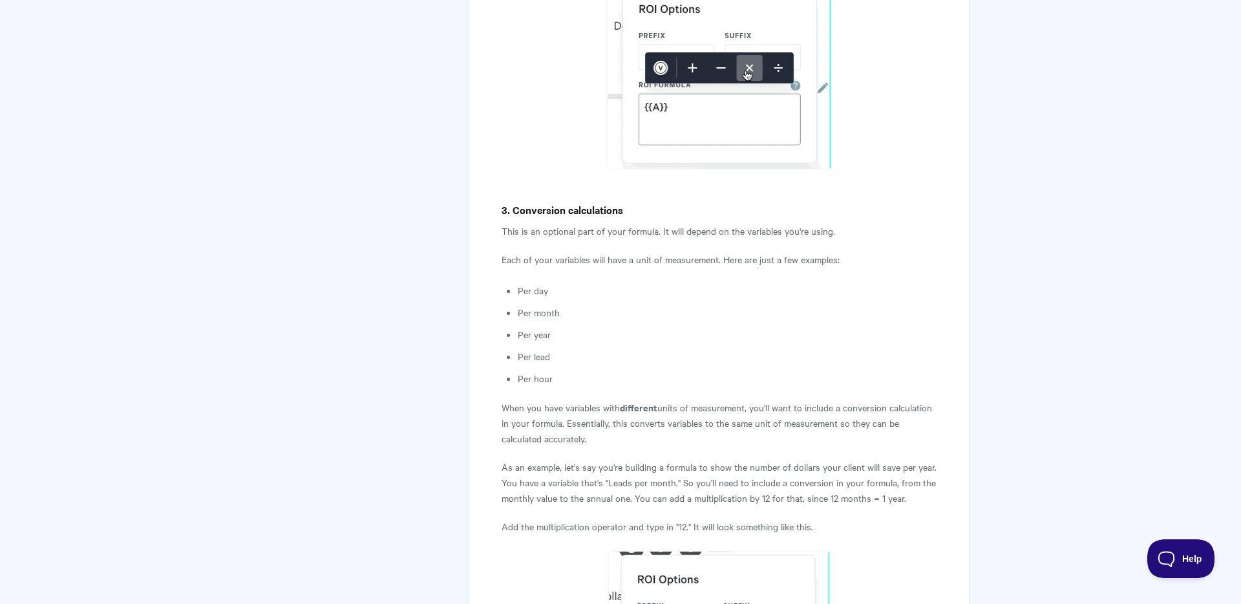
scroll to position [2006, 0]
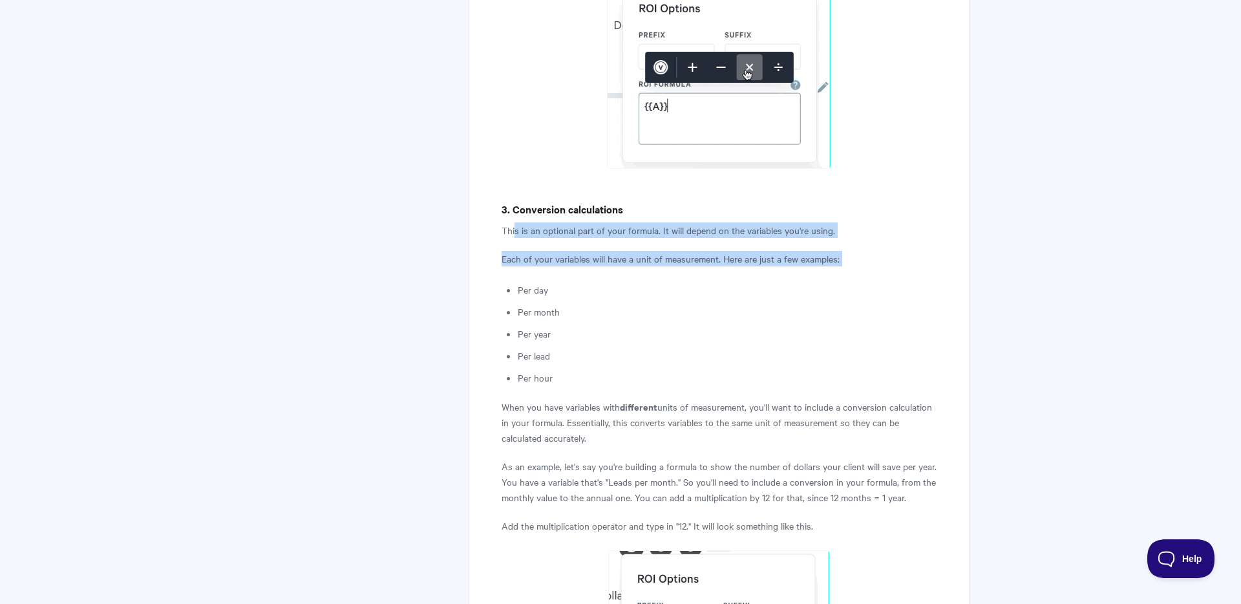
drag, startPoint x: 517, startPoint y: 231, endPoint x: 542, endPoint y: 266, distance: 44.0
click at [542, 266] on article "How to write a formula for the ROI Calculator Let's add a Formula to your ROI C…" at bounding box center [719, 466] width 435 height 4603
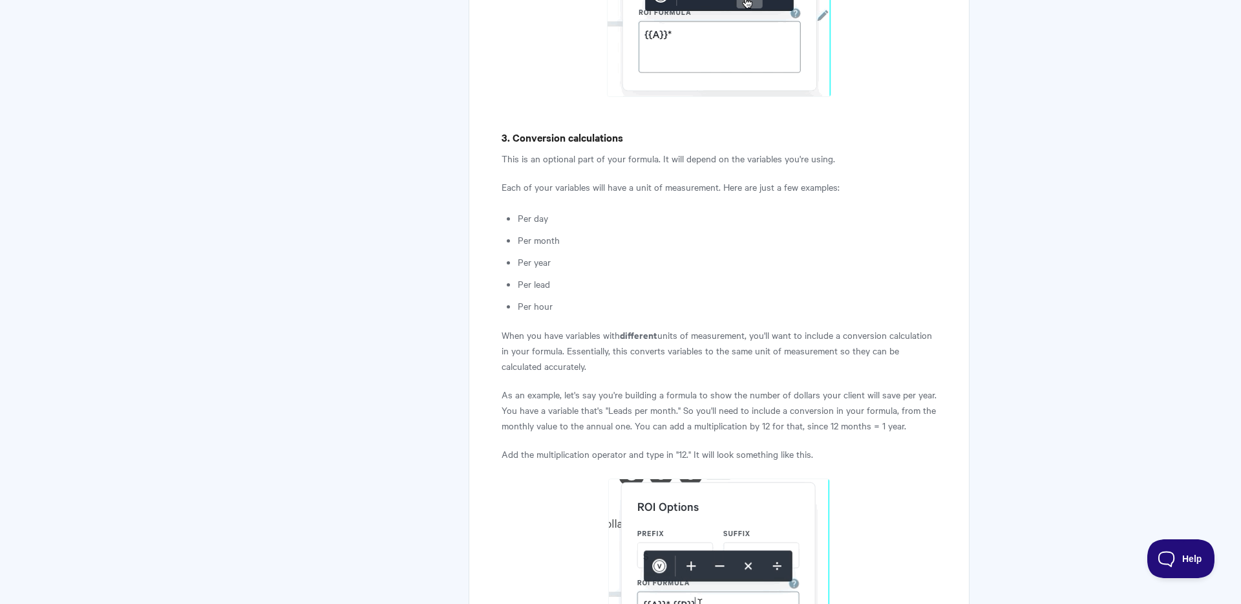
scroll to position [2079, 0]
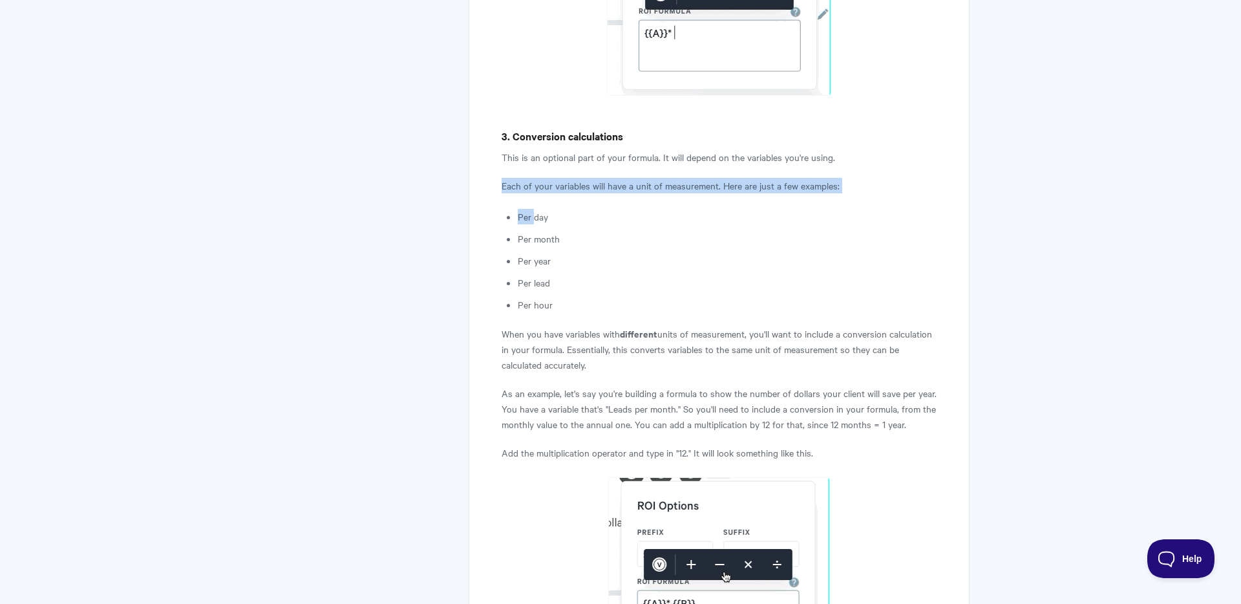
drag, startPoint x: 501, startPoint y: 184, endPoint x: 536, endPoint y: 216, distance: 47.1
click at [536, 216] on div "How to write a formula for the ROI Calculator Let's add a Formula to your ROI C…" at bounding box center [719, 402] width 501 height 4704
click at [536, 216] on li "Per day" at bounding box center [727, 217] width 419 height 16
drag, startPoint x: 563, startPoint y: 334, endPoint x: 591, endPoint y: 359, distance: 38.0
click at [591, 359] on p "When you have variables with different units of measurement, you'll want to inc…" at bounding box center [719, 349] width 435 height 47
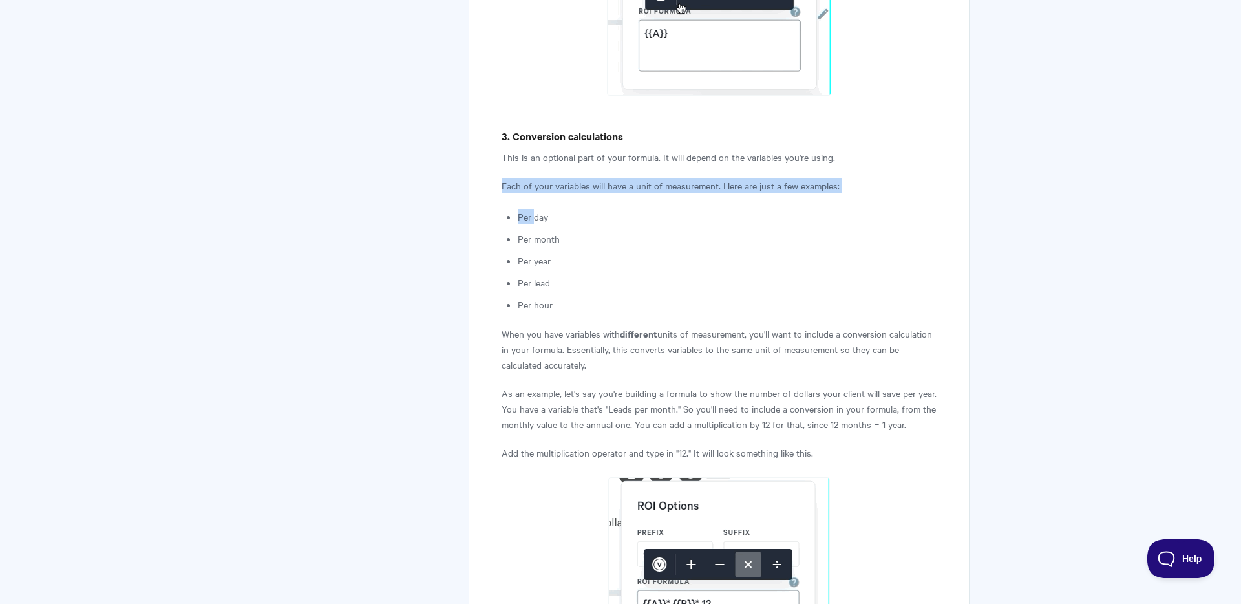
click at [591, 359] on p "When you have variables with different units of measurement, you'll want to inc…" at bounding box center [719, 349] width 435 height 47
drag, startPoint x: 568, startPoint y: 326, endPoint x: 589, endPoint y: 357, distance: 37.1
click at [589, 357] on p "When you have variables with different units of measurement, you'll want to inc…" at bounding box center [719, 349] width 435 height 47
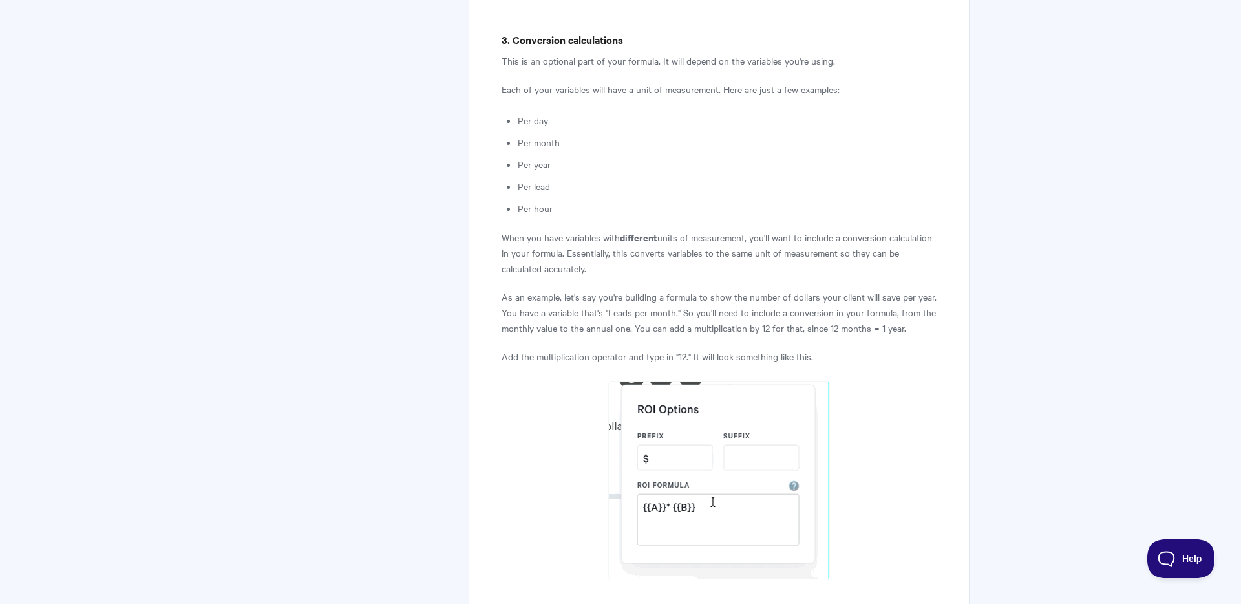
scroll to position [2180, 0]
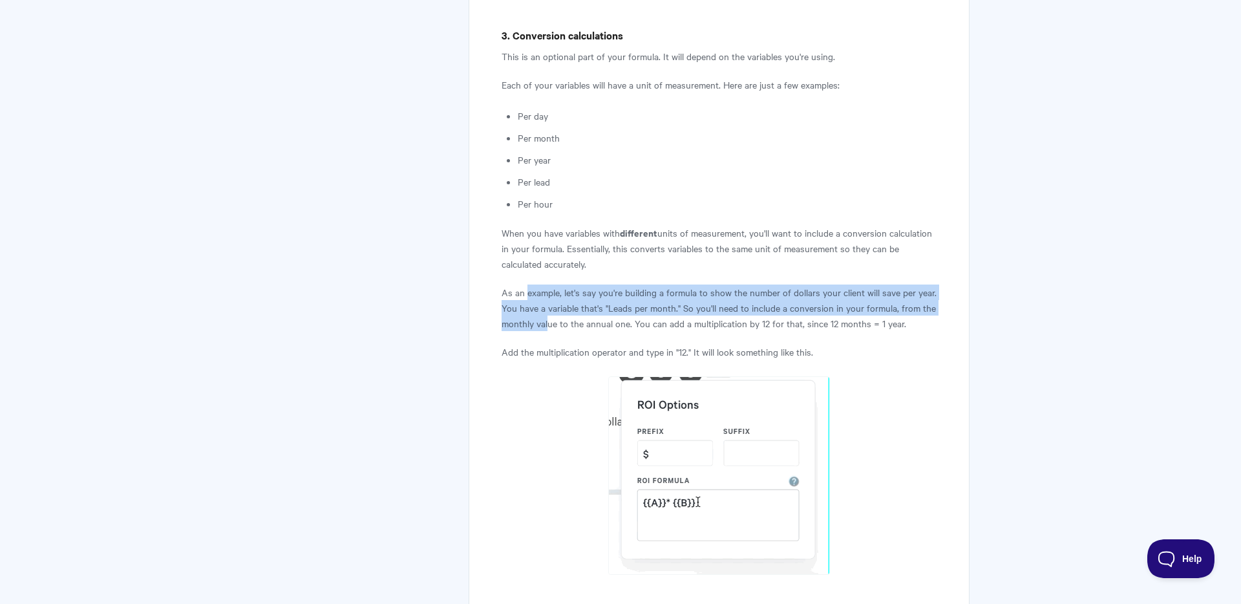
drag, startPoint x: 528, startPoint y: 298, endPoint x: 551, endPoint y: 327, distance: 37.3
click at [551, 327] on p "As an example, let's say you're building a formula to show the number of dollar…" at bounding box center [719, 307] width 435 height 47
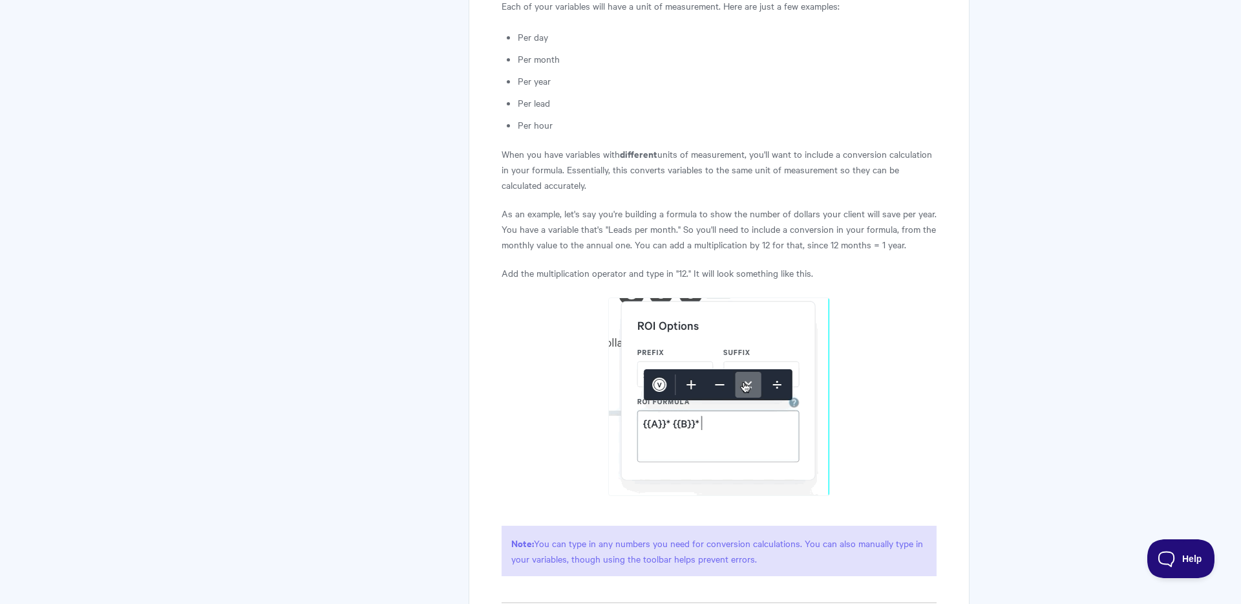
scroll to position [2261, 0]
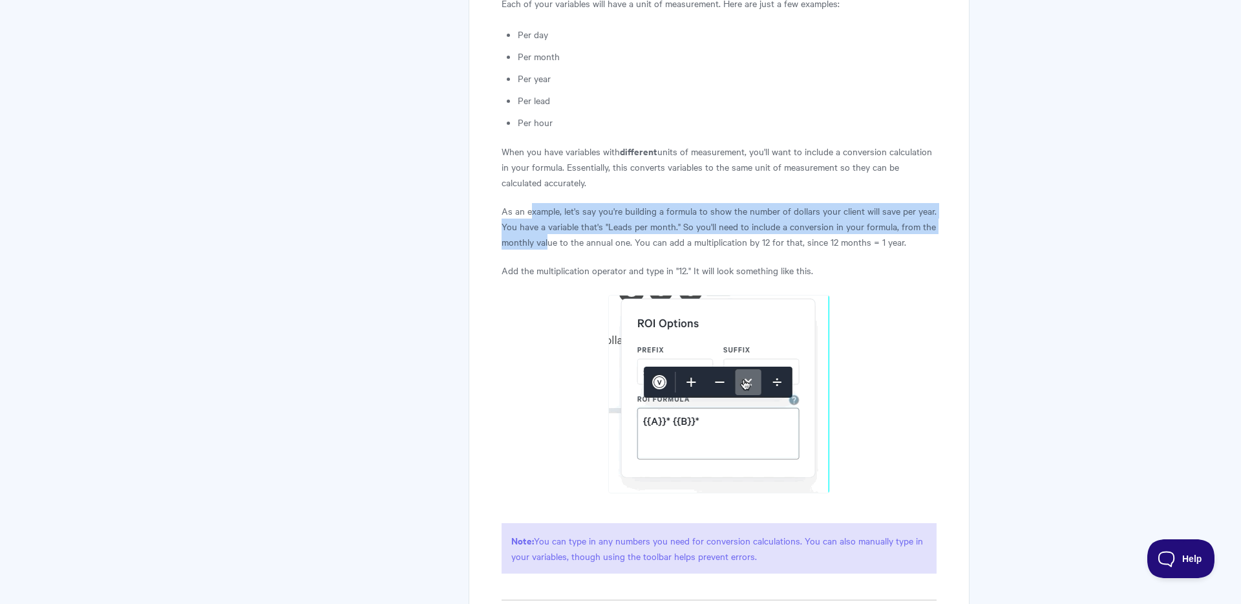
drag, startPoint x: 529, startPoint y: 214, endPoint x: 548, endPoint y: 233, distance: 27.0
click at [548, 233] on p "As an example, let's say you're building a formula to show the number of dollar…" at bounding box center [719, 226] width 435 height 47
click at [540, 228] on p "As an example, let's say you're building a formula to show the number of dollar…" at bounding box center [719, 226] width 435 height 47
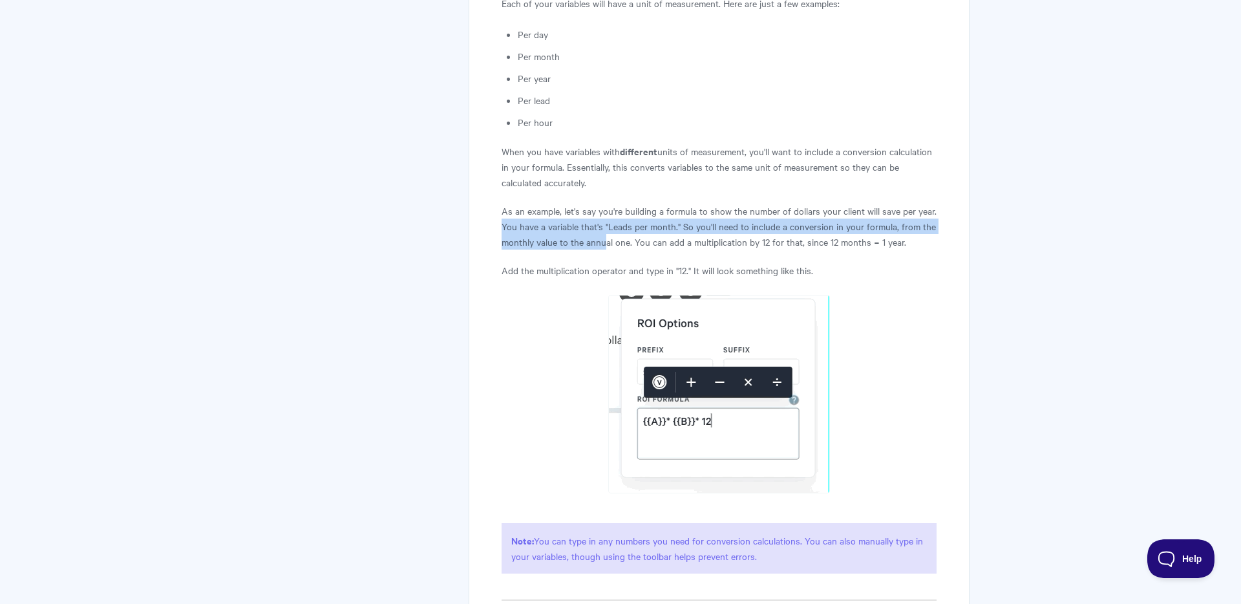
drag, startPoint x: 496, startPoint y: 224, endPoint x: 604, endPoint y: 238, distance: 108.8
click at [604, 238] on div "How to write a formula for the ROI Calculator Let's add a Formula to your ROI C…" at bounding box center [719, 219] width 501 height 4704
click at [604, 238] on p "As an example, let's say you're building a formula to show the number of dollar…" at bounding box center [719, 226] width 435 height 47
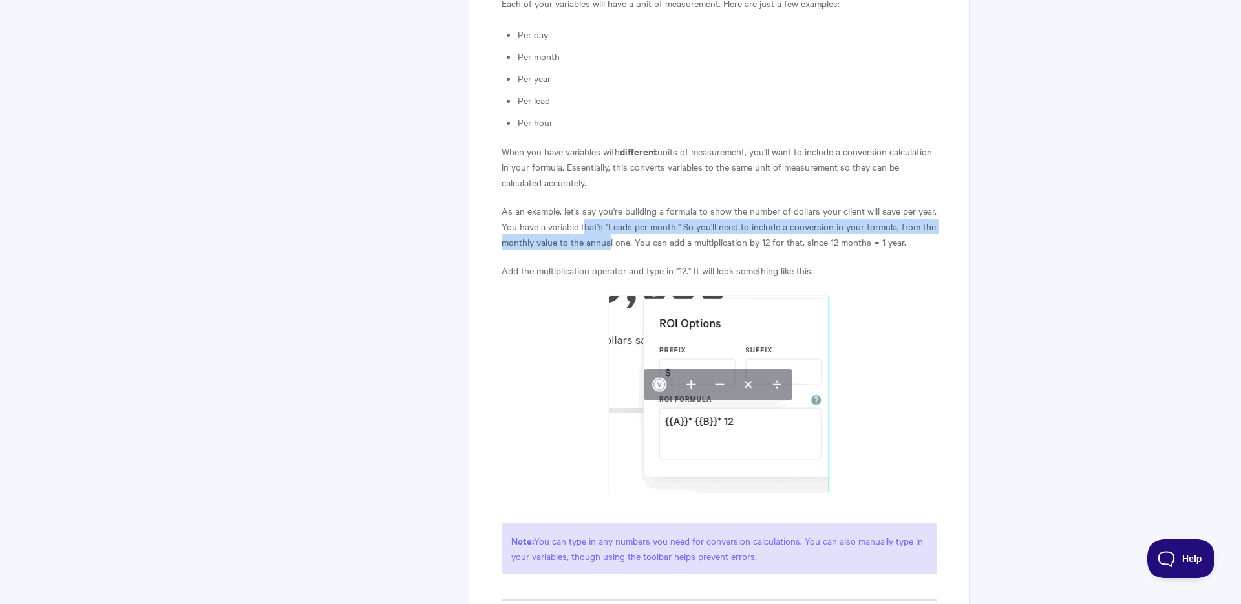
drag, startPoint x: 584, startPoint y: 219, endPoint x: 611, endPoint y: 242, distance: 35.3
click at [611, 242] on p "As an example, let's say you're building a formula to show the number of dollar…" at bounding box center [719, 226] width 435 height 47
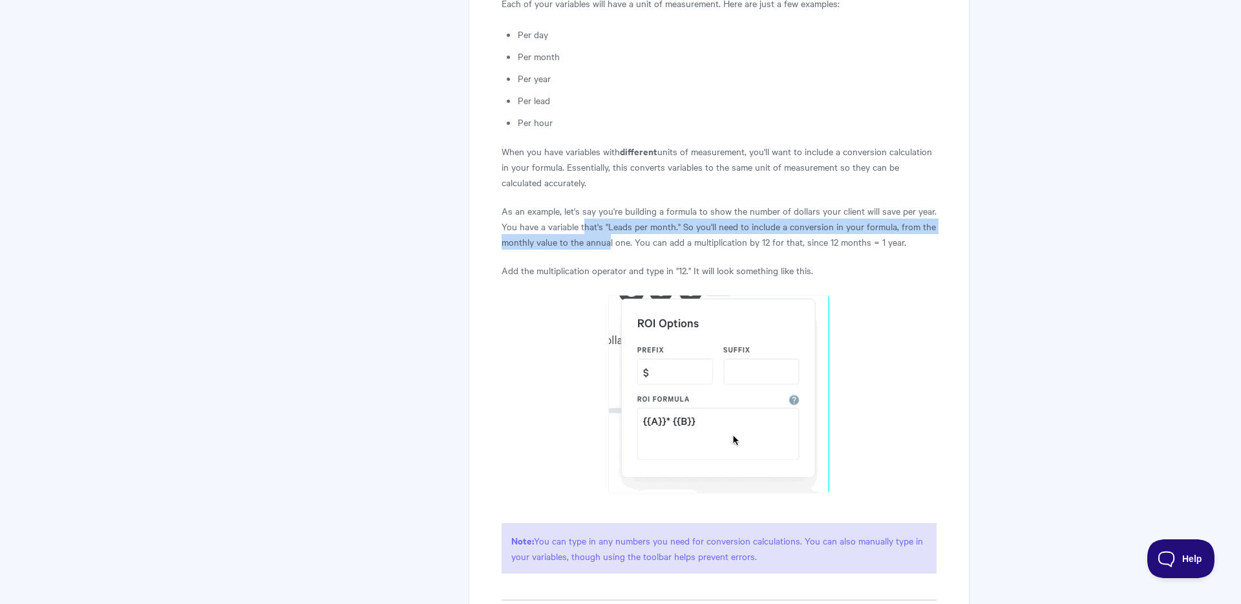
click at [611, 242] on p "As an example, let's say you're building a formula to show the number of dollar…" at bounding box center [719, 226] width 435 height 47
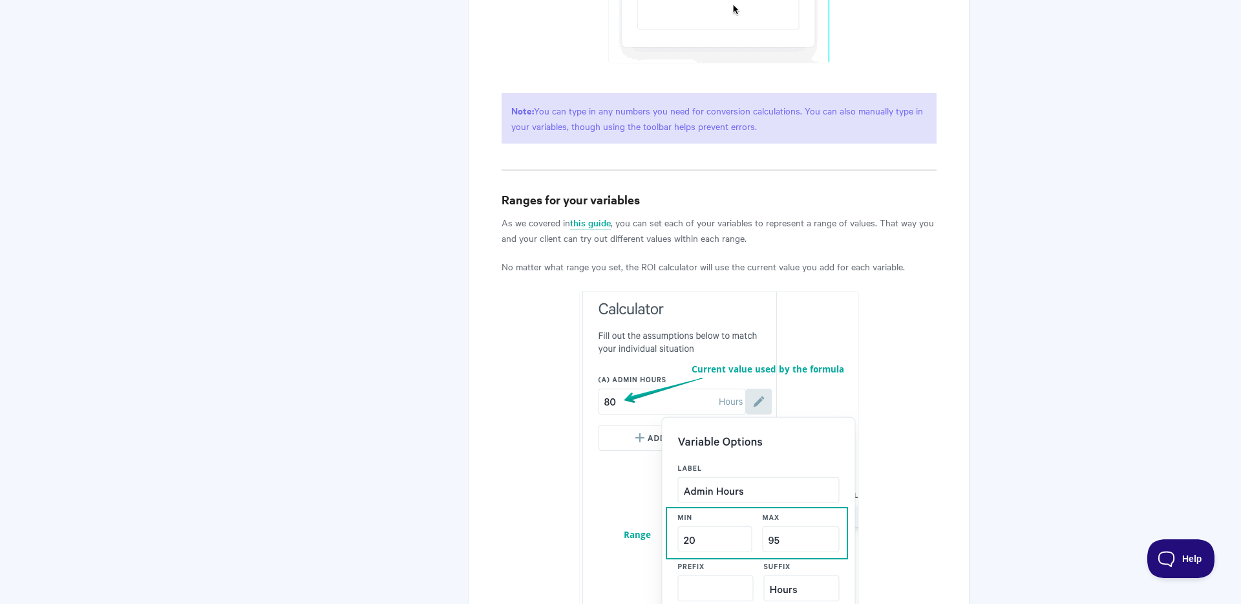
scroll to position [2696, 0]
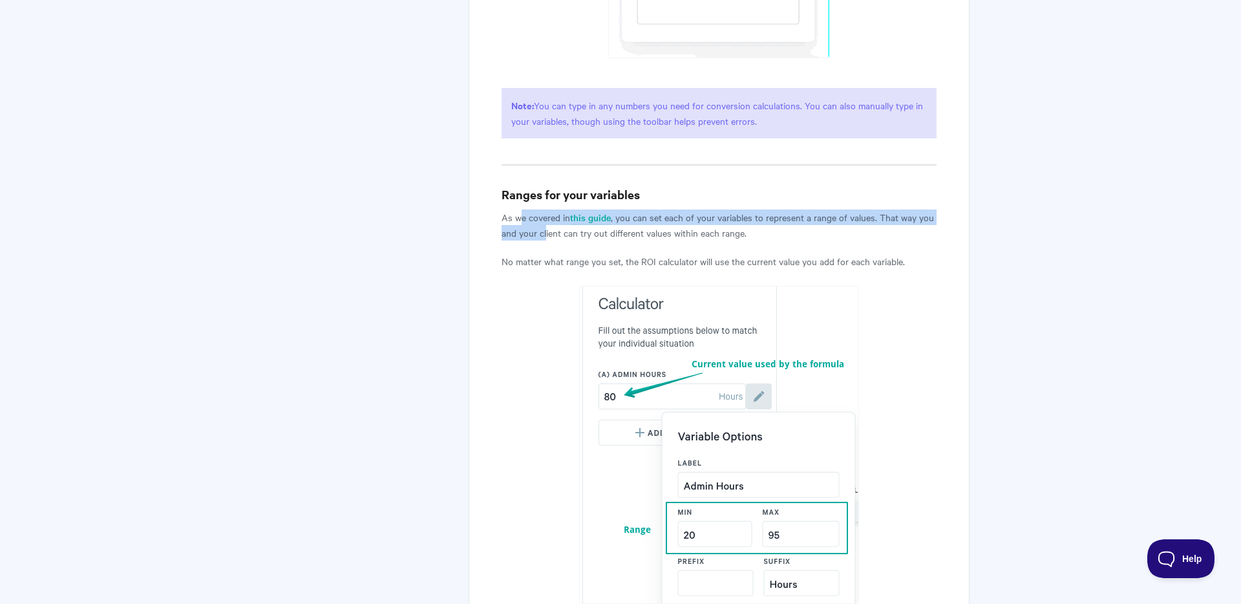
drag, startPoint x: 520, startPoint y: 211, endPoint x: 546, endPoint y: 231, distance: 33.2
click at [546, 231] on p "As we covered in this guide , you can set each of your variables to represent a…" at bounding box center [719, 224] width 435 height 31
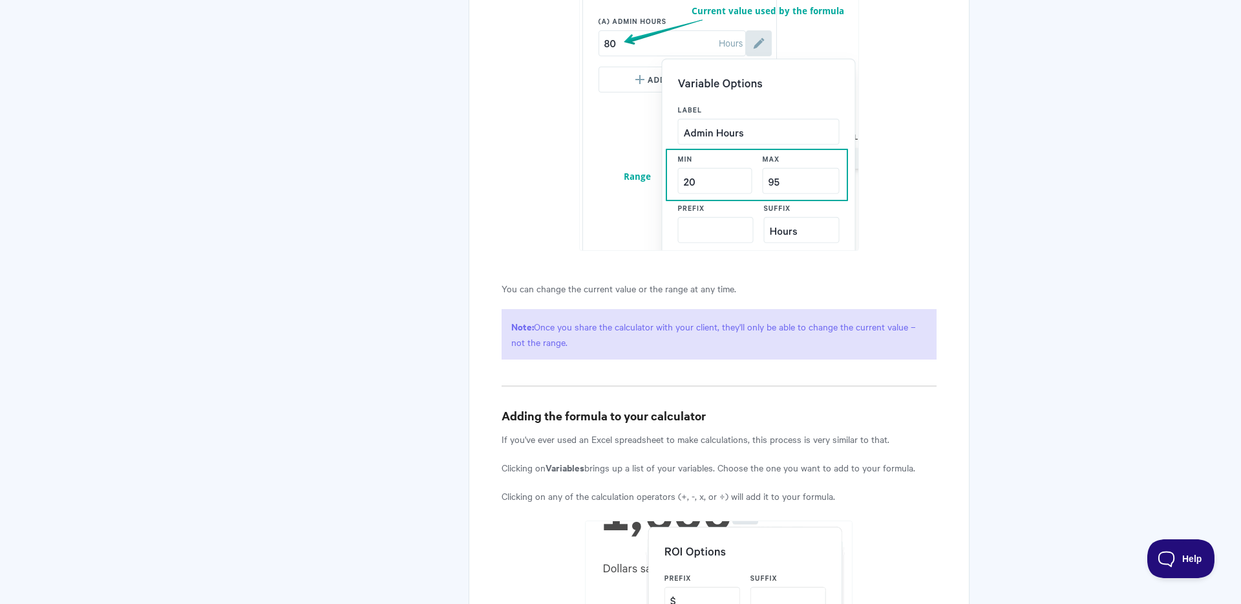
scroll to position [3051, 0]
drag, startPoint x: 529, startPoint y: 282, endPoint x: 560, endPoint y: 292, distance: 32.1
click at [560, 292] on p "You can change the current value or the range at any time." at bounding box center [719, 287] width 435 height 16
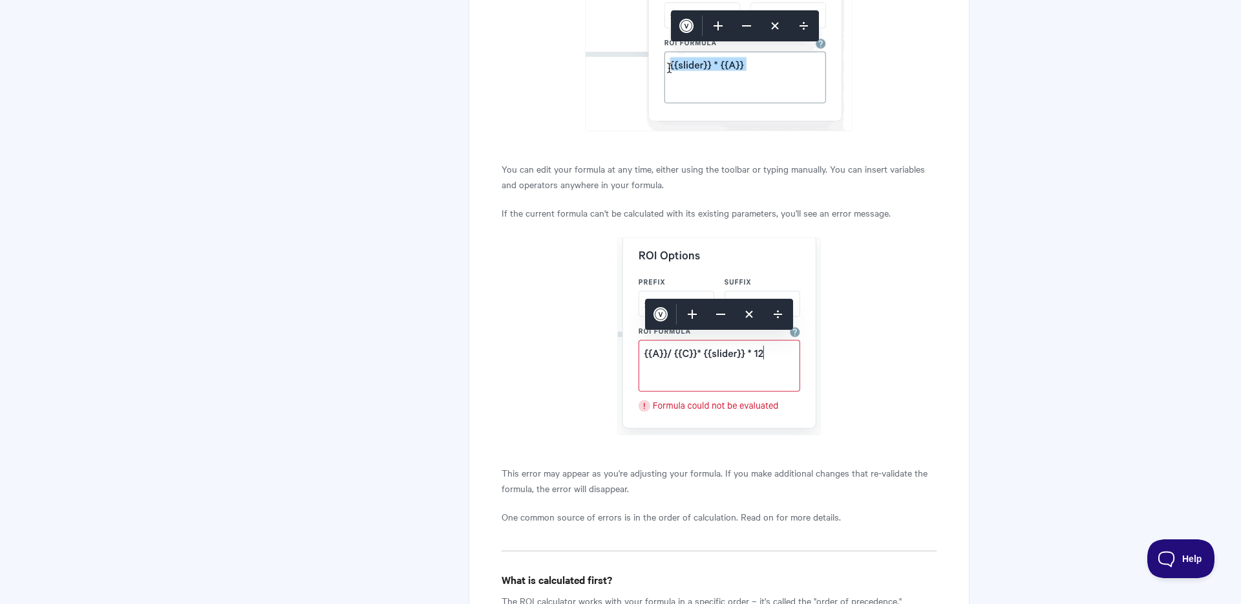
scroll to position [3669, 0]
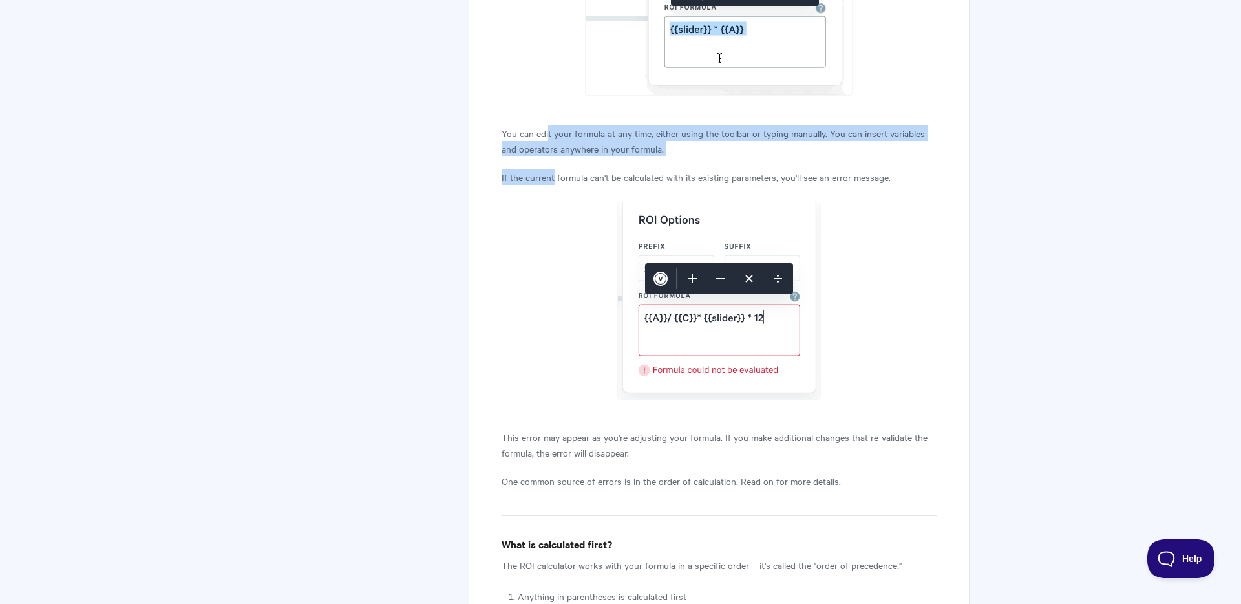
drag, startPoint x: 547, startPoint y: 133, endPoint x: 555, endPoint y: 176, distance: 44.0
click at [555, 176] on p "If the current formula can't be calculated with its existing parameters, you'll…" at bounding box center [719, 177] width 435 height 16
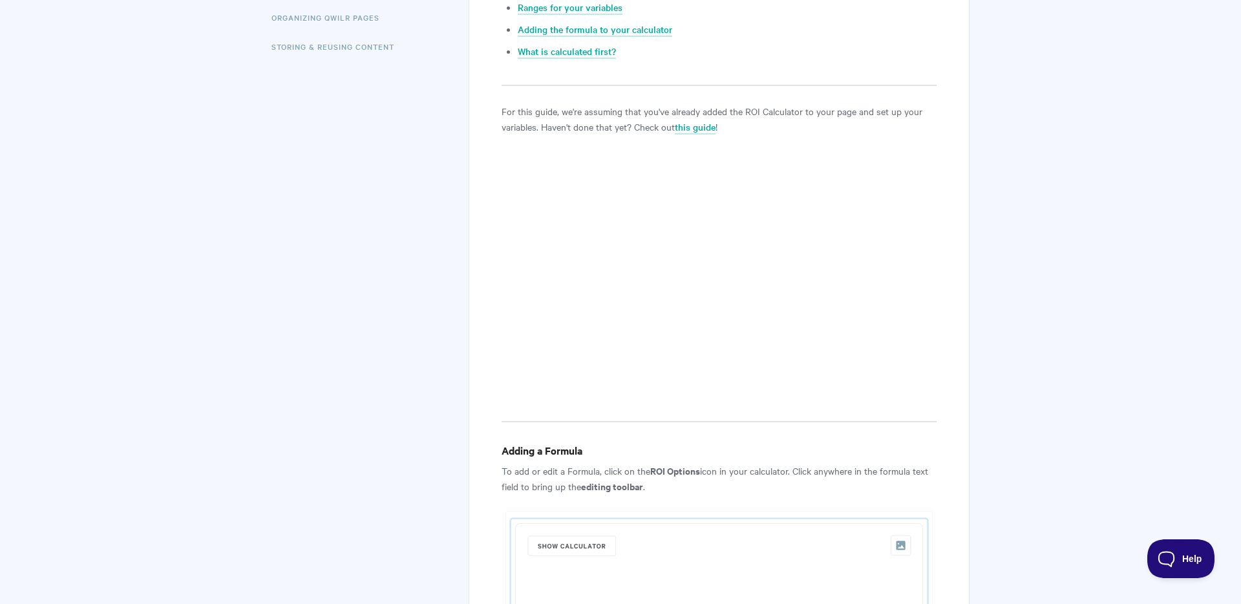
scroll to position [0, 0]
